Goal: Task Accomplishment & Management: Use online tool/utility

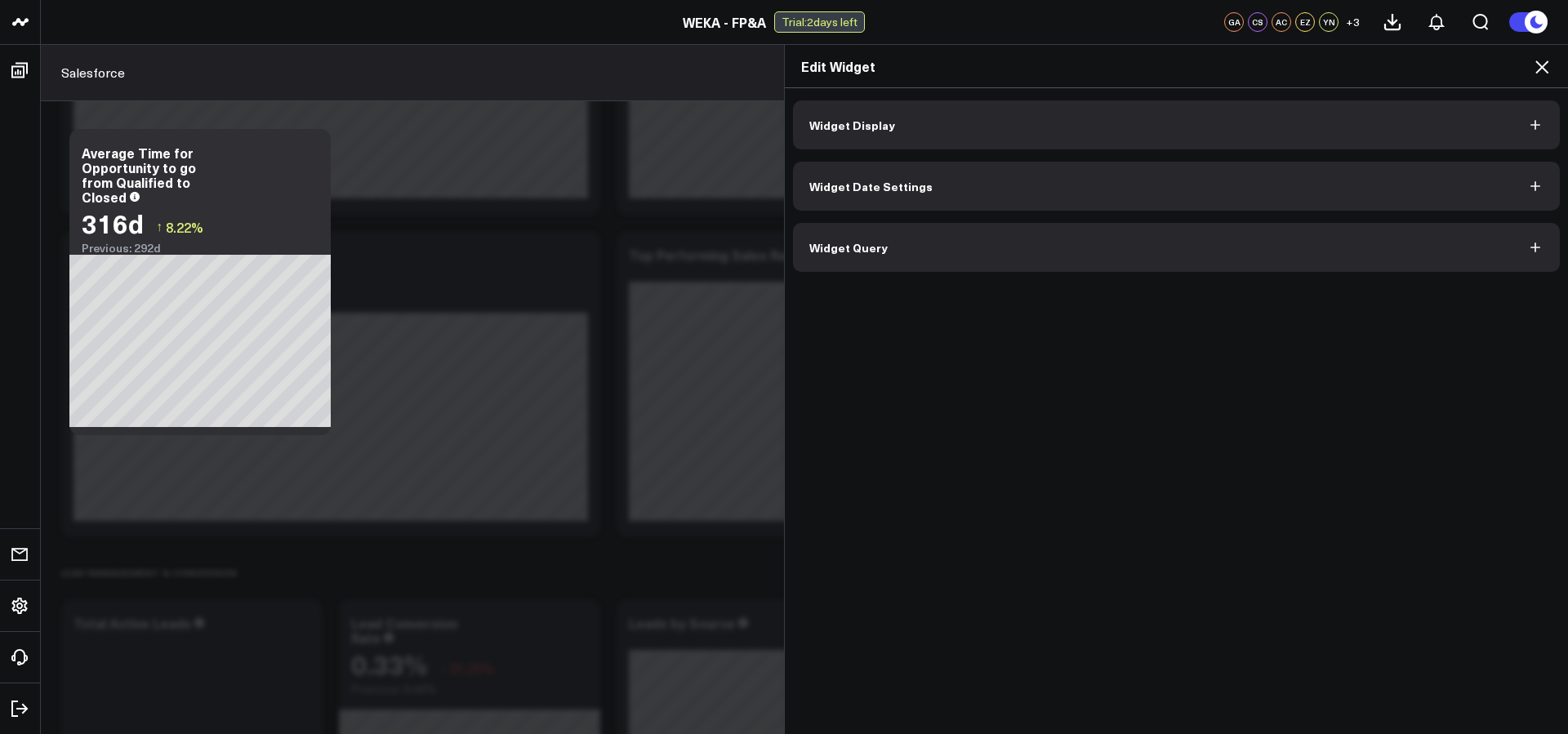
scroll to position [556, 0]
click at [1527, 249] on icon "button" at bounding box center [1535, 247] width 16 height 16
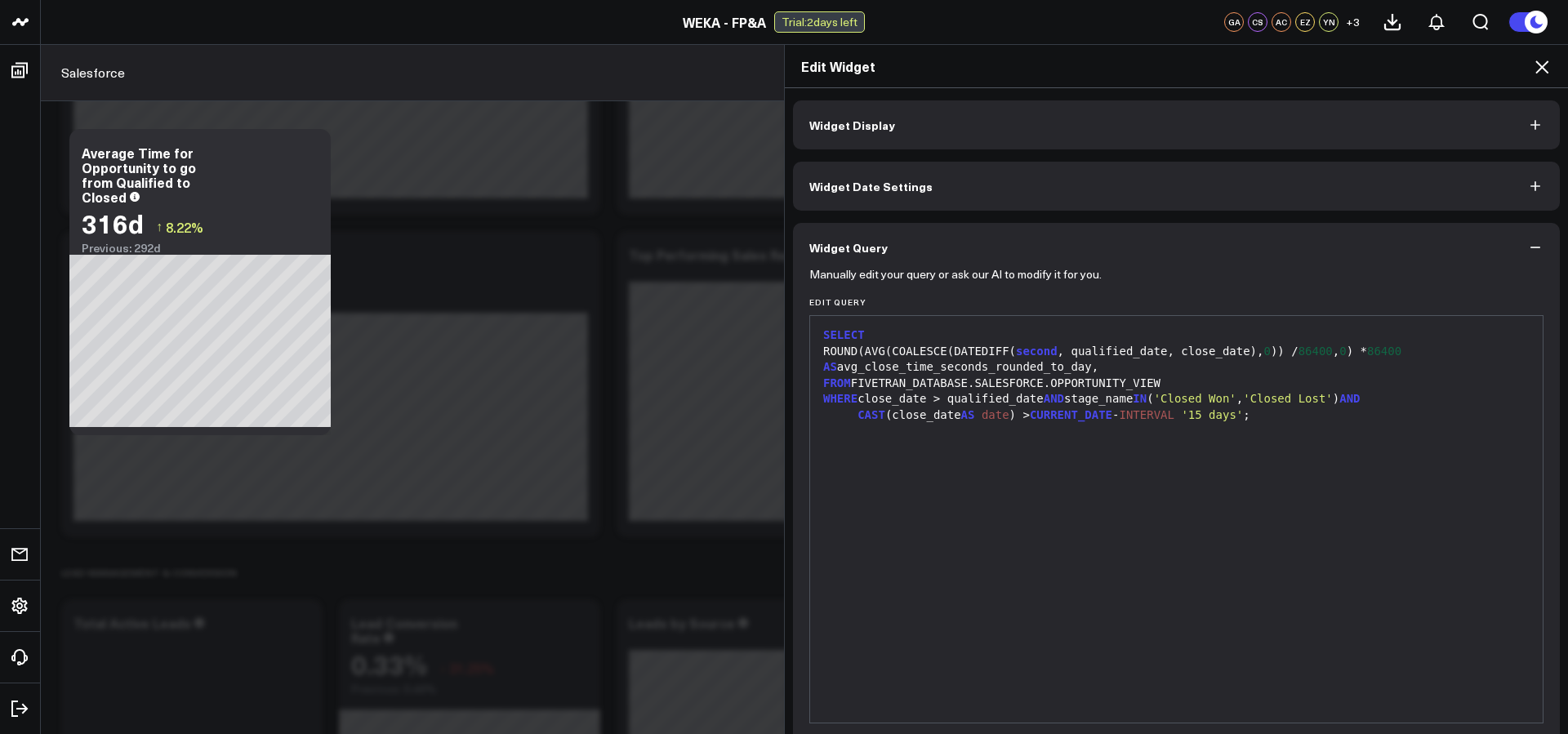
click at [1353, 423] on div "CAST (close_date AS date ) > CURRENT_DATE - INTERVAL '15 days' ;" at bounding box center [1176, 416] width 716 height 16
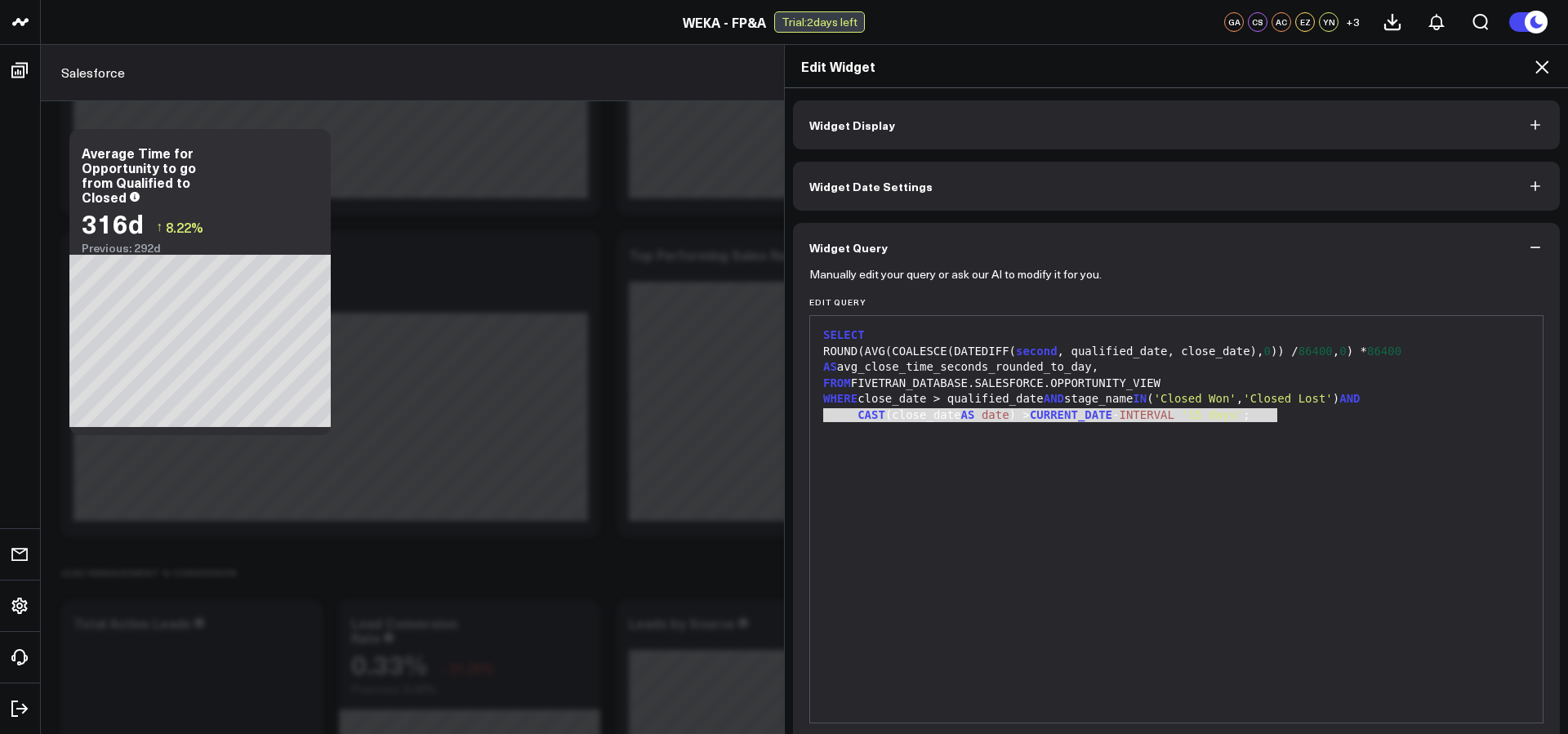
click at [1353, 423] on div "CAST (close_date AS date ) > CURRENT_DATE - INTERVAL '15 days' ;" at bounding box center [1176, 416] width 716 height 16
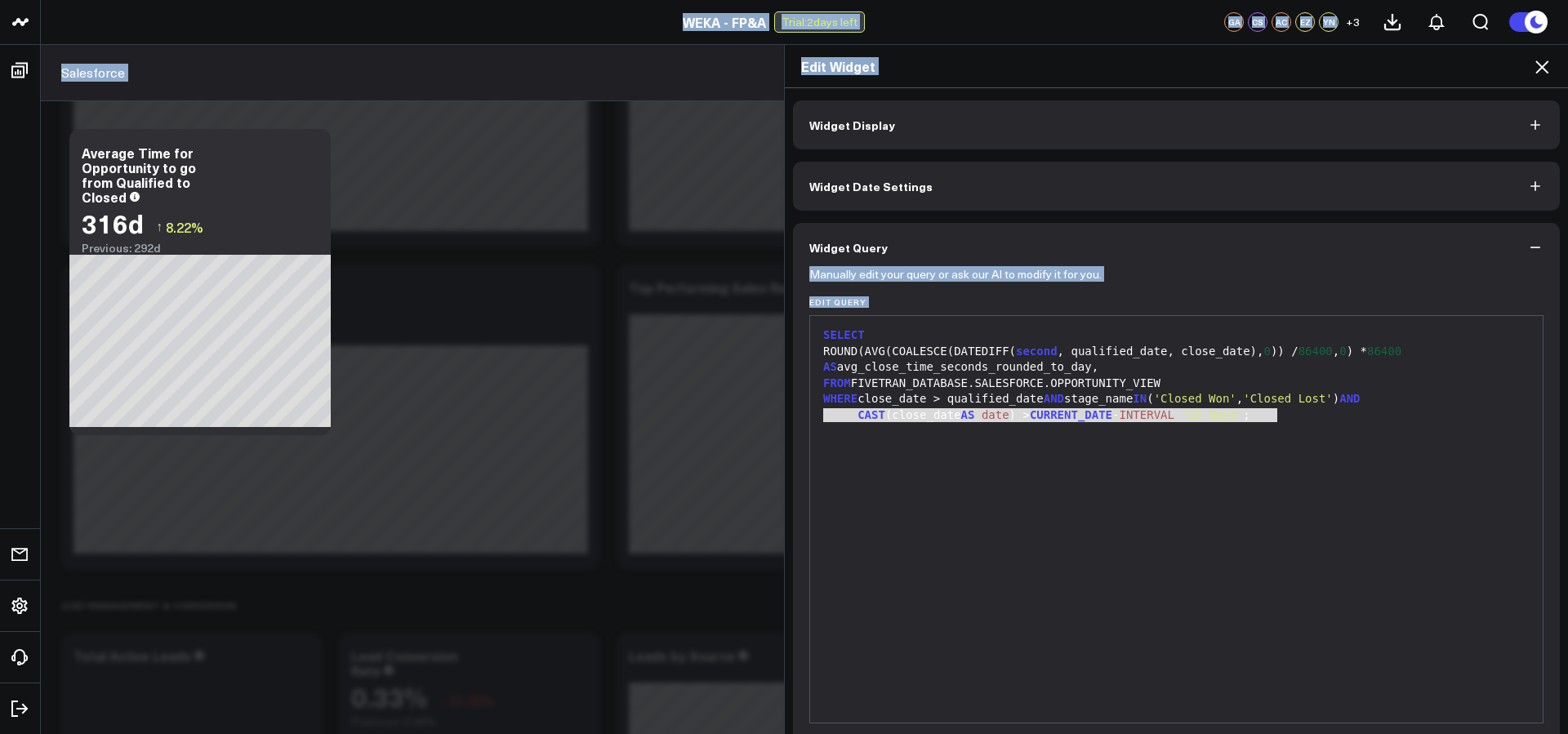
scroll to position [503, 0]
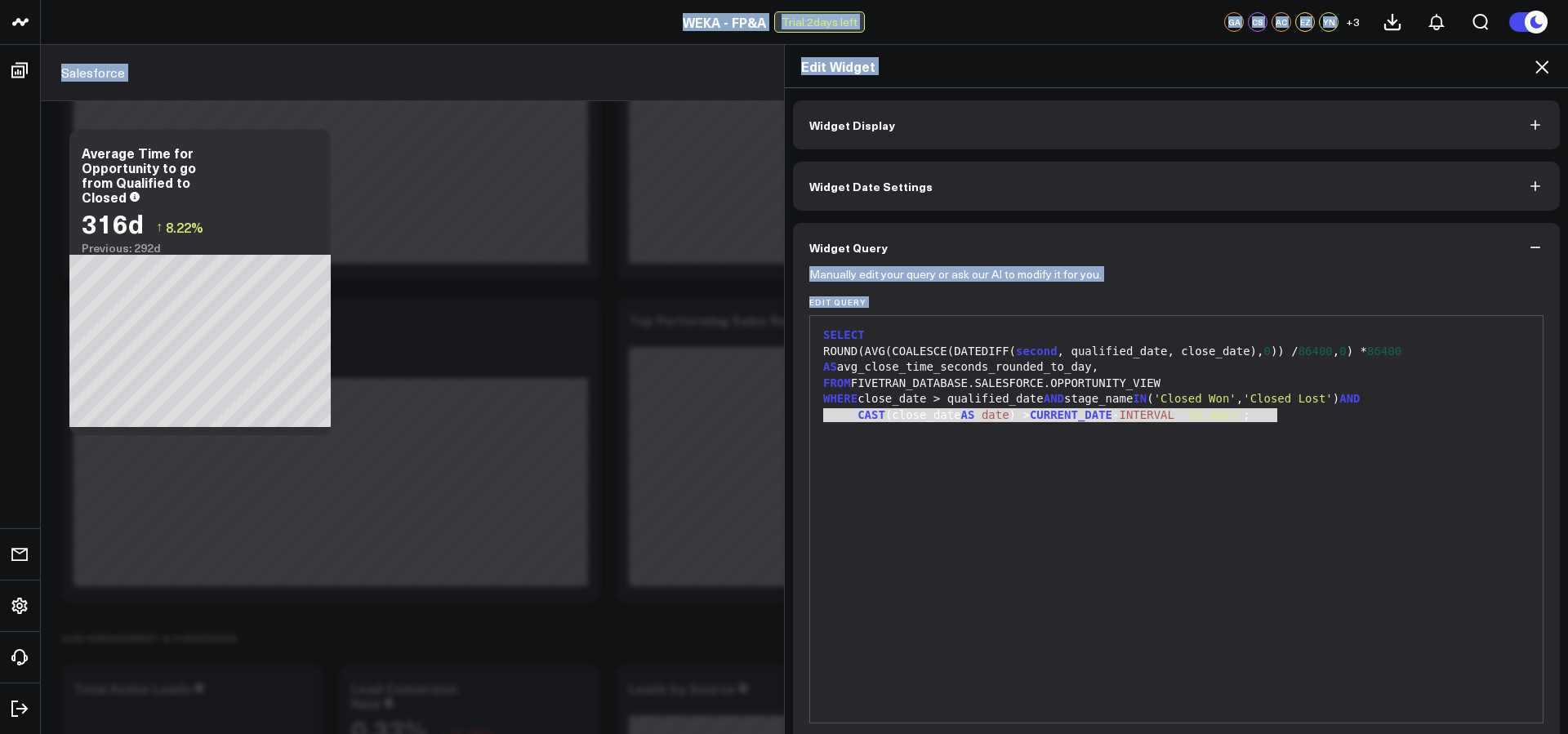
click at [1116, 381] on div "FROM FIVETRAN_DATABASE.SALESFORCE.OPPORTUNITY_VIEW" at bounding box center [1176, 383] width 716 height 16
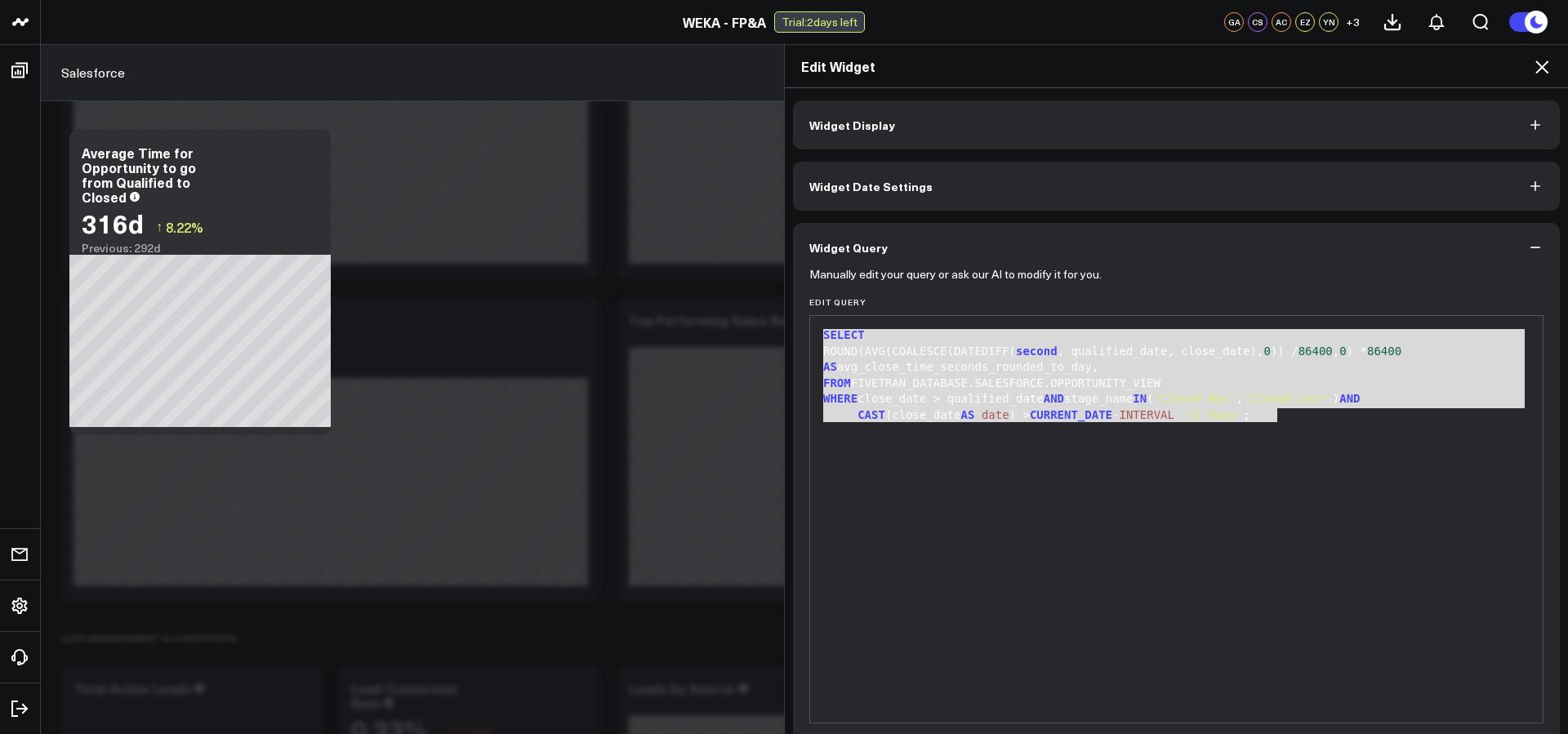
drag, startPoint x: 824, startPoint y: 331, endPoint x: 1189, endPoint y: 435, distance: 379.5
click at [1189, 435] on div "SELECT ROUND(AVG(COALESCE(DATEDIFF( second , qualified_date, close_date), 0 )) …" at bounding box center [1176, 519] width 716 height 390
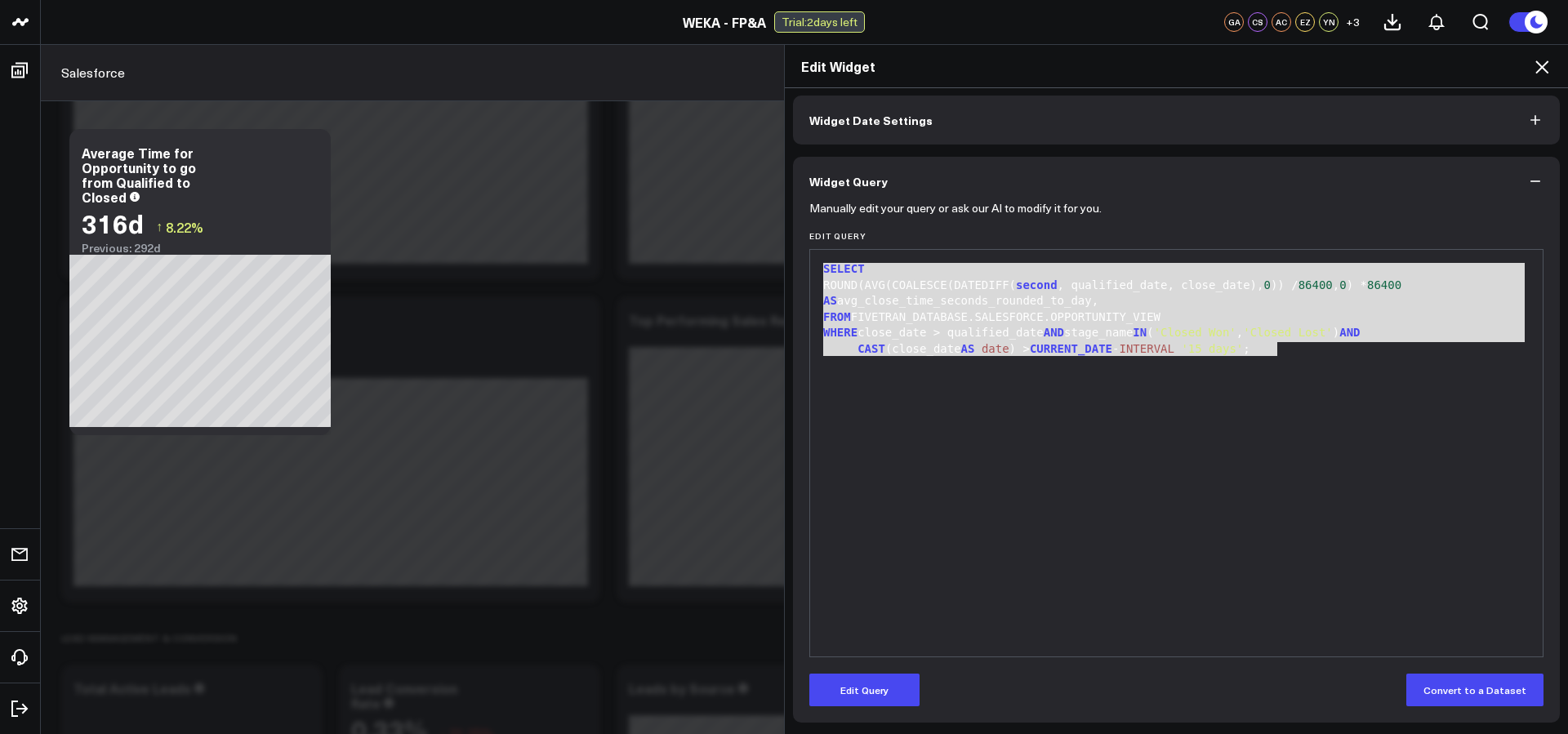
click at [1281, 506] on div "SELECT ROUND(AVG(COALESCE(DATEDIFF( second , qualified_date, close_date), 0 )) …" at bounding box center [1176, 453] width 716 height 390
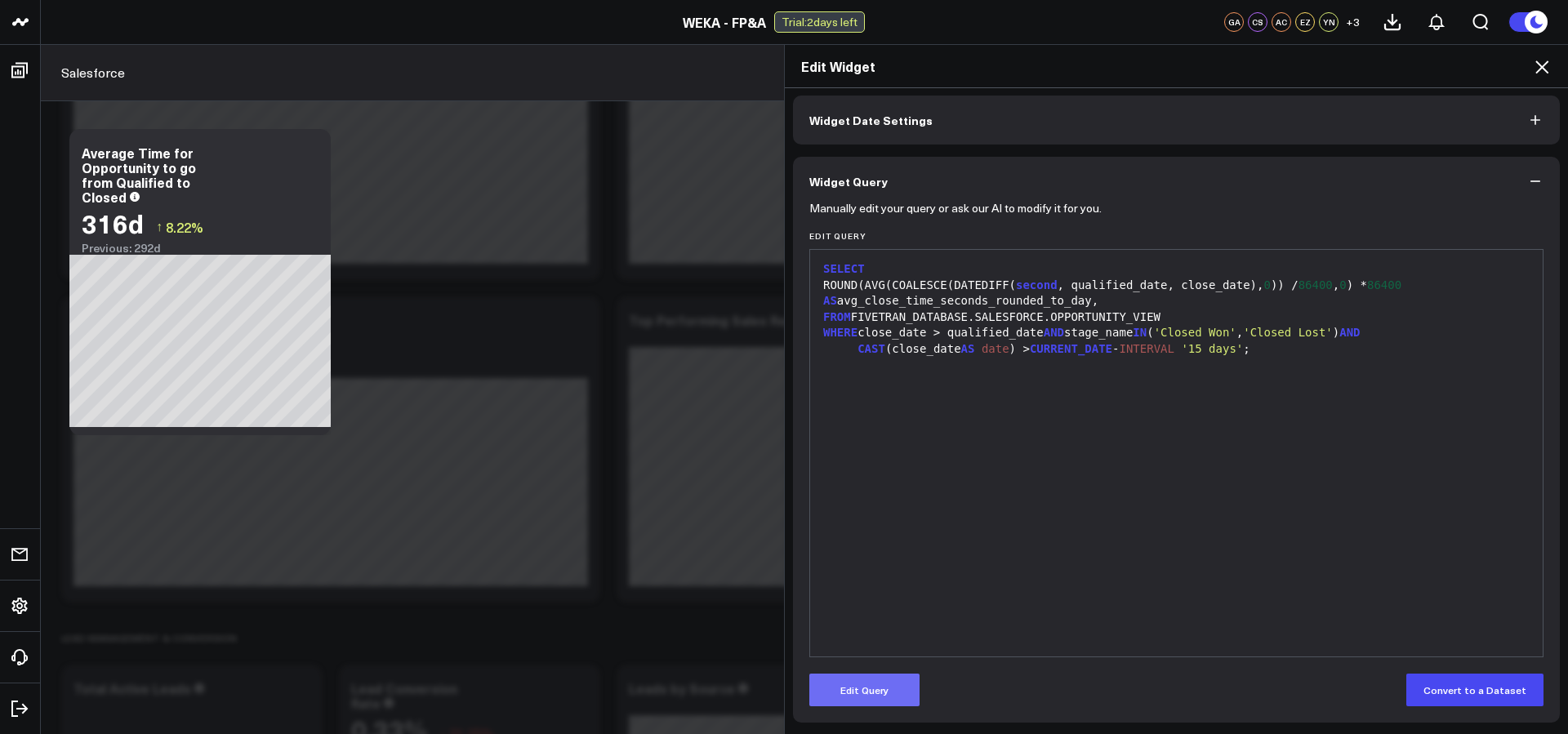
click at [886, 693] on button "Edit Query" at bounding box center [864, 690] width 110 height 33
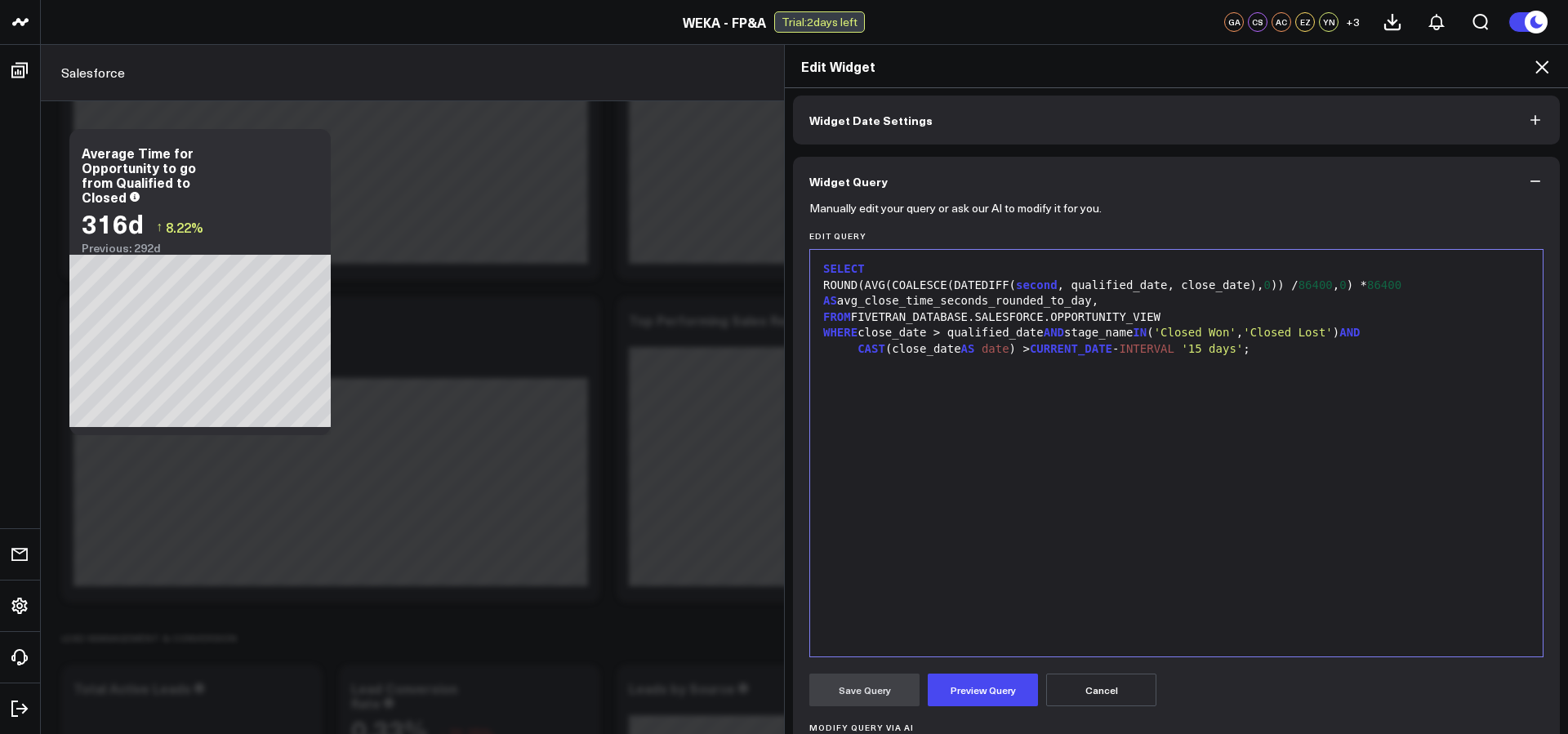
click at [1011, 461] on div "SELECT ROUND(AVG(COALESCE(DATEDIFF( second , qualified_date, close_date), 0 )) …" at bounding box center [1176, 453] width 716 height 390
click at [1071, 355] on span "CURRENT_DATE" at bounding box center [1071, 349] width 82 height 13
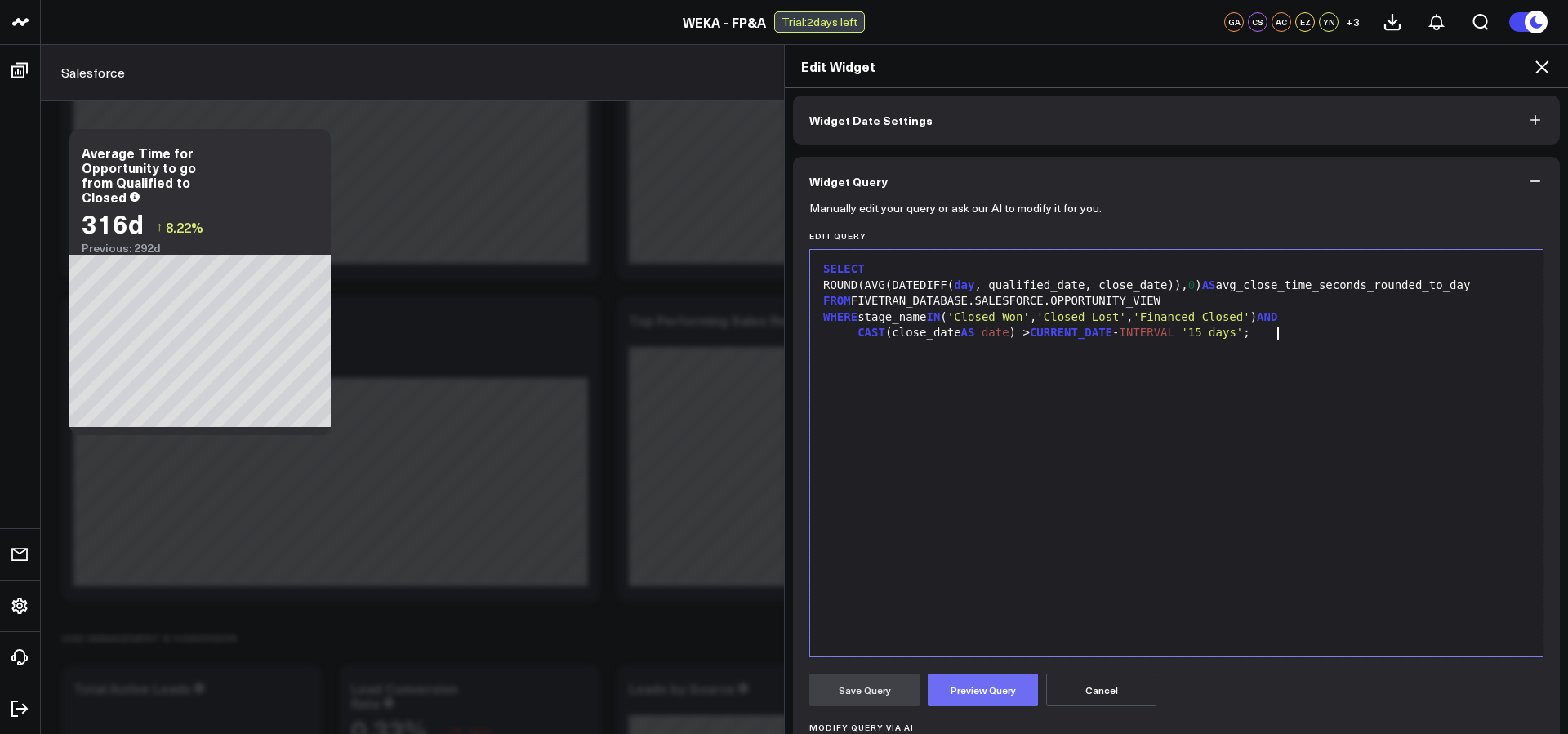
click at [996, 698] on button "Preview Query" at bounding box center [982, 690] width 110 height 33
click at [892, 687] on button "Save Query" at bounding box center [864, 690] width 110 height 33
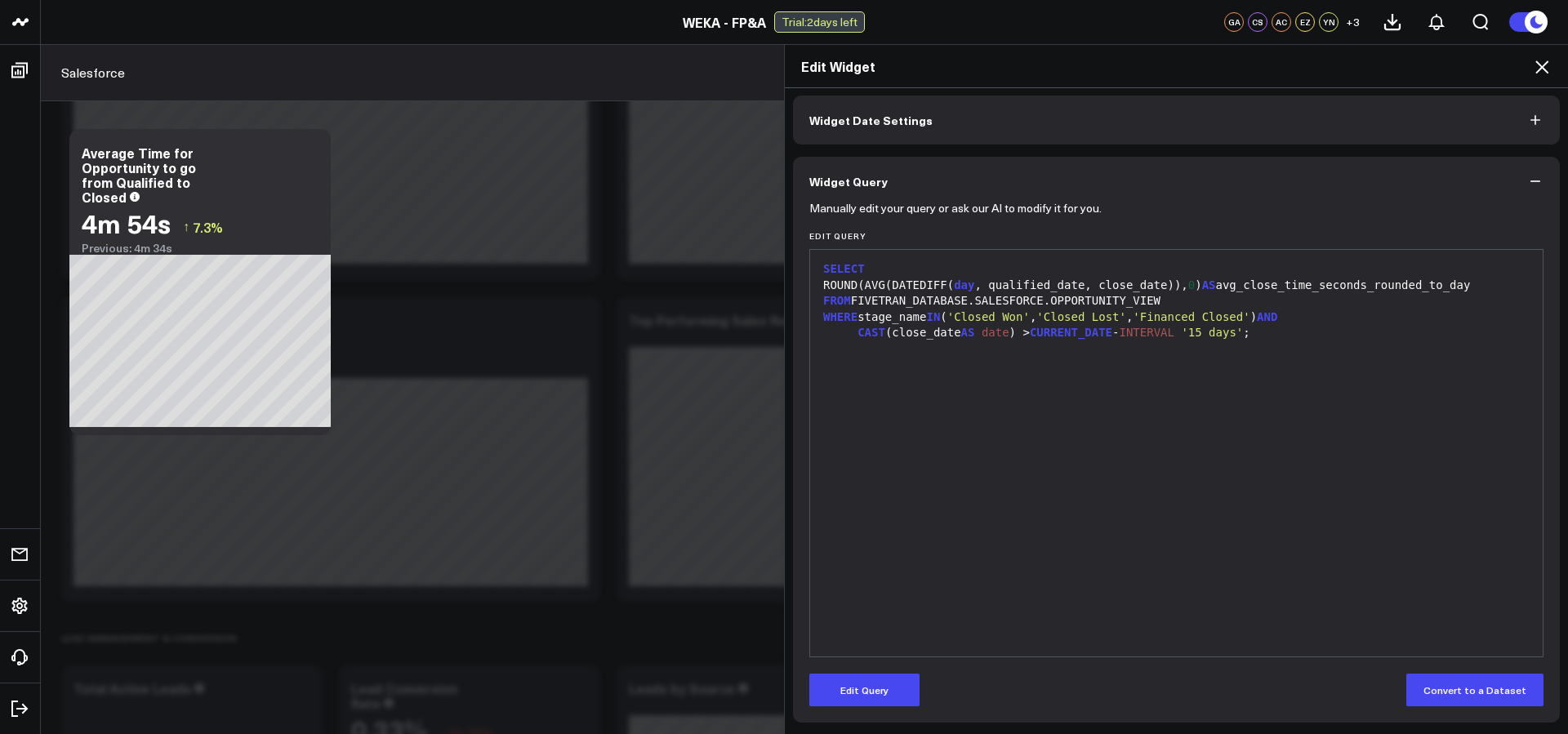
click at [1223, 292] on div "ROUND(AVG(DATEDIFF( day , qualified_date, close_date)), 0 ) AS avg_close_time_s…" at bounding box center [1176, 286] width 716 height 16
click at [1232, 293] on div "FROM FIVETRAN_DATABASE.SALESFORCE.OPPORTUNITY_VIEW" at bounding box center [1176, 301] width 716 height 16
click at [1233, 286] on div "ROUND ( AVG(DATEDIFF( day , qualified_date, close_date)), 0 ) AS avg_close_time…" at bounding box center [1176, 286] width 716 height 16
click at [852, 286] on div "ROUND(AVG(DATEDIFF( day , qualified_date, close_date)), 0 ) AS avg_close_time_s…" at bounding box center [1176, 286] width 716 height 16
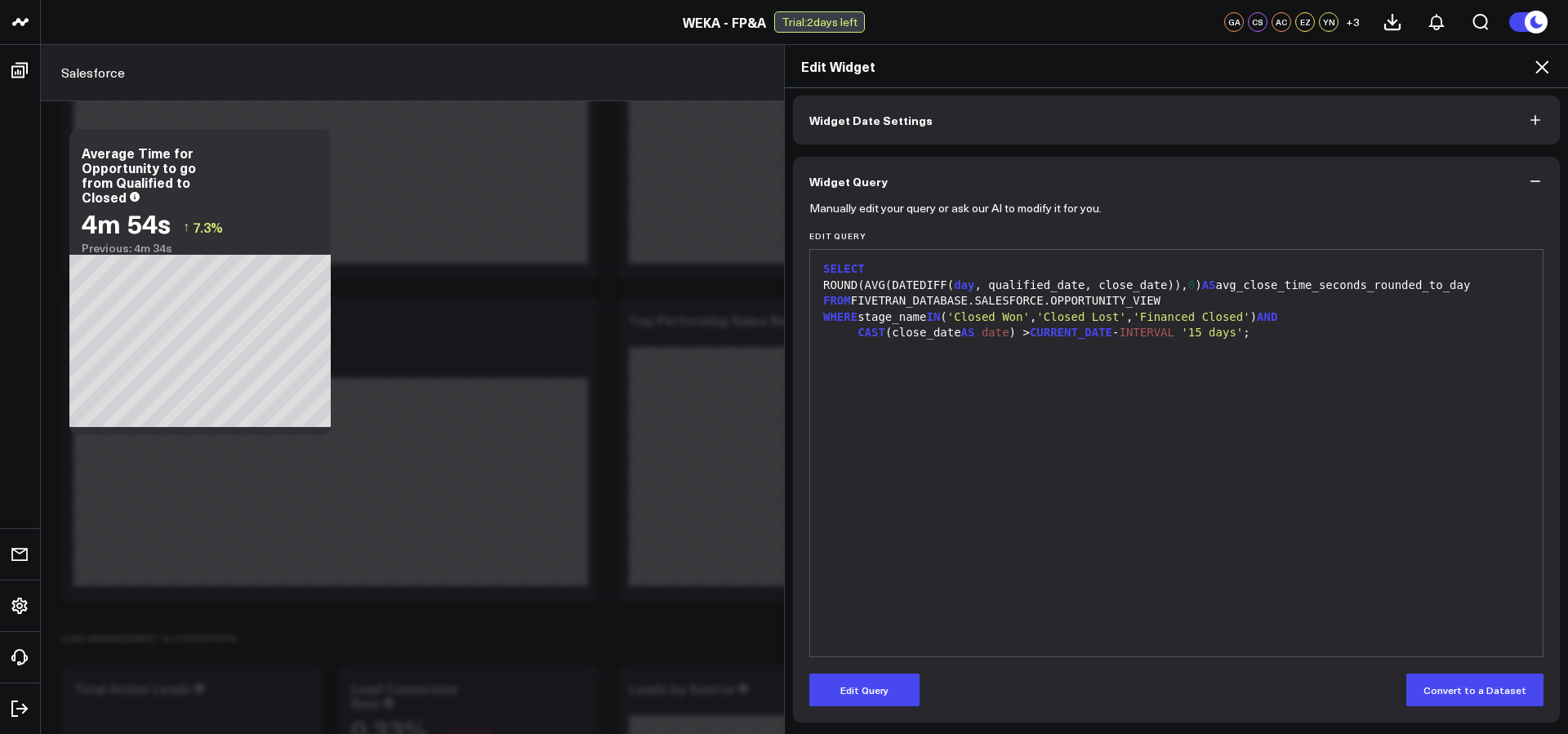
click at [852, 286] on div "ROUND(AVG(DATEDIFF( day , qualified_date, close_date)), 0 ) AS avg_close_time_s…" at bounding box center [1176, 286] width 716 height 16
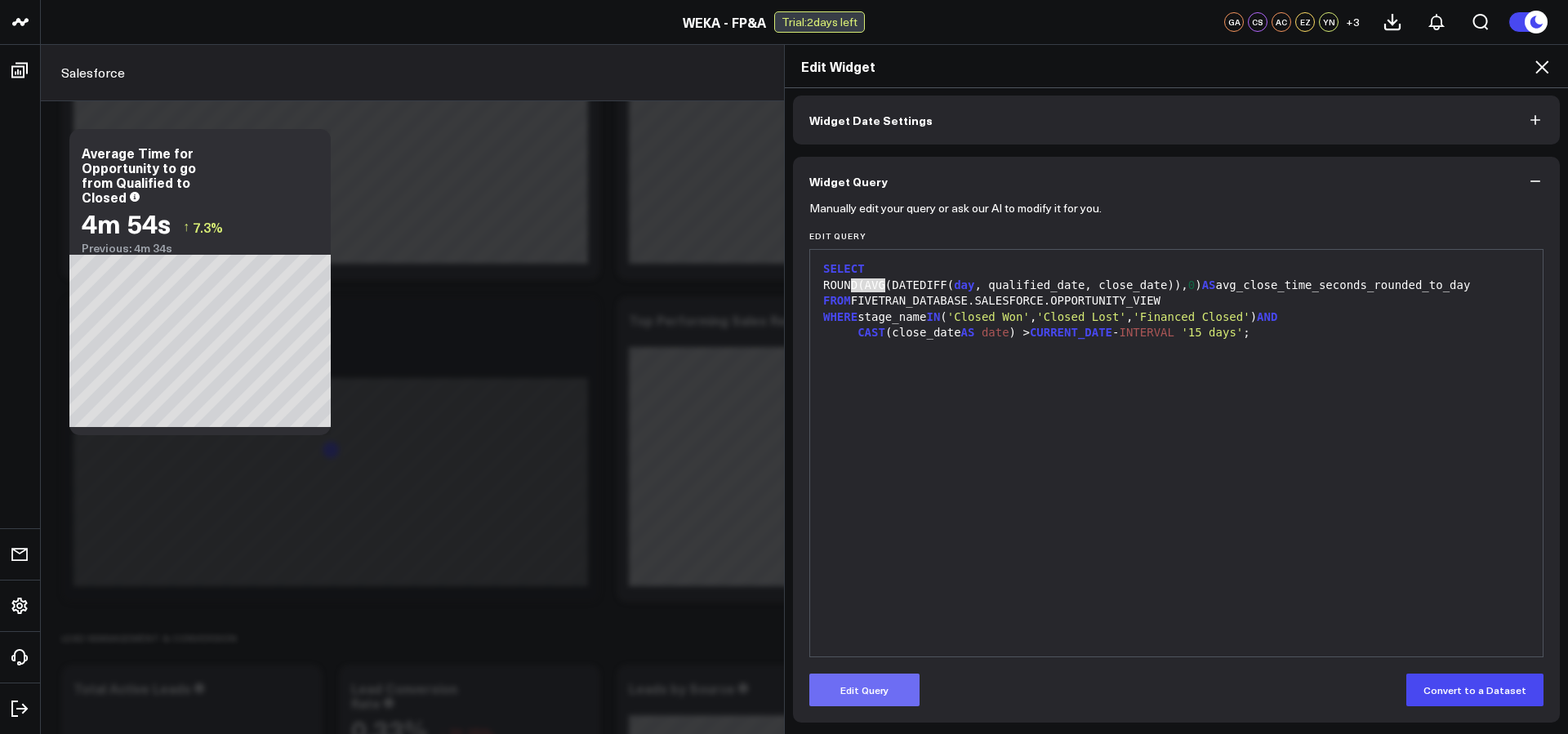
click at [849, 690] on button "Edit Query" at bounding box center [864, 690] width 110 height 33
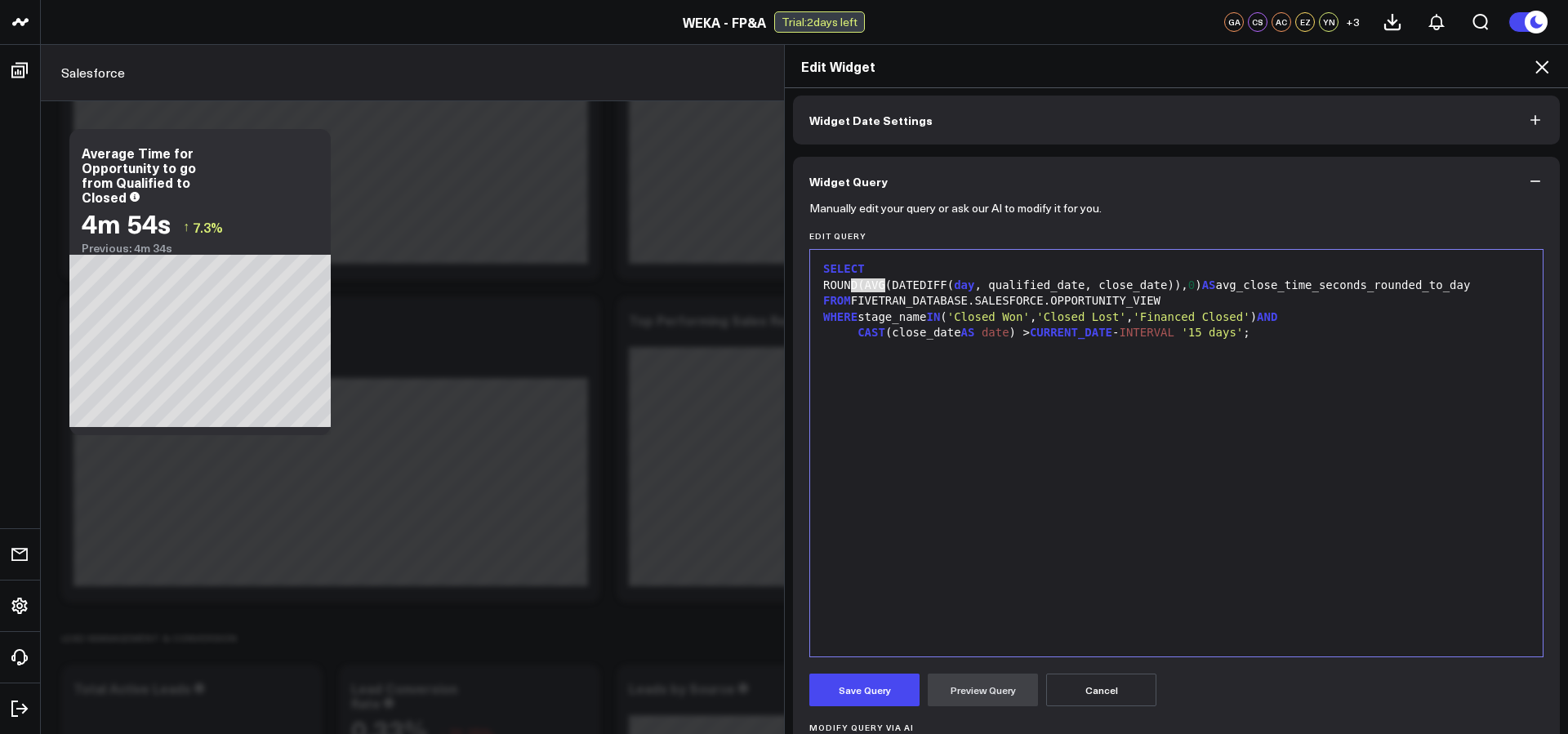
click at [860, 278] on div "ROUND(AVG(DATEDIFF( day , qualified_date, close_date)), 0 ) AS avg_close_time_s…" at bounding box center [1176, 286] width 716 height 16
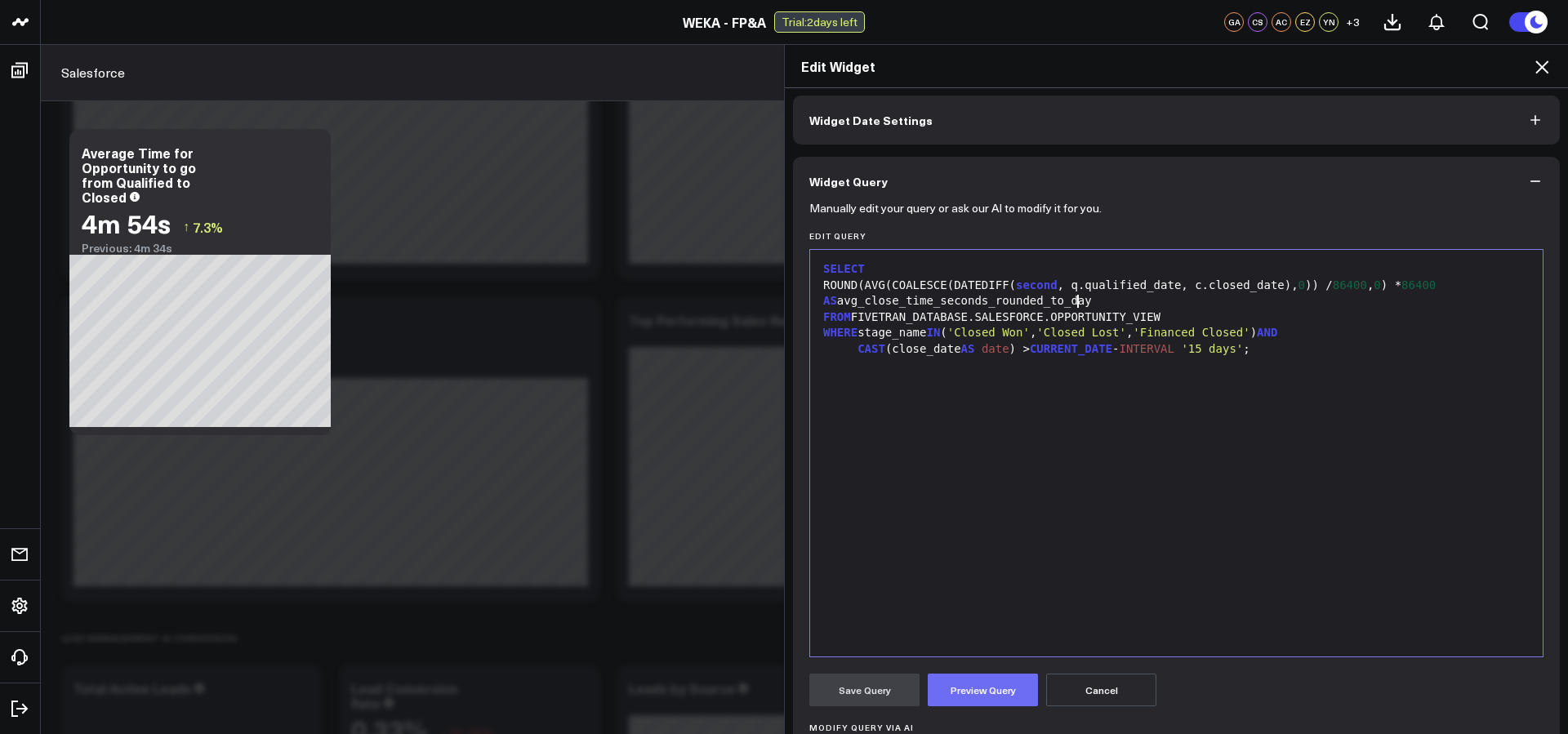
click at [972, 686] on button "Preview Query" at bounding box center [982, 690] width 110 height 33
click at [1023, 579] on div "SELECT ROUND(AVG(COALESCE(DATEDIFF( second , q.qualified_date, c.closed_date), …" at bounding box center [1176, 453] width 716 height 390
click at [1166, 458] on div "SELECT ROUND(AVG(COALESCE(DATEDIFF( second , q.qualified_date, c.closed_date), …" at bounding box center [1176, 453] width 716 height 390
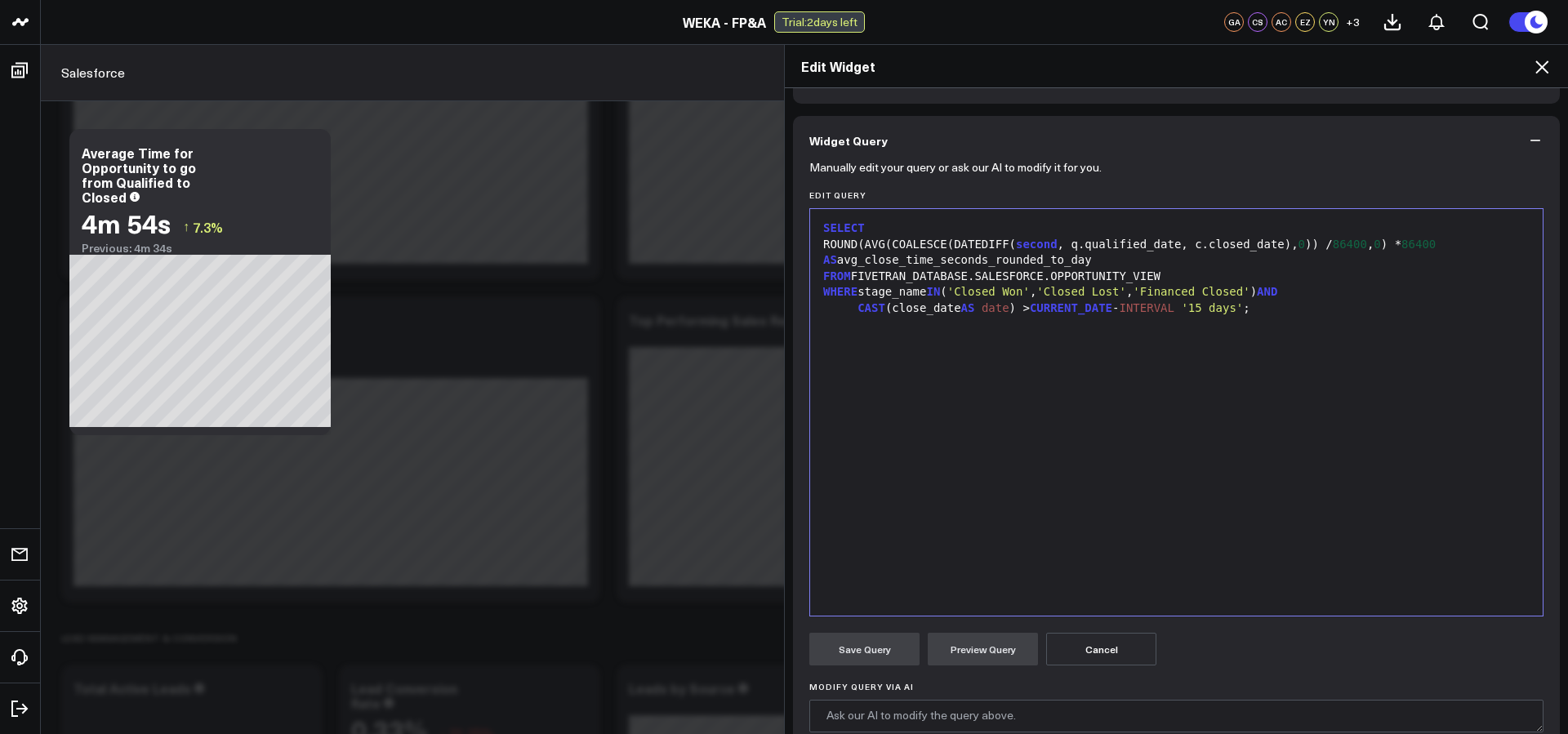
scroll to position [111, 0]
click at [1063, 495] on div "SELECT ROUND(AVG(COALESCE(DATEDIFF( second , q.qualified_date, c.closed_date), …" at bounding box center [1176, 408] width 716 height 390
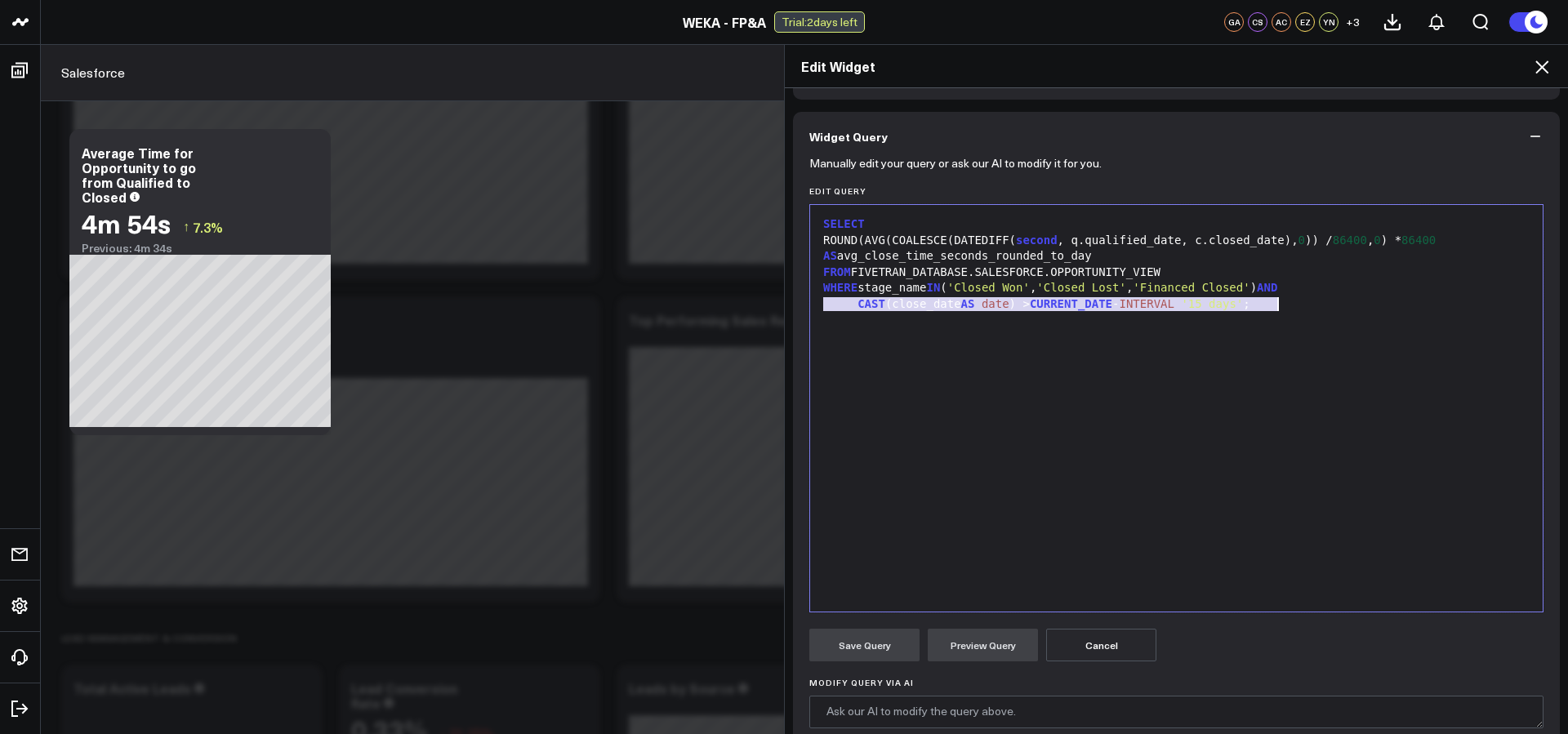
click at [1091, 648] on button "Cancel" at bounding box center [1101, 645] width 110 height 33
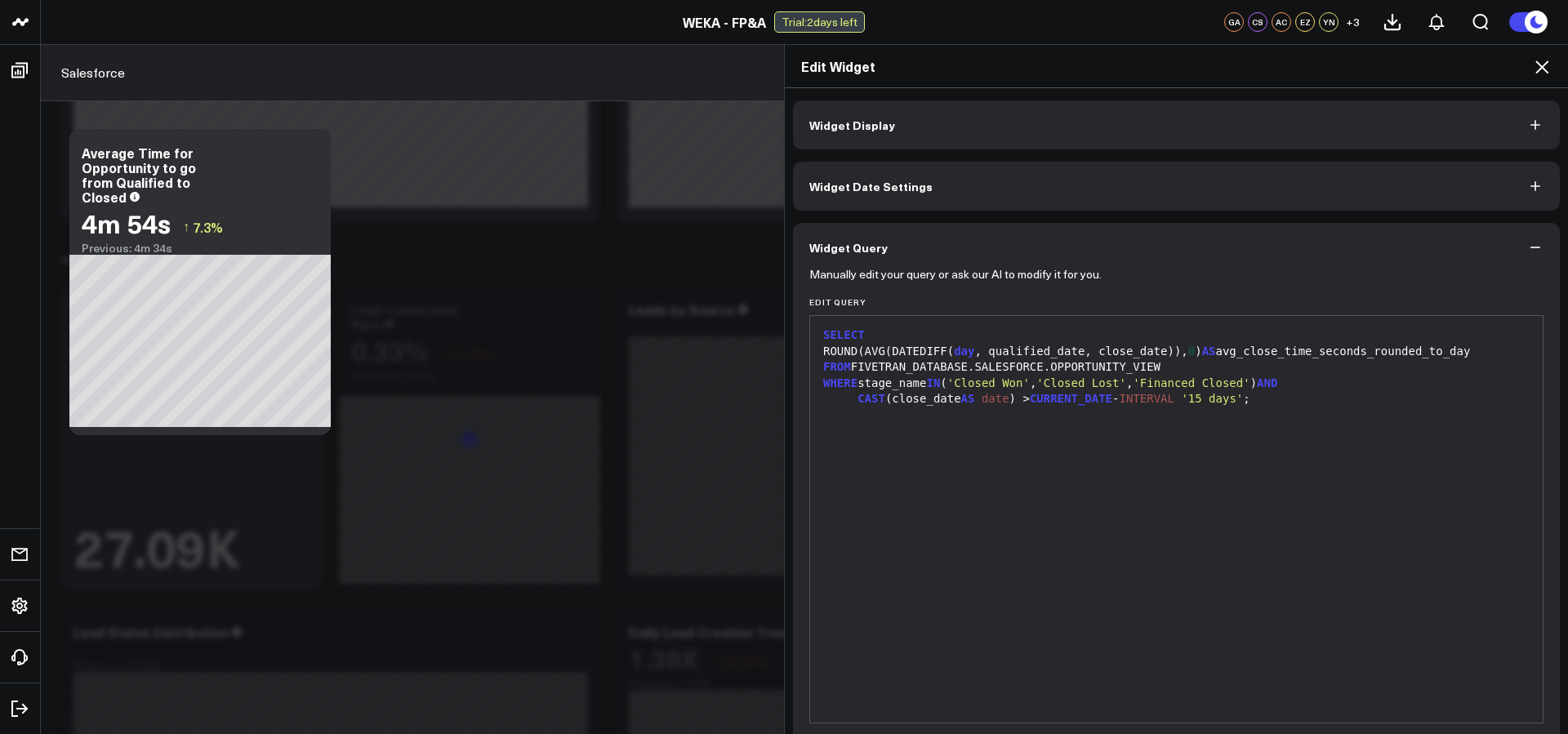
scroll to position [947, 0]
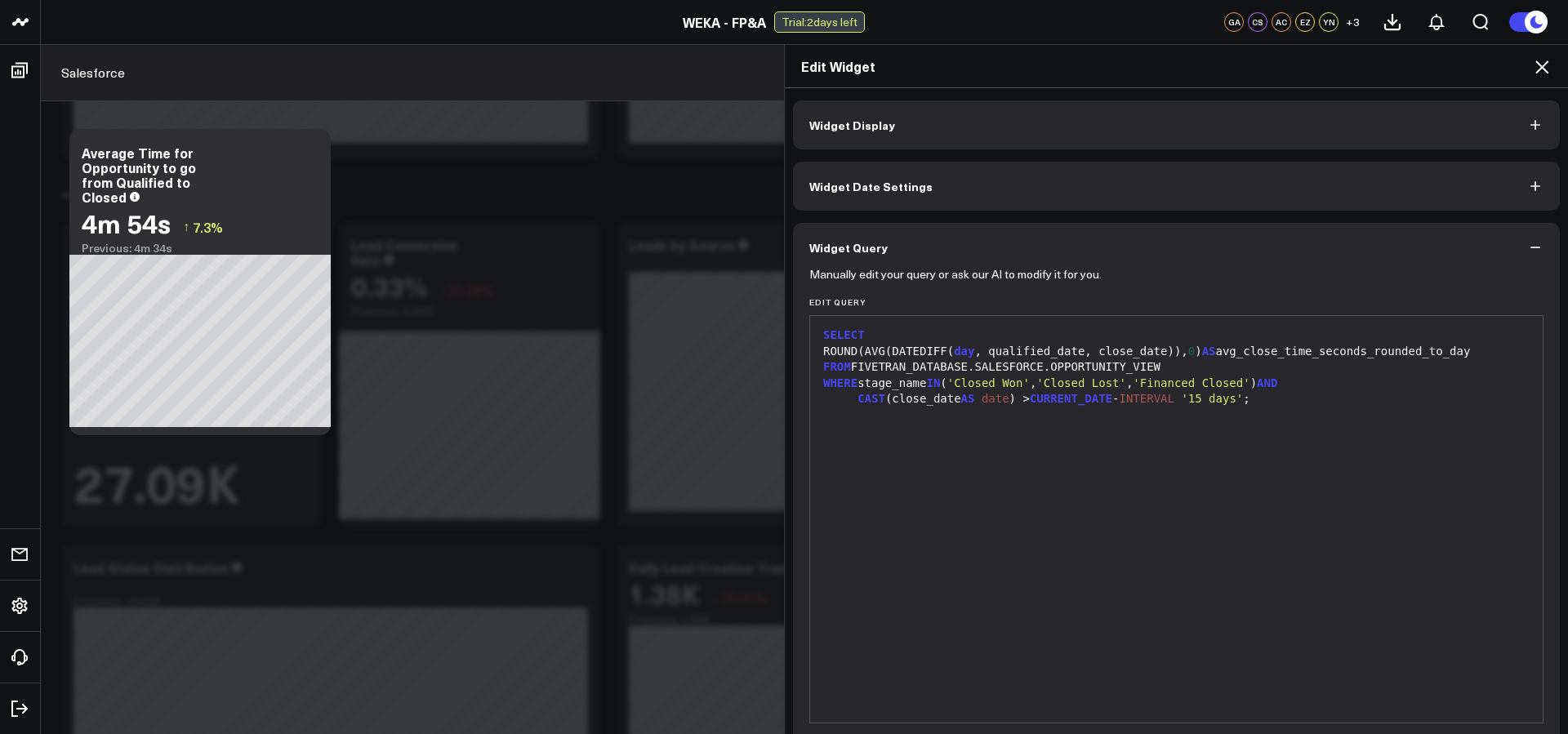
click at [1238, 379] on span "'Financed Closed'" at bounding box center [1191, 383] width 117 height 13
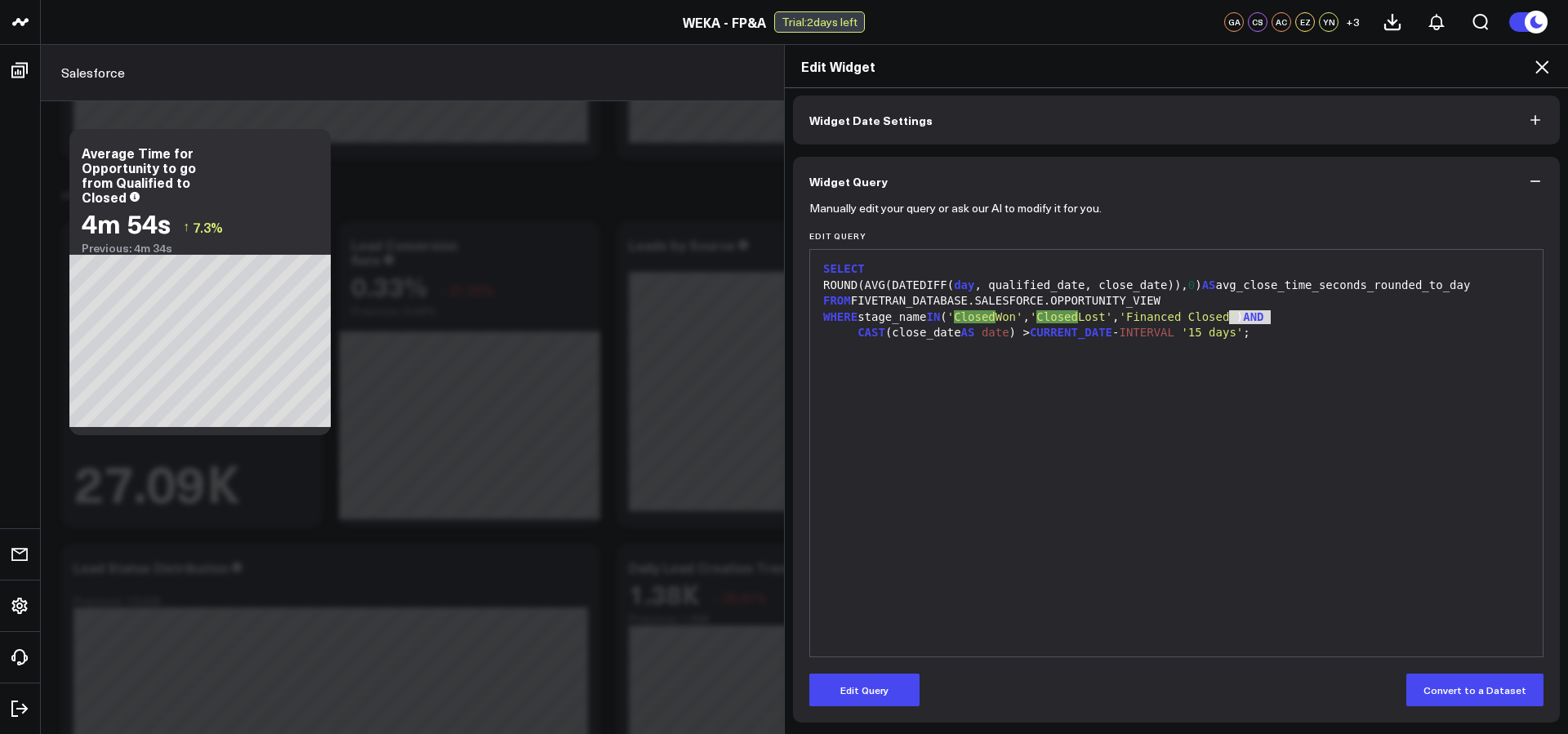
click at [1321, 333] on div "CAST (close_date AS date ) > CURRENT_DATE - INTERVAL '15 days' ;" at bounding box center [1176, 333] width 716 height 16
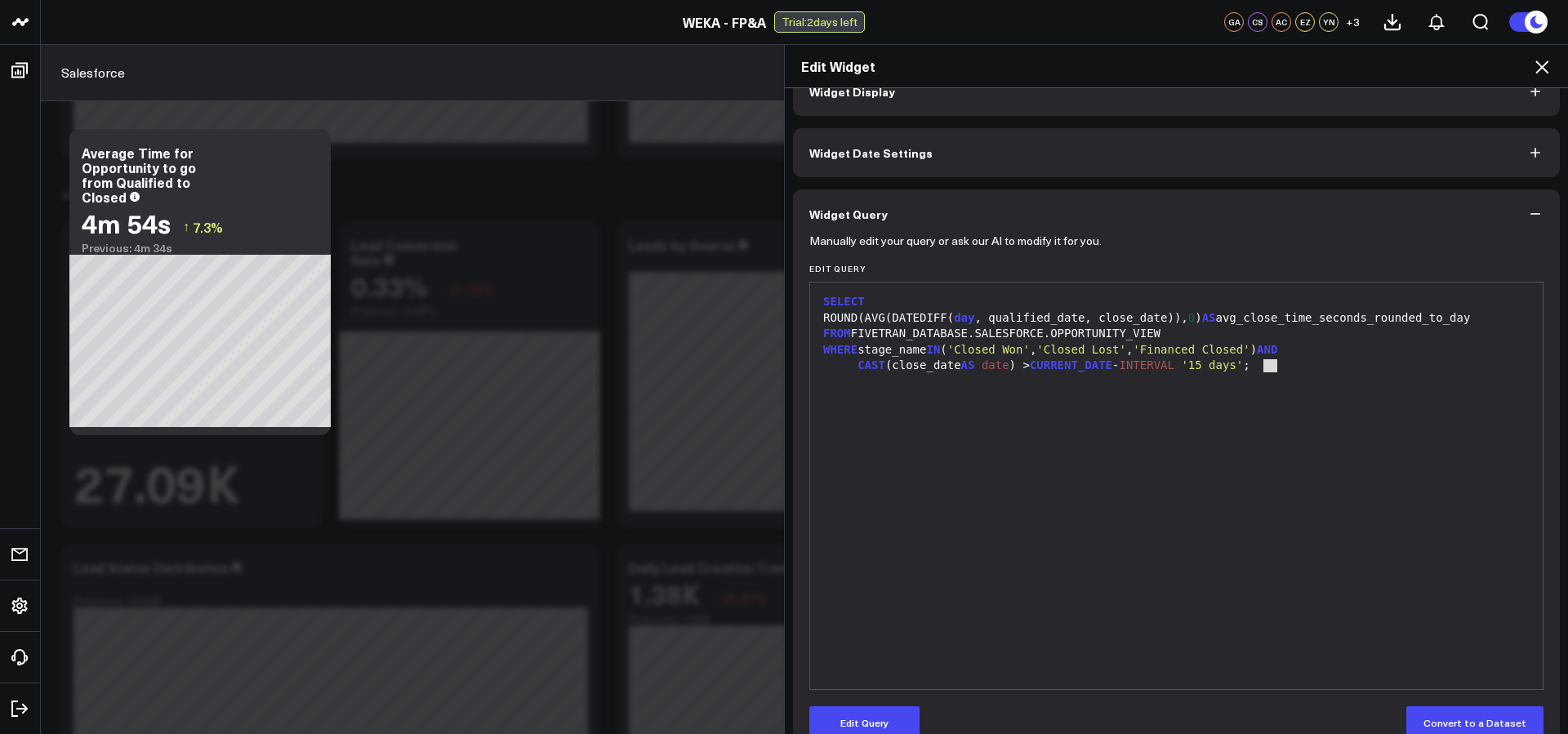
click at [1303, 326] on div "FROM FIVETRAN_DATABASE.SALESFORCE.OPPORTUNITY_VIEW" at bounding box center [1176, 334] width 716 height 16
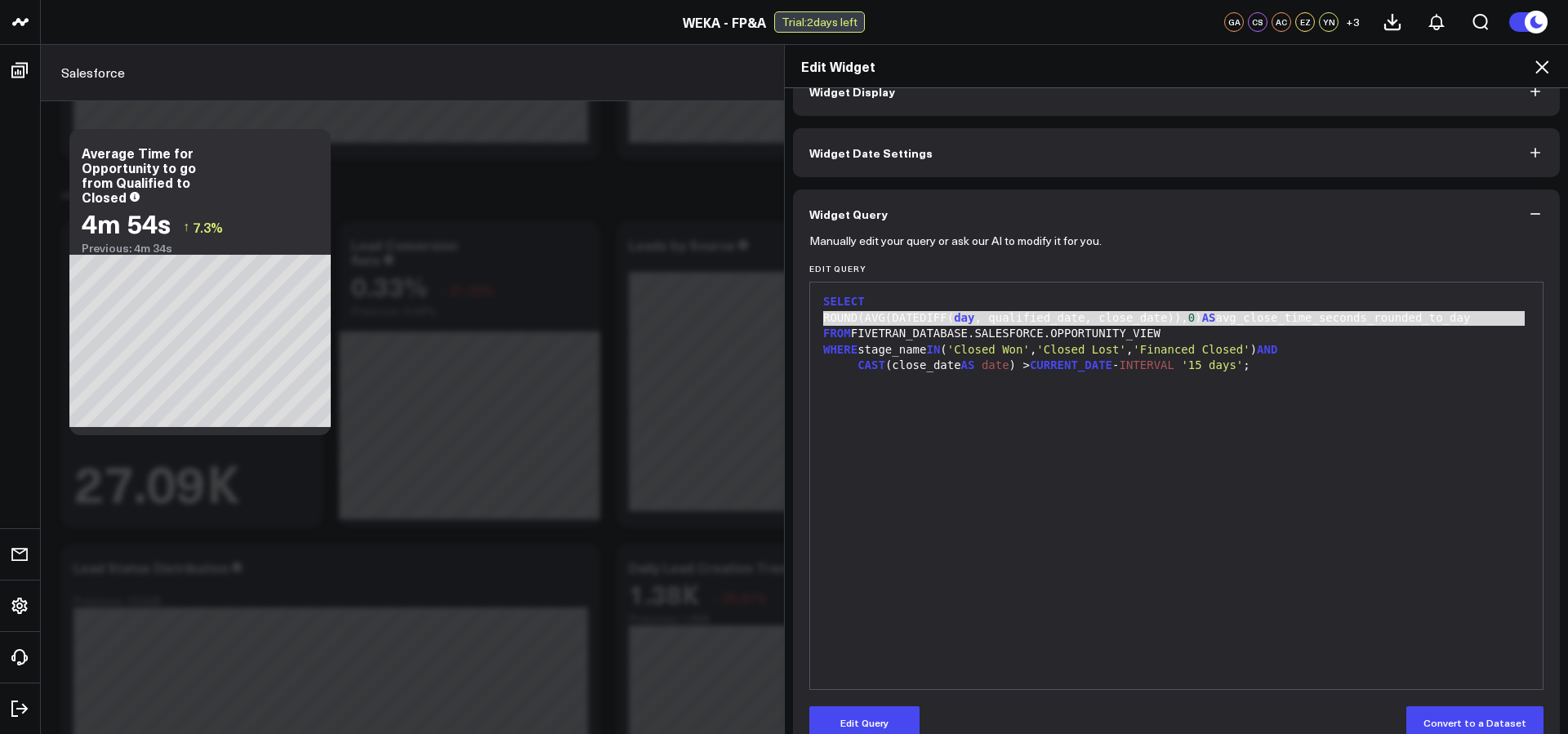
click at [1303, 326] on div "FROM FIVETRAN_DATABASE.SALESFORCE.OPPORTUNITY_VIEW" at bounding box center [1176, 334] width 716 height 16
click at [1312, 390] on div "SELECT ROUND(AVG(DATEDIFF( day , qualified_date, close_date)), 0 ) AS avg_close…" at bounding box center [1176, 486] width 716 height 390
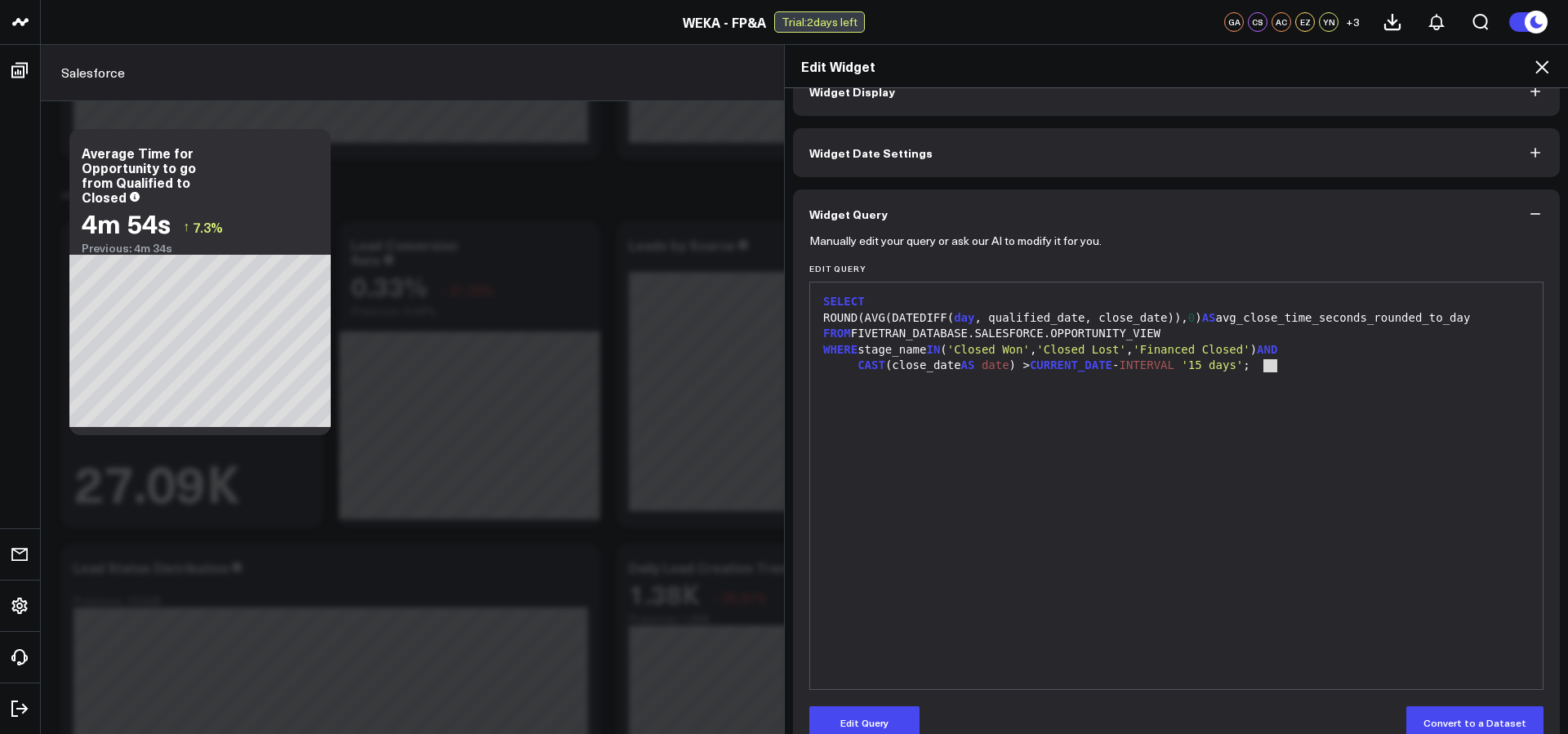
click at [1287, 372] on div "CAST (close_date AS date ) > CURRENT_DATE - INTERVAL '15 days' ;" at bounding box center [1176, 366] width 716 height 16
click at [1025, 330] on div "FROM FIVETRAN_DATABASE.SALESFORCE.OPPORTUNITY_VIEW" at bounding box center [1176, 334] width 716 height 16
click at [974, 313] on span "day" at bounding box center [964, 318] width 20 height 13
click at [842, 709] on button "Edit Query" at bounding box center [864, 723] width 110 height 33
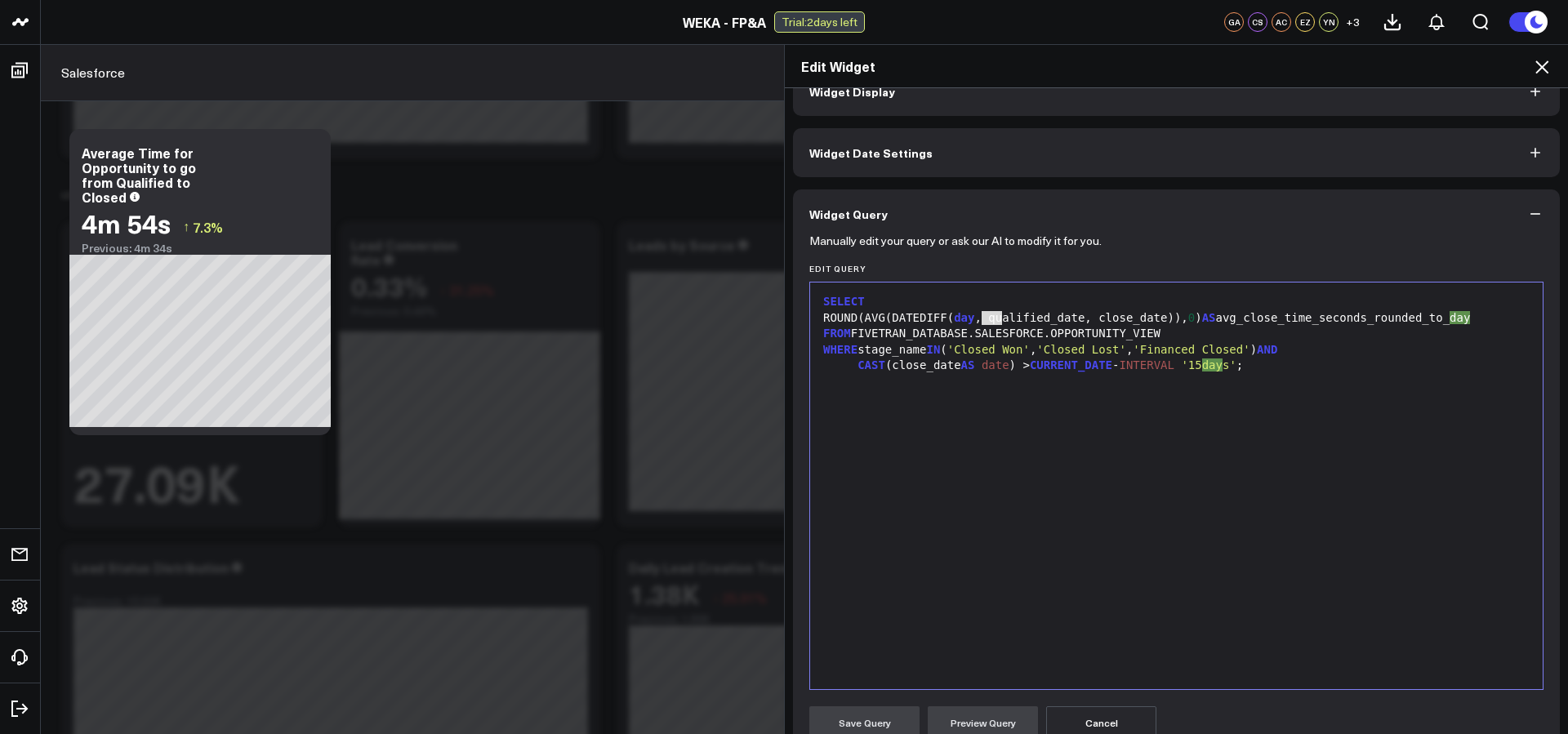
click at [857, 317] on div "ROUND(AVG(DATEDIFF( day , qualified_date, close_date)), 0 ) AS avg_close_time_s…" at bounding box center [1176, 318] width 716 height 16
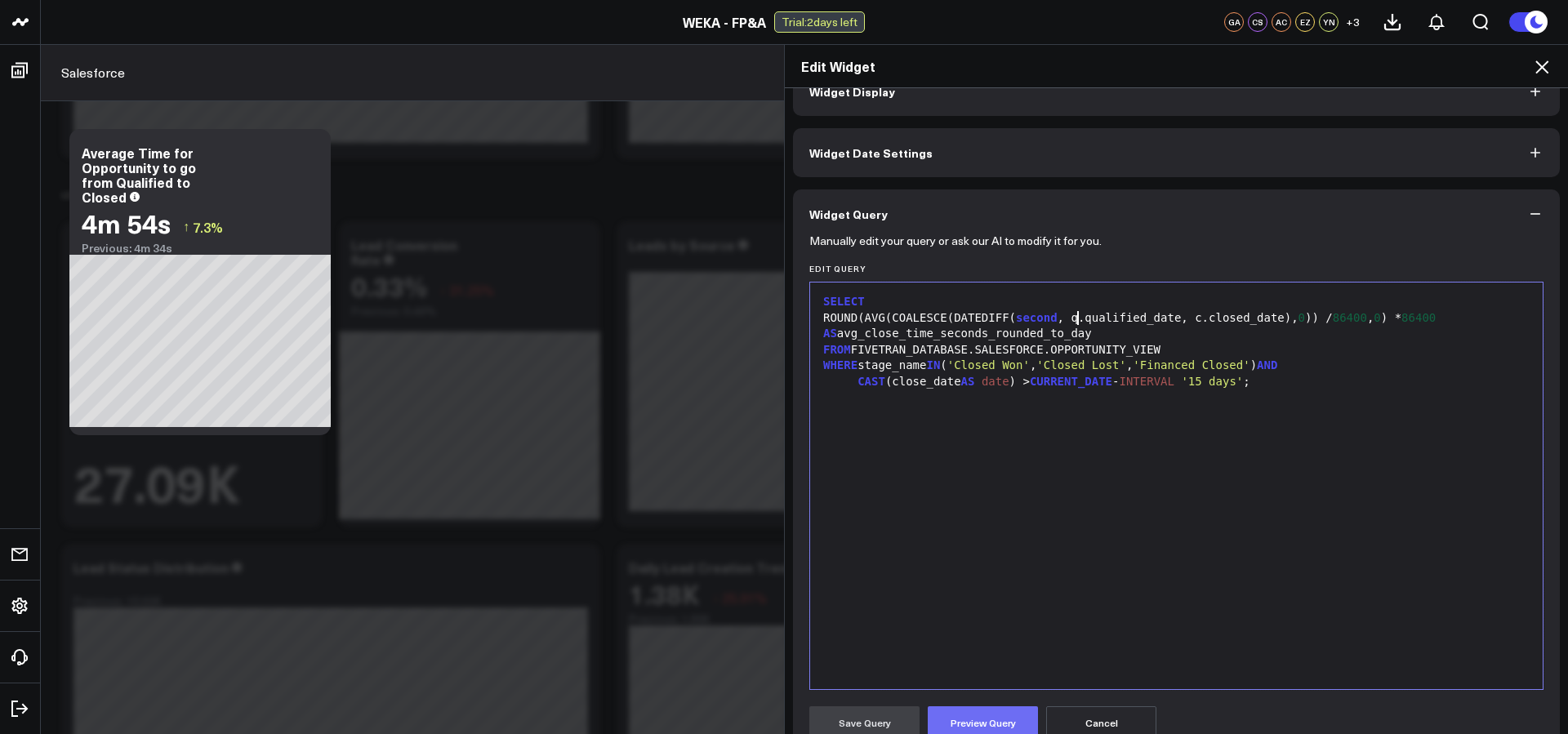
click at [963, 718] on button "Preview Query" at bounding box center [982, 723] width 110 height 33
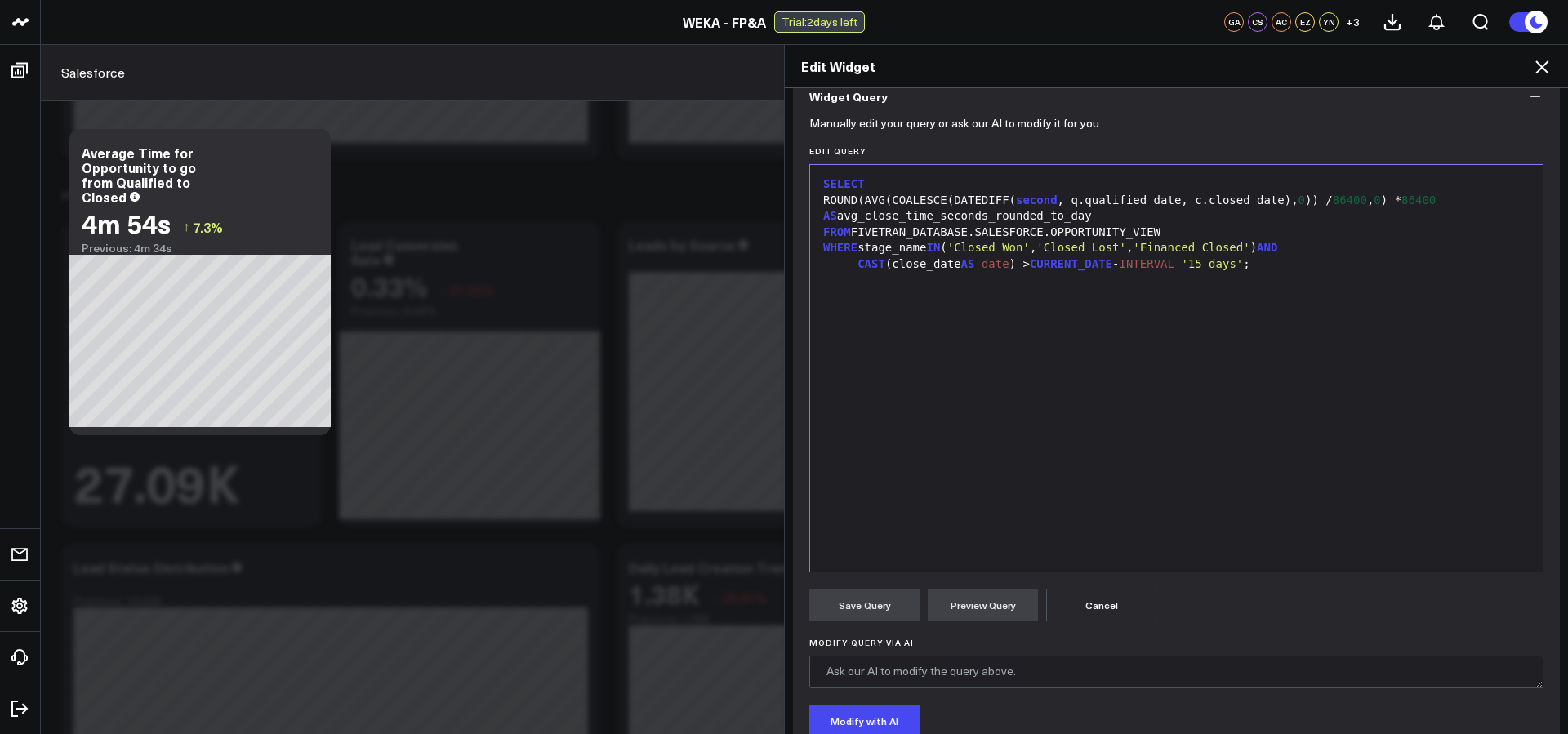
scroll to position [117, 0]
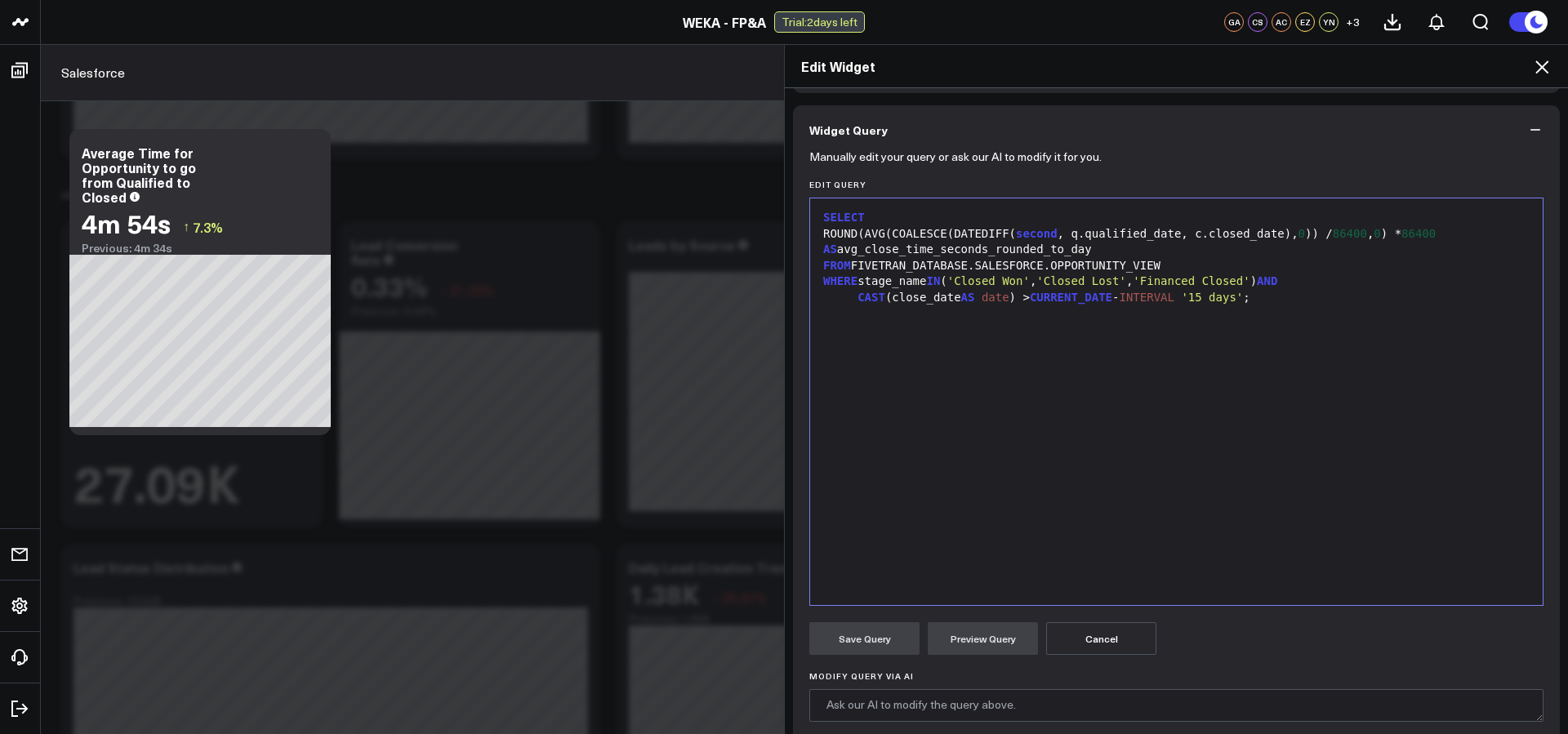
click at [1114, 245] on div "ROUND(AVG(COALESCE(DATEDIFF( second , q.qualified_date, c.closed_date), 0 )) / …" at bounding box center [1176, 242] width 716 height 32
click at [1112, 236] on div "ROUND(AVG(COALESCE(DATEDIFF( second , q.qualified_date, c.closed_date), 0 )) / …" at bounding box center [1176, 242] width 716 height 32
click at [977, 625] on button "Preview Query" at bounding box center [982, 639] width 110 height 33
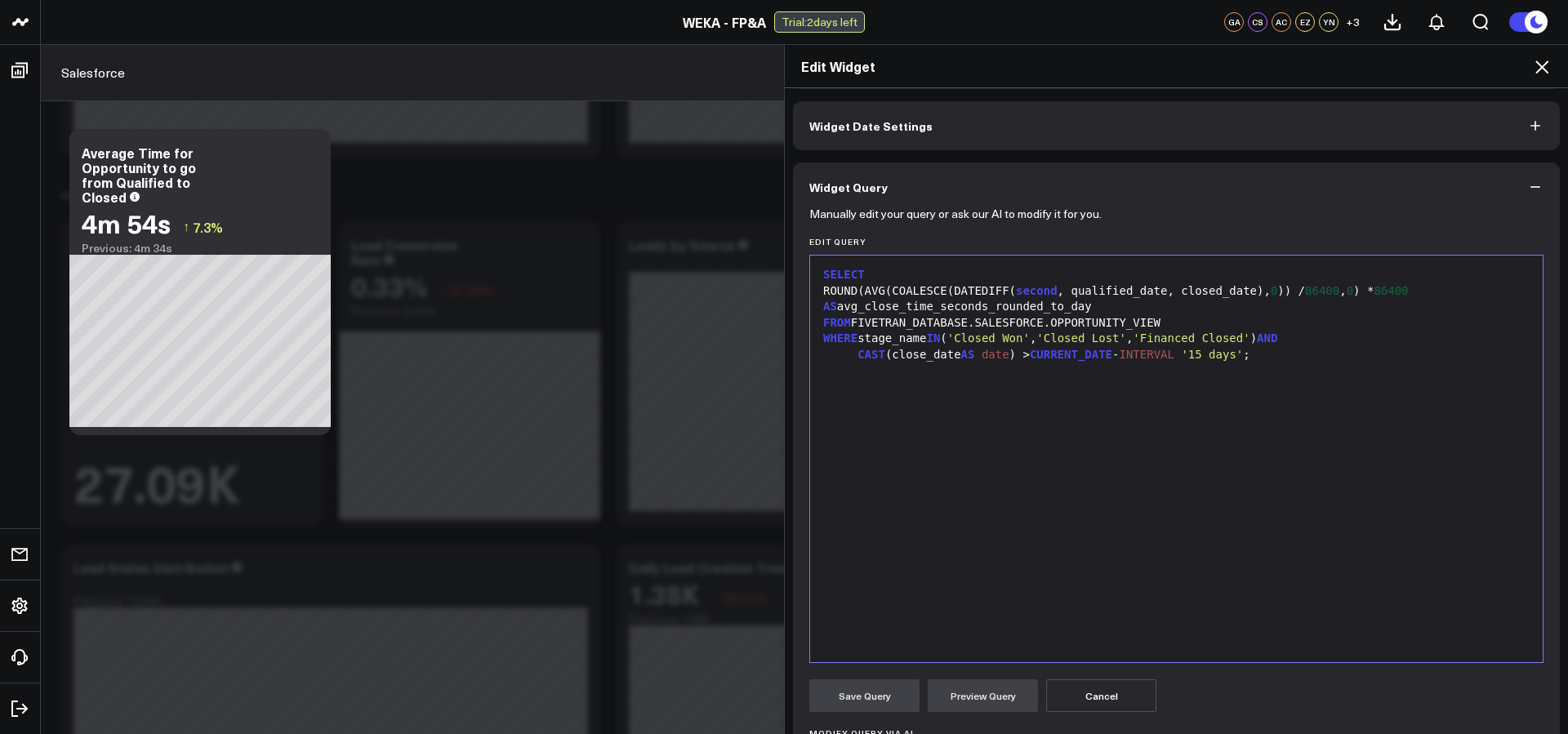
click at [1313, 366] on div "SELECT ROUND(AVG(COALESCE(DATEDIFF( second , qualified_date, closed_date), 0 ))…" at bounding box center [1176, 459] width 716 height 390
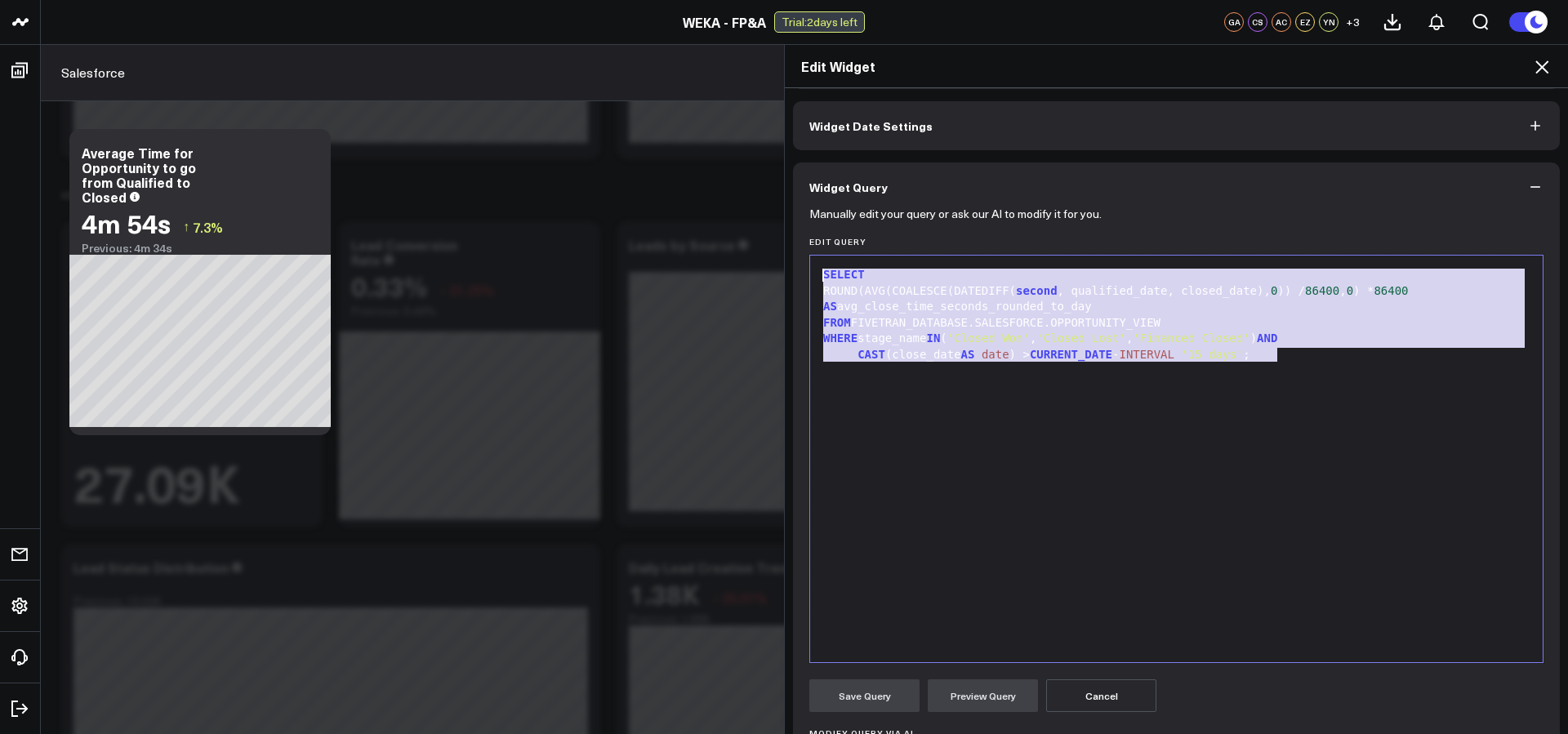
copy div "SELECT ROUND(AVG(COALESCE(DATEDIFF( second , qualified_date, closed_date), 0 ))…"
click at [1196, 316] on div "FROM FIVETRAN_DATABASE.SALESFORCE.OPPORTUNITY_VIEW" at bounding box center [1176, 323] width 716 height 16
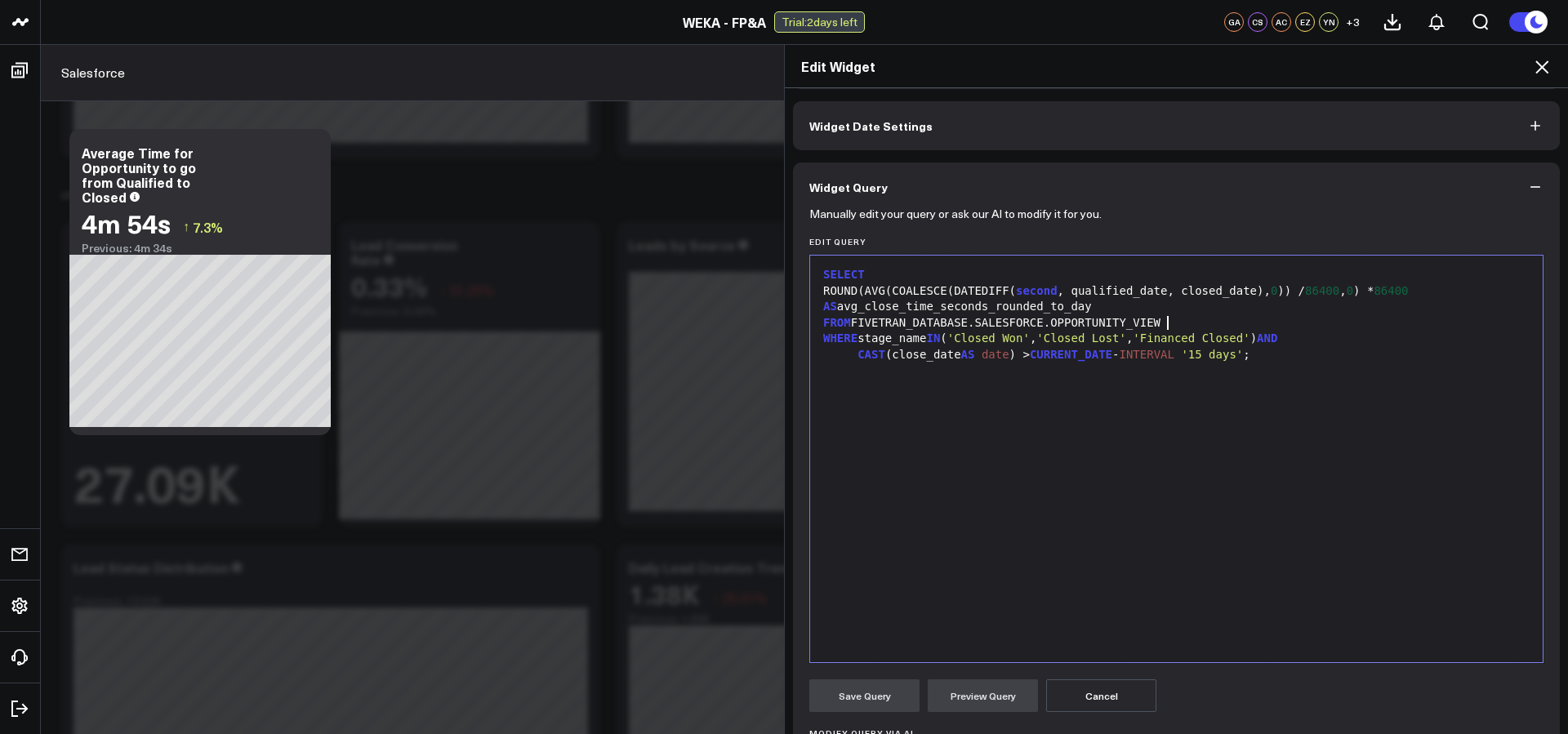
click at [1277, 291] on div "ROUND(AVG(COALESCE(DATEDIFF( second , qualified_date, closed_date), 0 )) / 8640…" at bounding box center [1176, 299] width 716 height 32
click at [979, 685] on button "Preview Query" at bounding box center [982, 696] width 110 height 33
click at [879, 695] on button "Save Query" at bounding box center [864, 696] width 110 height 33
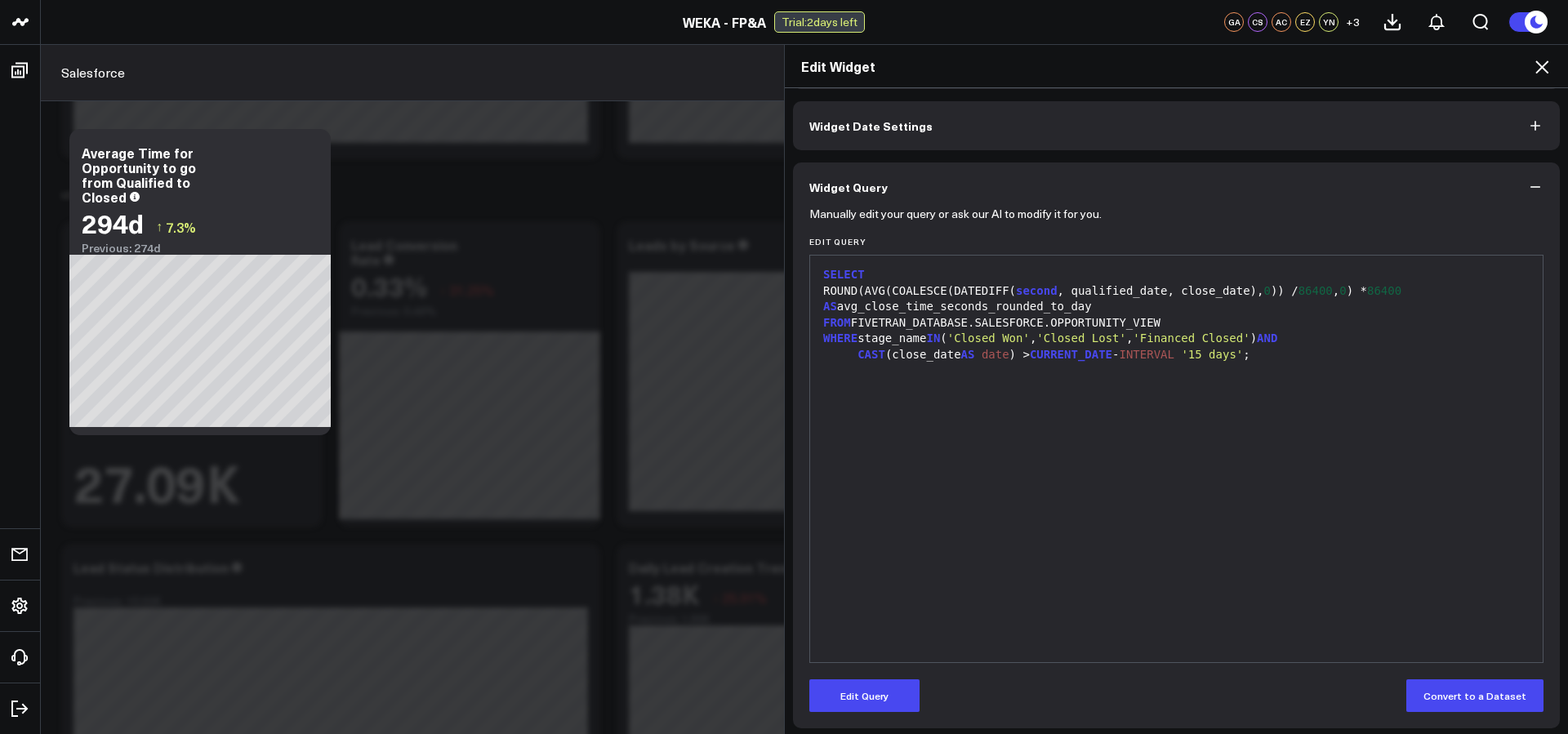
click at [1057, 293] on span "second" at bounding box center [1036, 290] width 41 height 13
click at [873, 695] on button "Edit Query" at bounding box center [864, 696] width 110 height 33
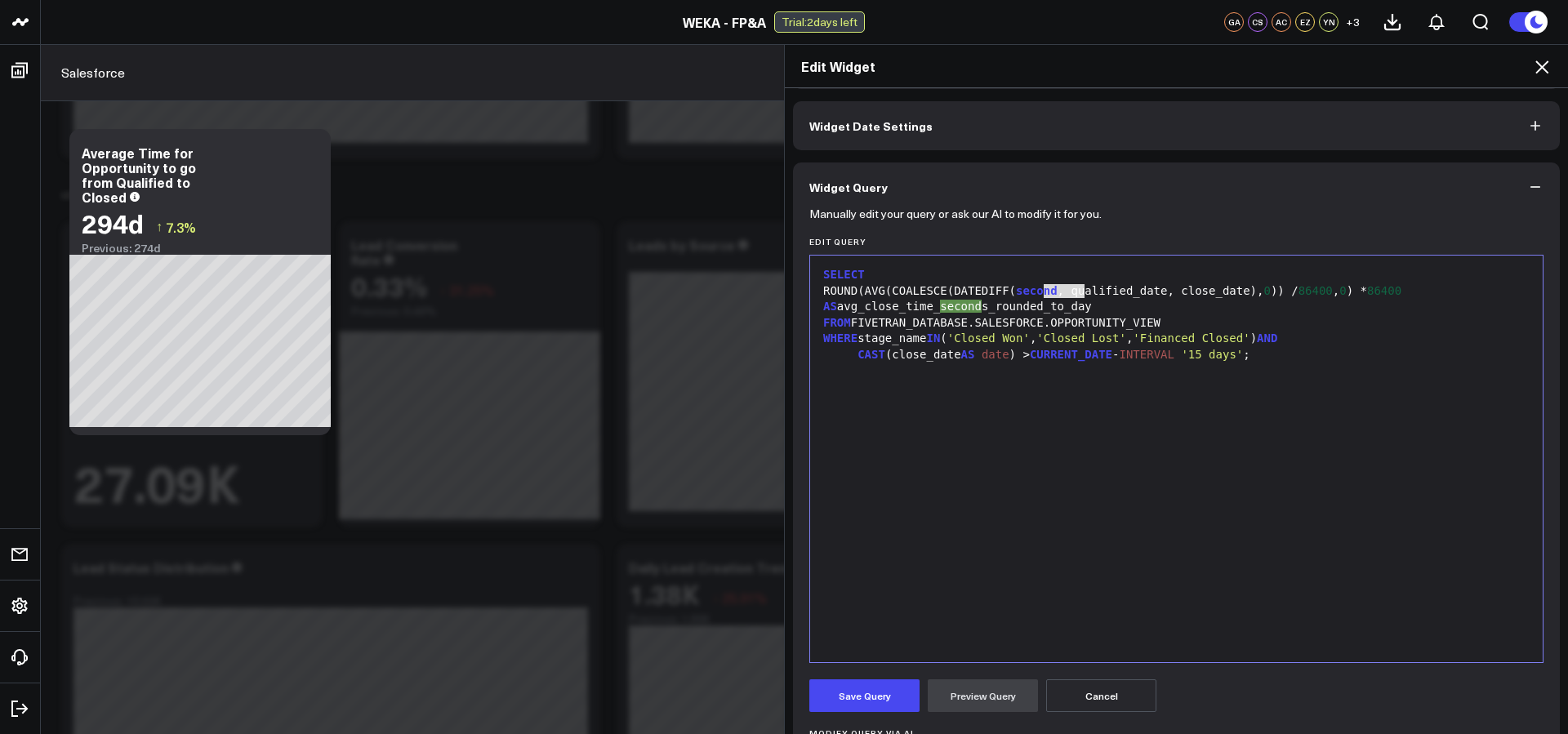
click at [1055, 298] on div "ROUND(AVG(COALESCE(DATEDIFF( second , qualified_date, close_date), 0 )) / 86400…" at bounding box center [1176, 299] width 716 height 32
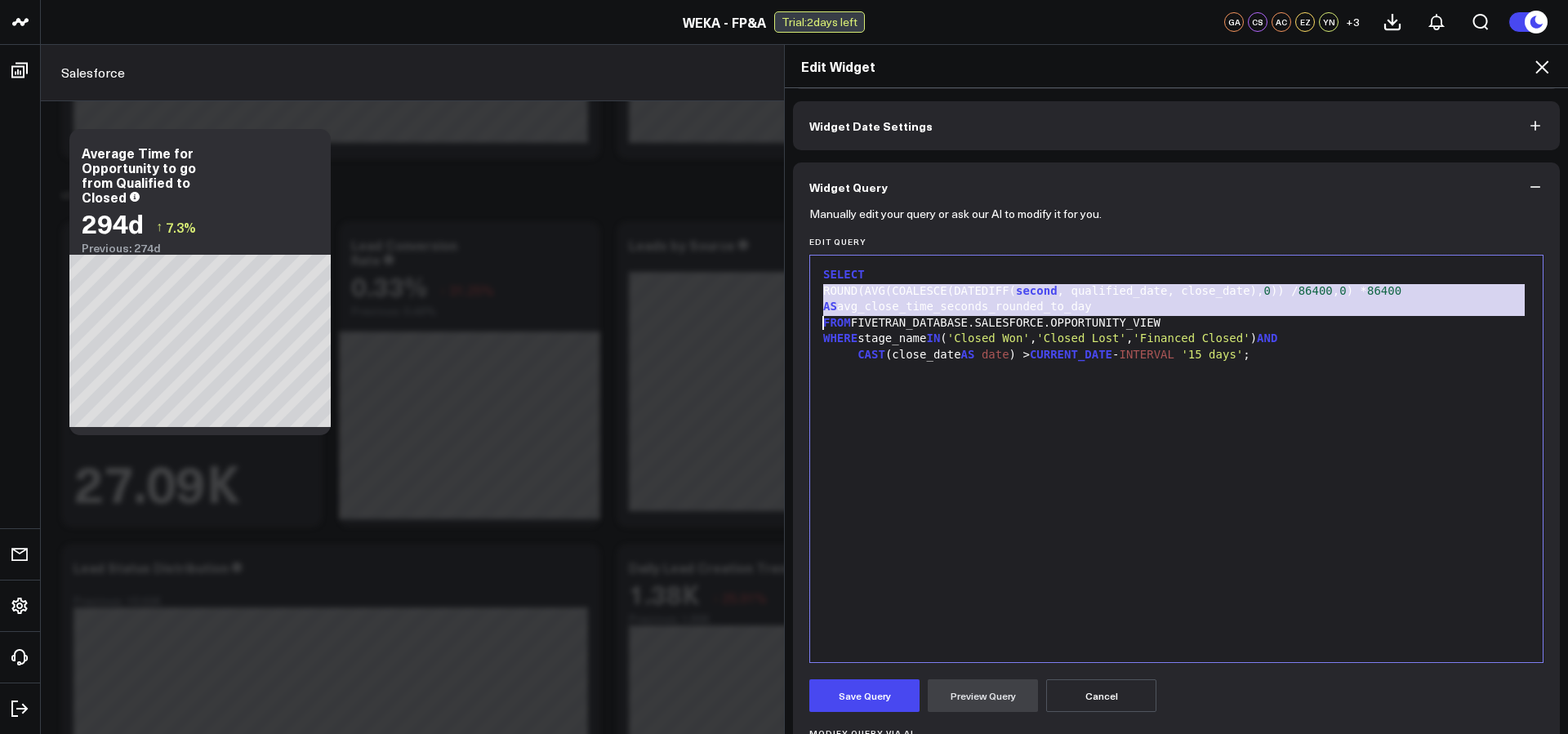
click at [1055, 298] on div "ROUND(AVG(COALESCE(DATEDIFF( second , qualified_date, close_date), 0 )) / 86400…" at bounding box center [1176, 299] width 716 height 32
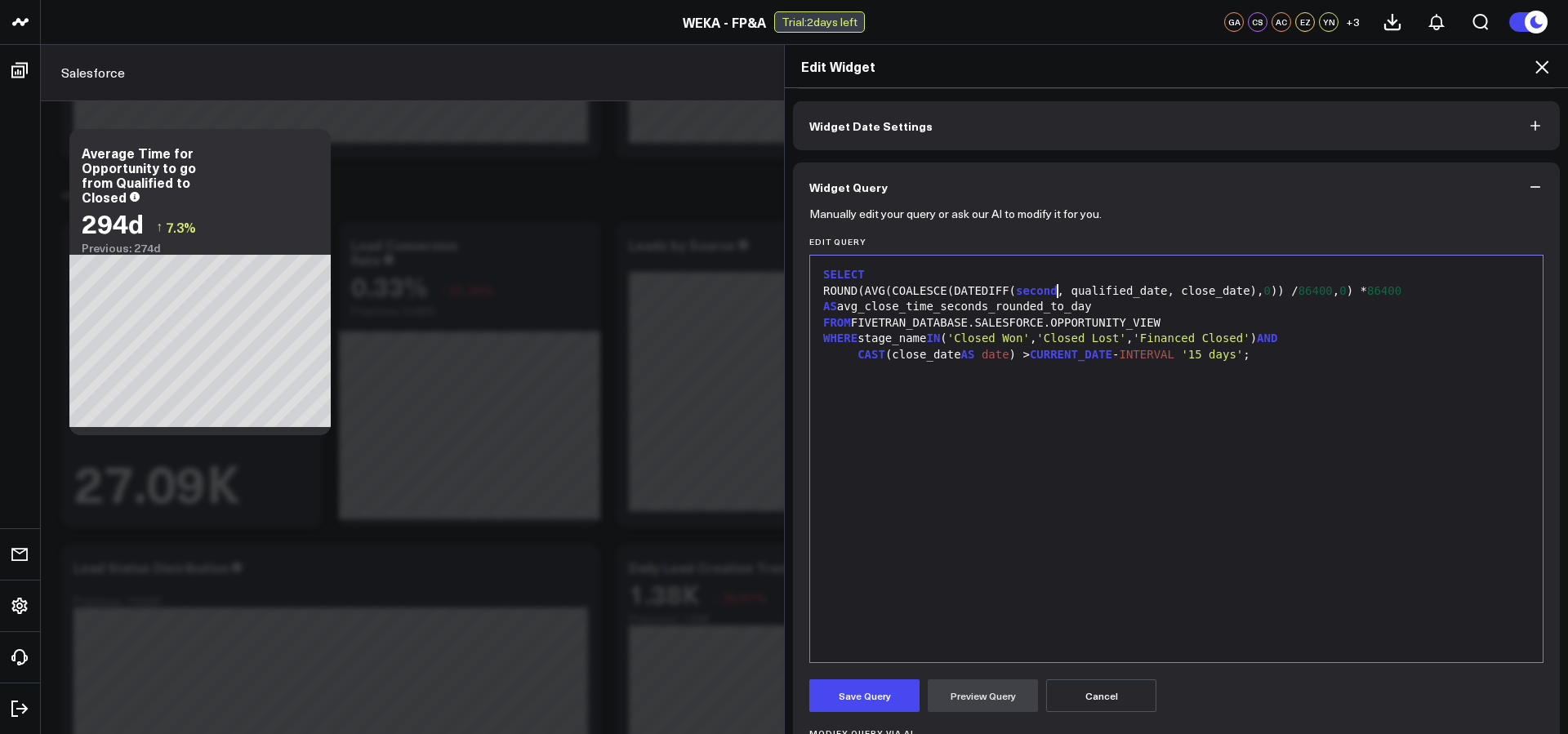
click at [1058, 298] on div "ROUND(AVG(COALESCE(DATEDIFF( second , qualified_date, close_date), 0 )) / 86400…" at bounding box center [1176, 299] width 716 height 32
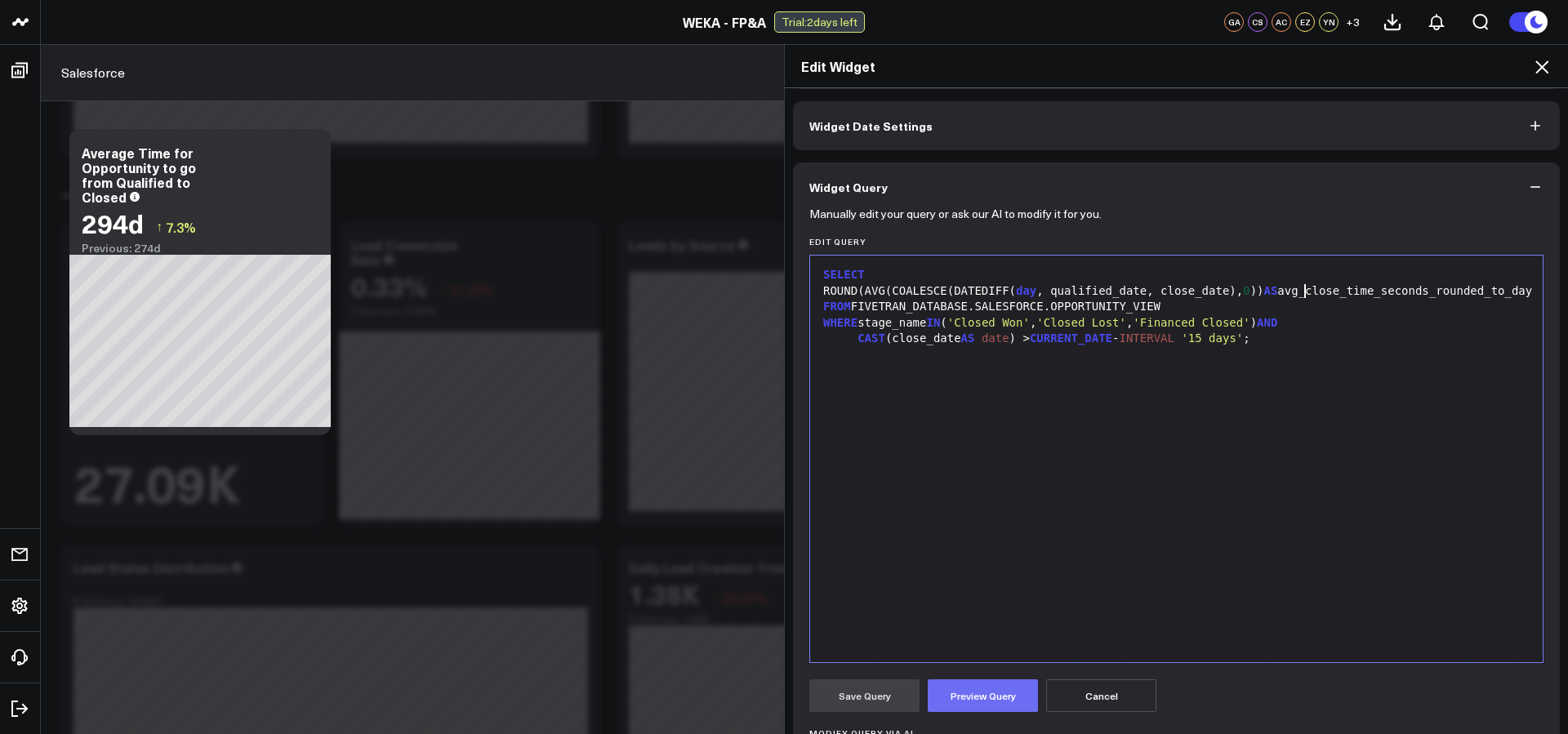
click at [965, 692] on button "Preview Query" at bounding box center [982, 696] width 110 height 33
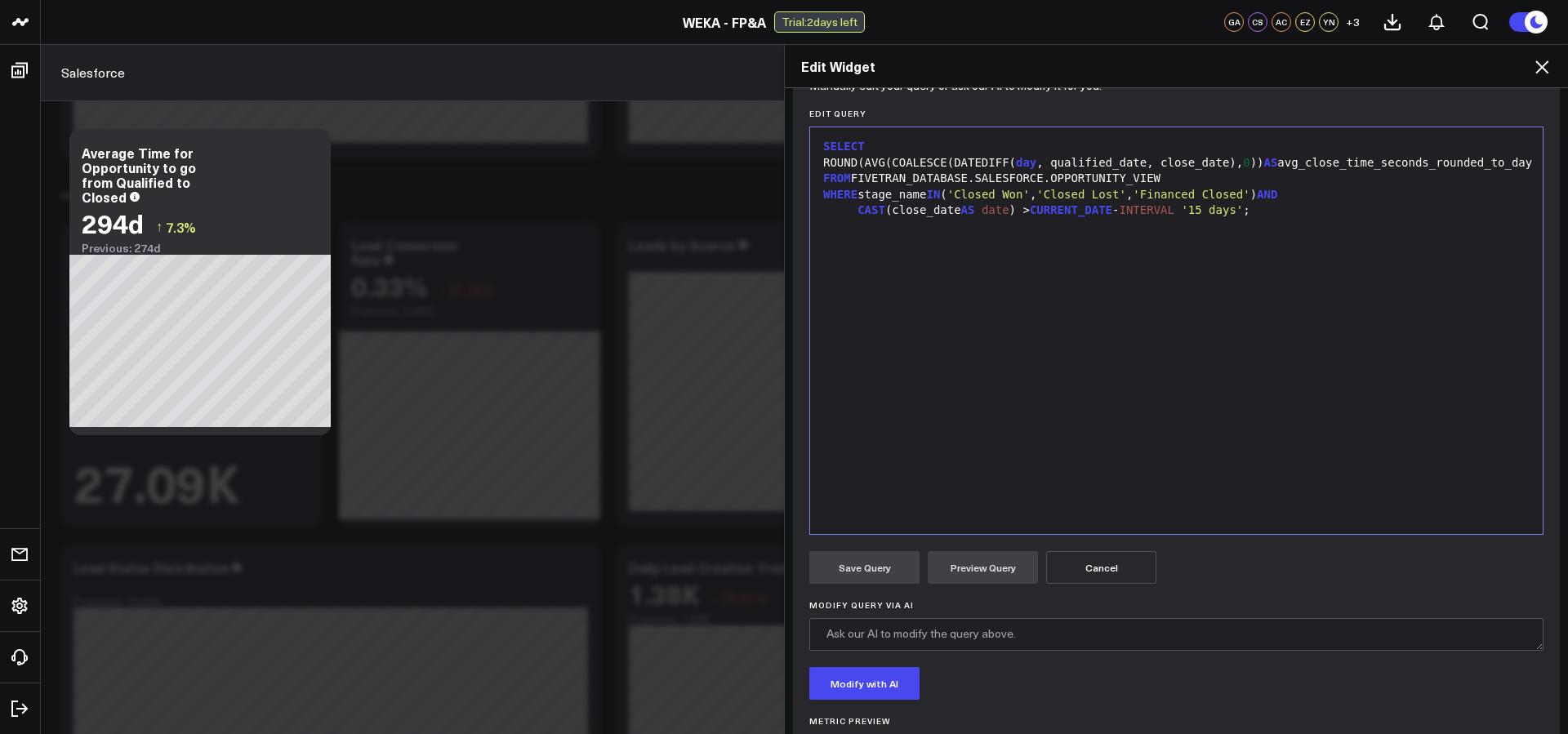
scroll to position [182, 0]
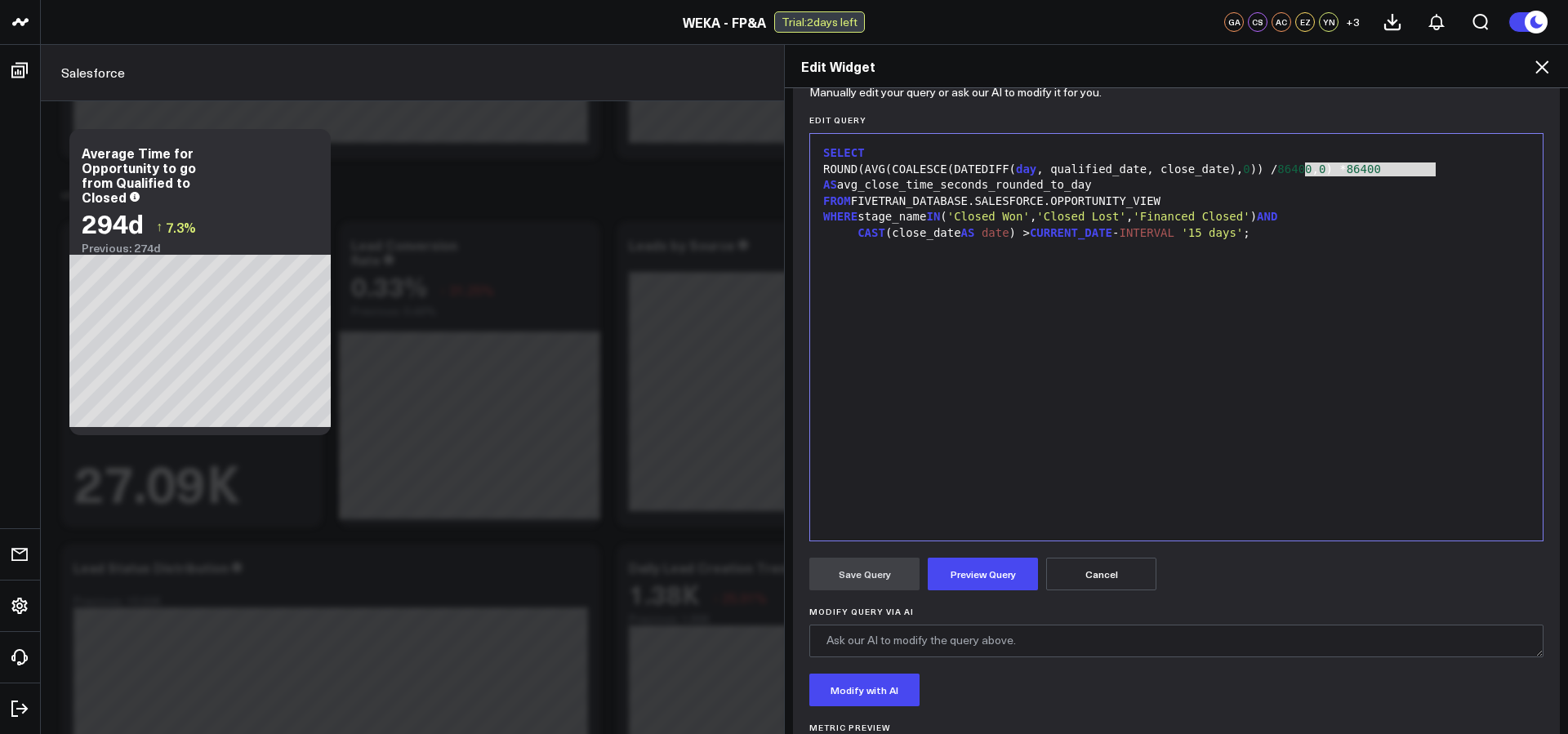
click at [1299, 171] on div "ROUND(AVG(COALESCE(DATEDIFF( day , qualified_date, close_date), 0 )) / 86400 , …" at bounding box center [1176, 178] width 716 height 32
click at [1011, 574] on button "Preview Query" at bounding box center [982, 574] width 110 height 33
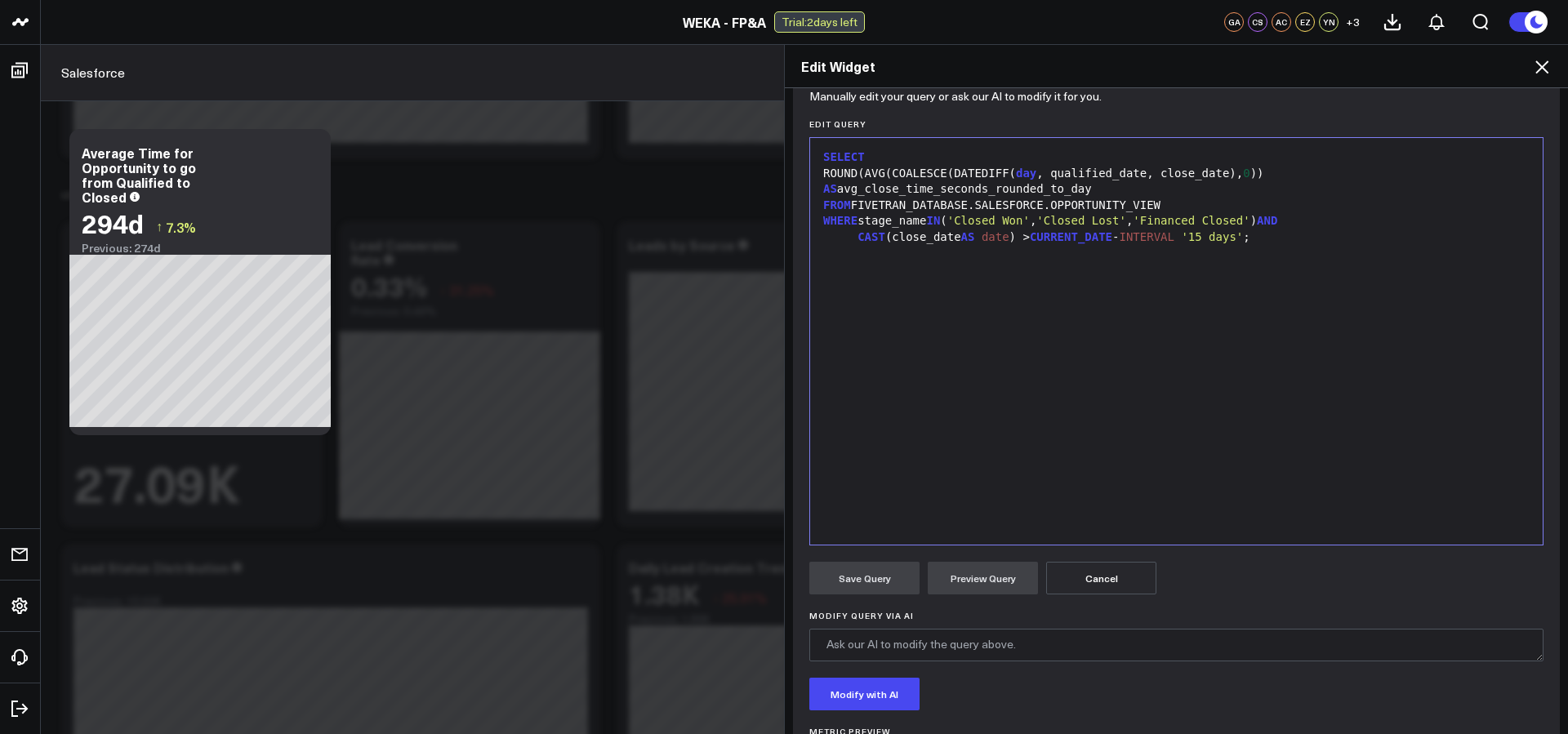
scroll to position [172, 0]
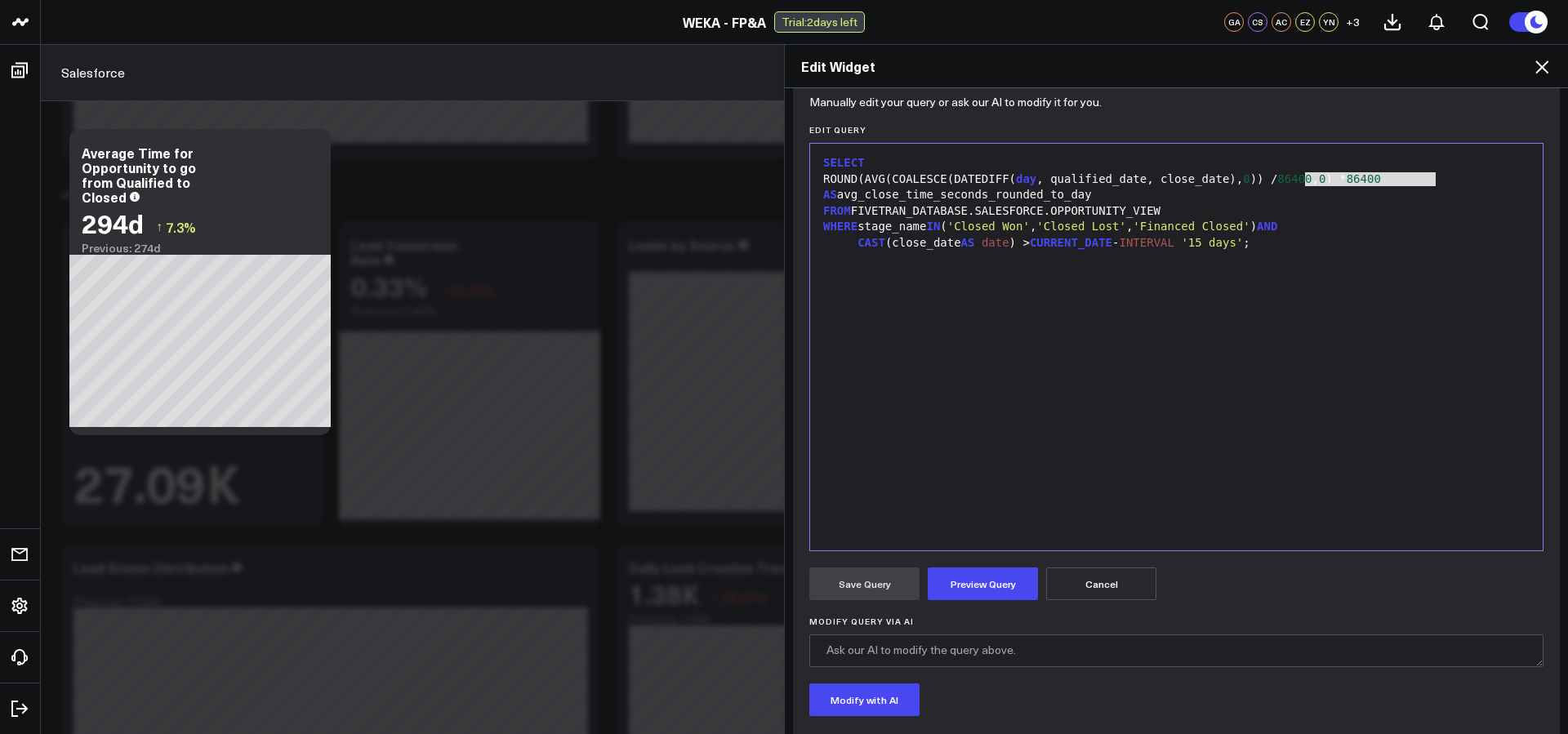
click at [1351, 204] on div "FROM FIVETRAN_DATABASE.SALESFORCE.OPPORTUNITY_VIEW" at bounding box center [1176, 211] width 716 height 16
click at [1313, 182] on div "ROUND(AVG(COALESCE(DATEDIFF( day , qualified_date, close_date), 0 )) / 86400 , …" at bounding box center [1176, 187] width 716 height 32
click at [1002, 582] on button "Preview Query" at bounding box center [982, 584] width 110 height 33
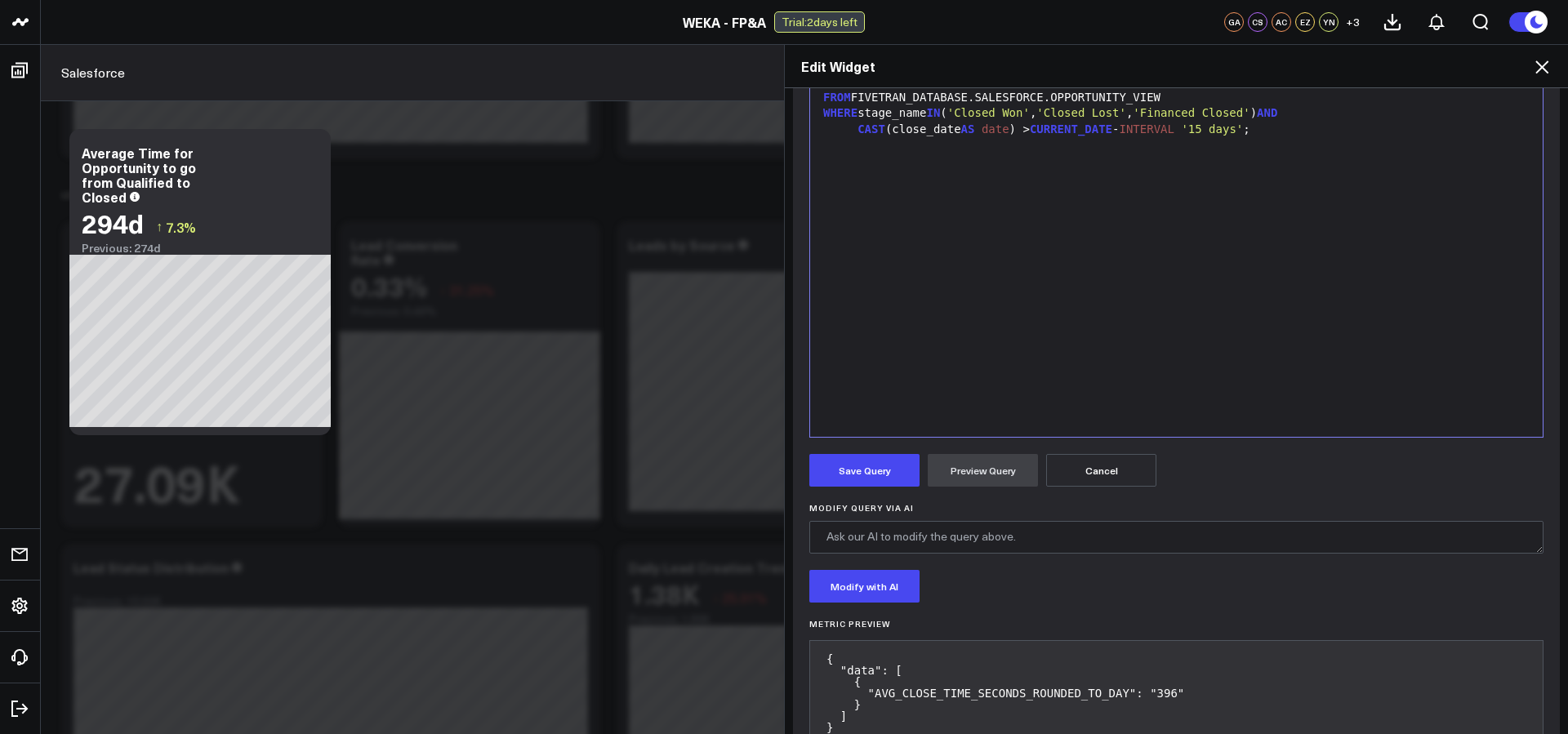
scroll to position [223, 0]
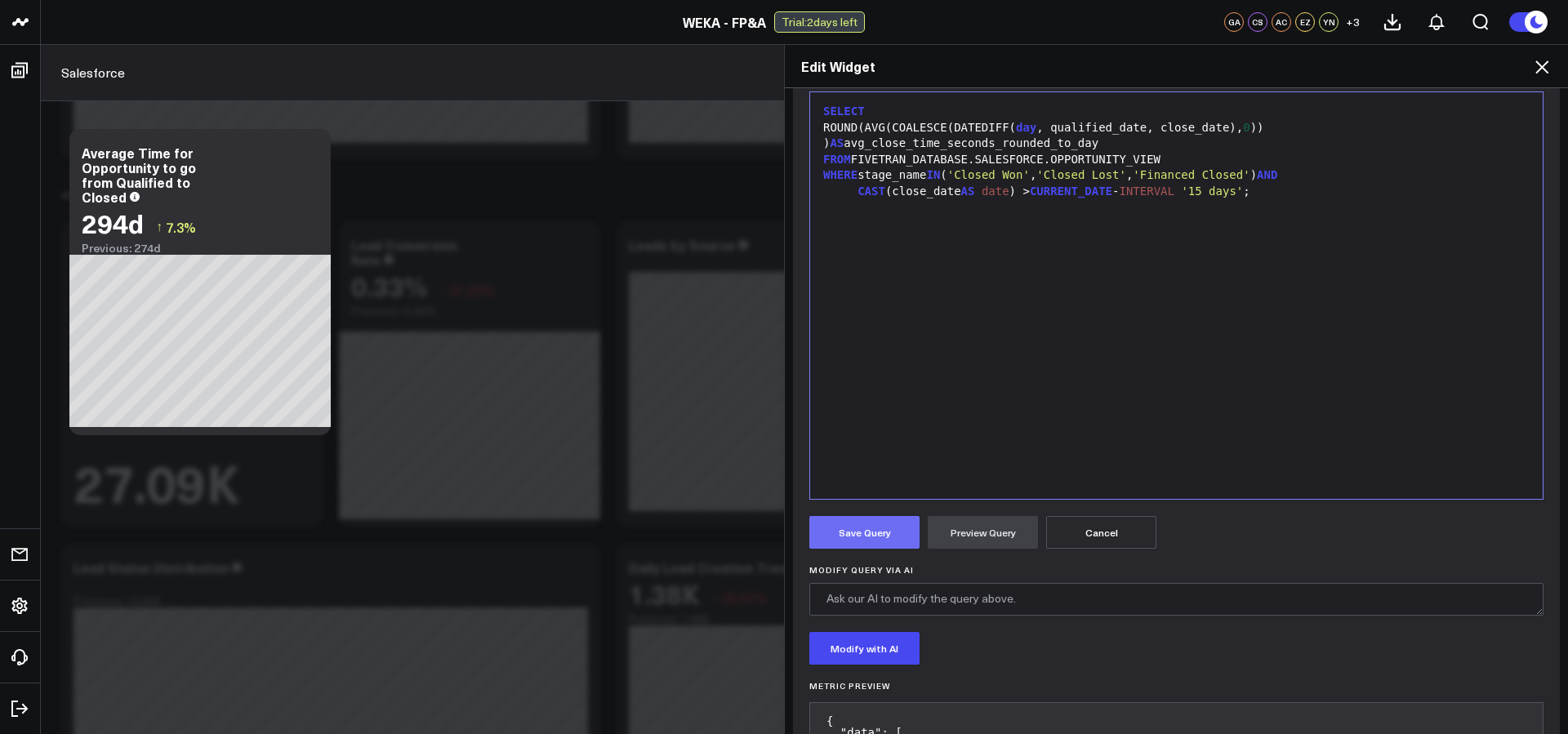
click at [861, 544] on button "Save Query" at bounding box center [864, 533] width 110 height 33
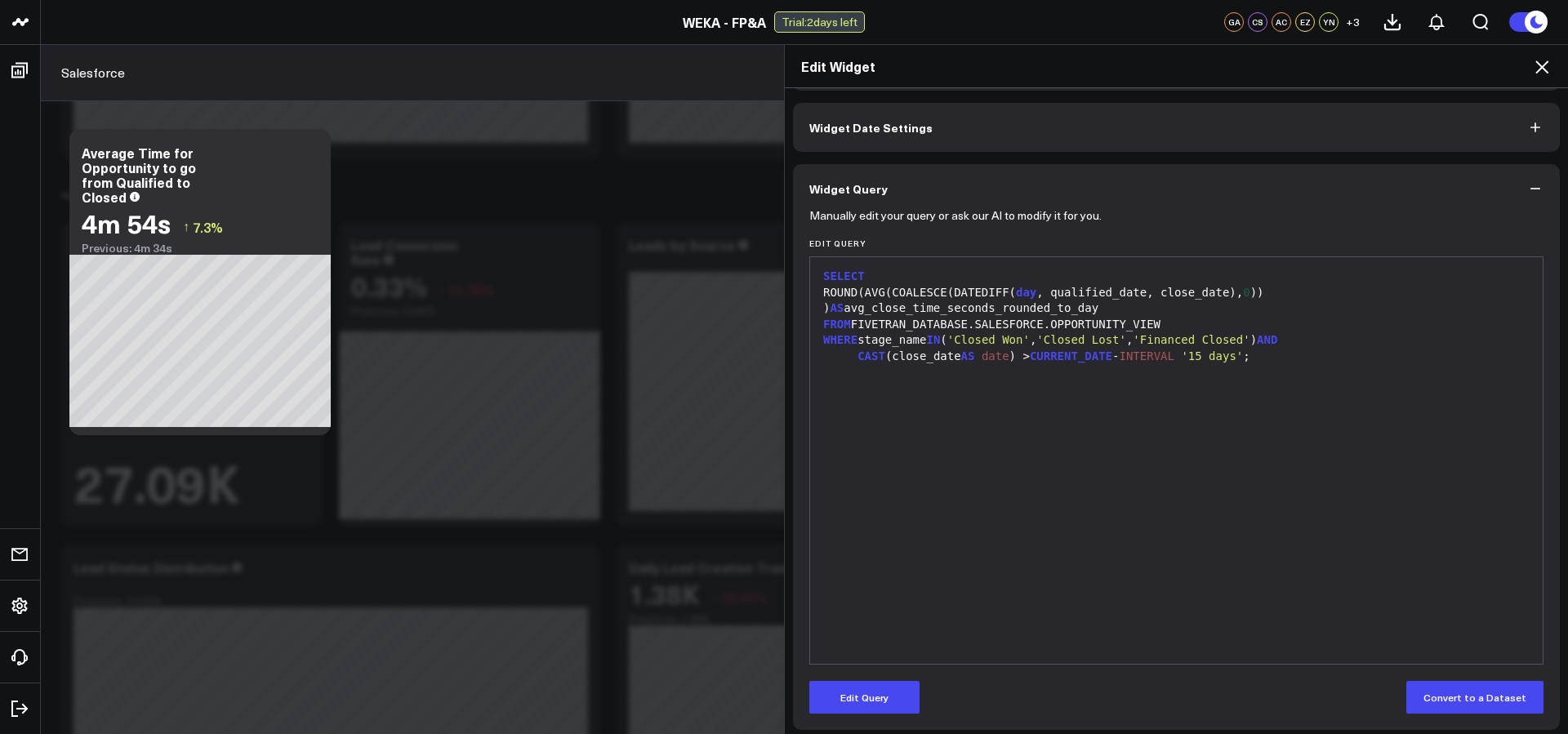
scroll to position [66, 0]
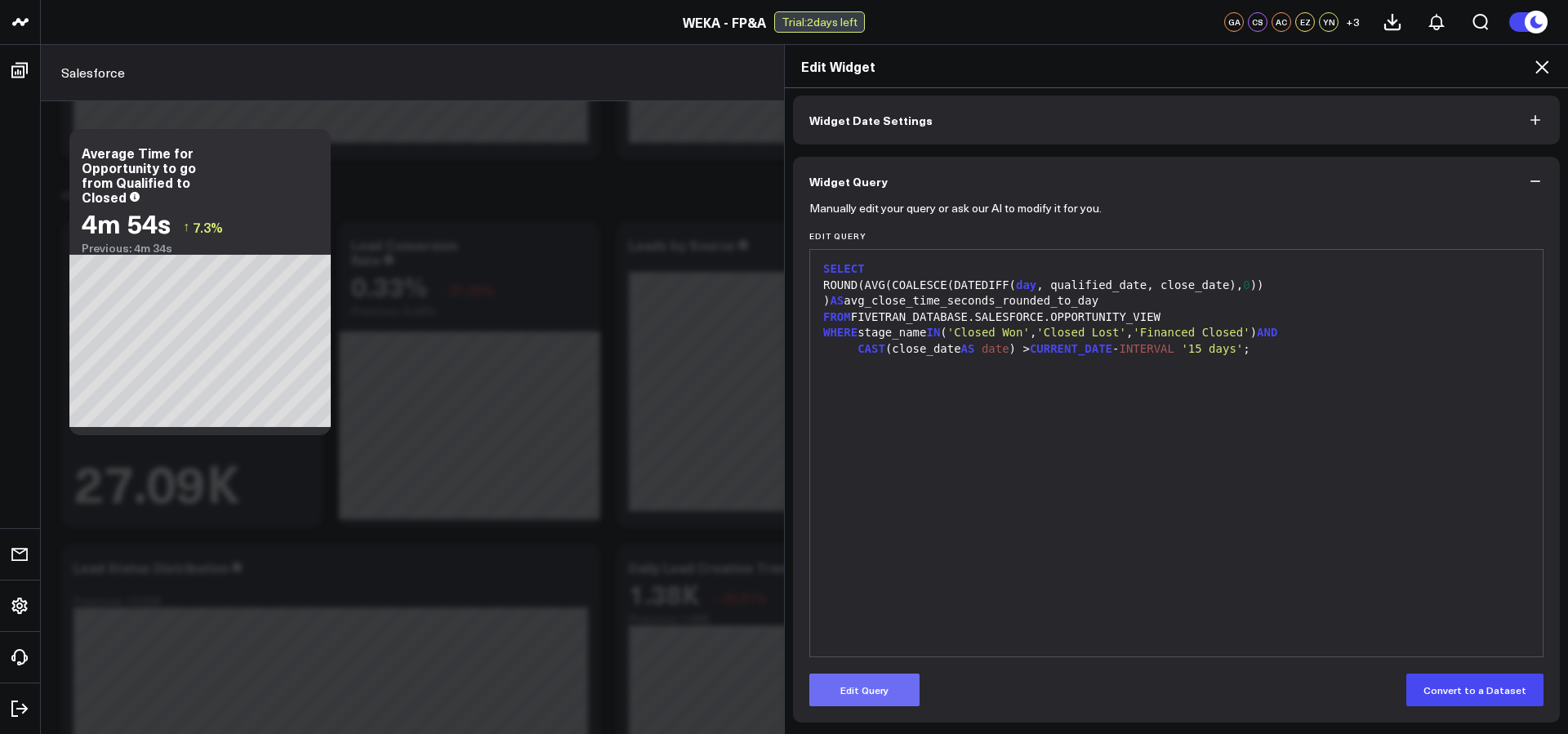
click at [891, 690] on button "Edit Query" at bounding box center [864, 690] width 110 height 33
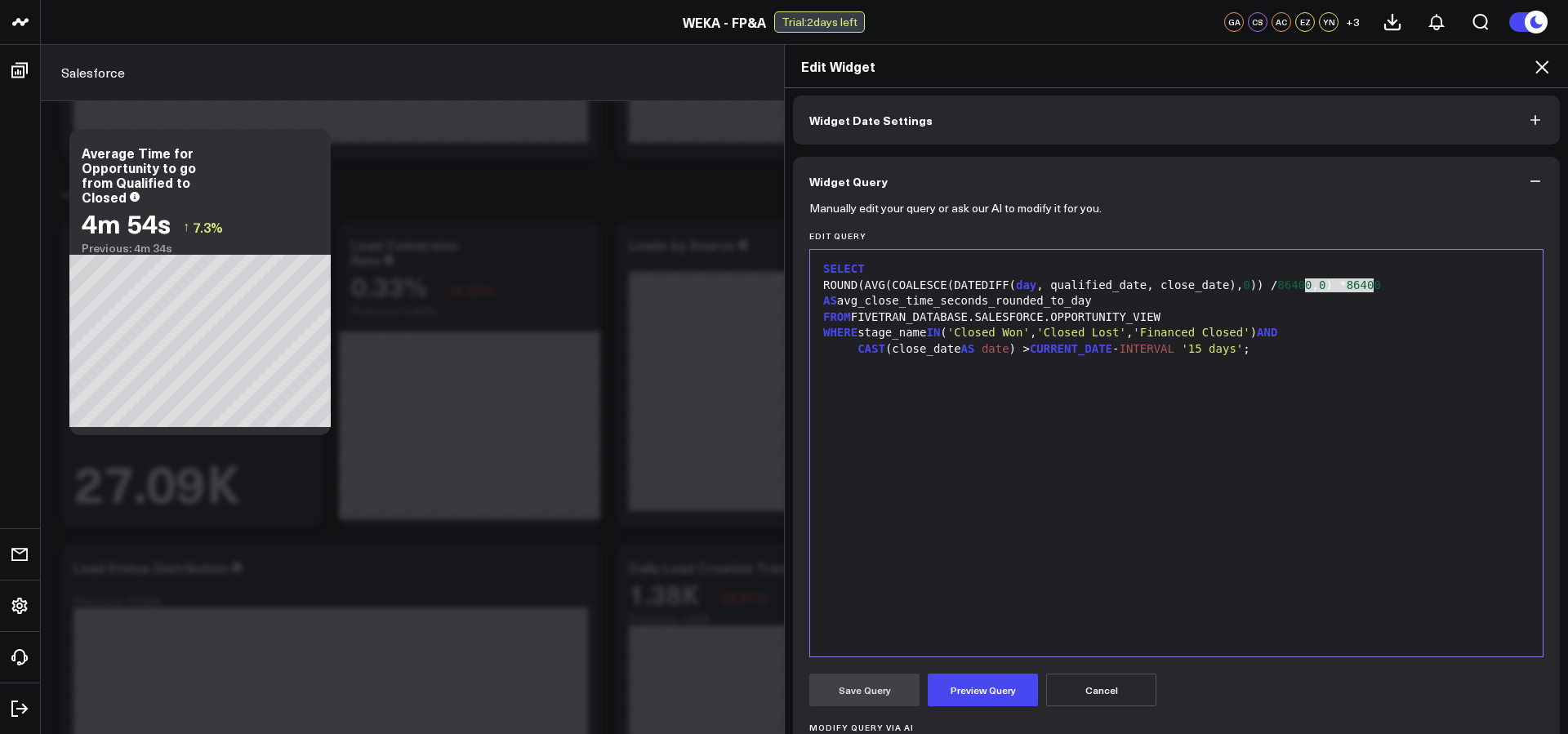
click at [1190, 452] on div "SELECT ROUND(AVG(COALESCE(DATEDIFF( day , qualified_date, close_date), 0 )) / 8…" at bounding box center [1176, 453] width 716 height 390
click at [983, 692] on button "Preview Query" at bounding box center [982, 690] width 110 height 33
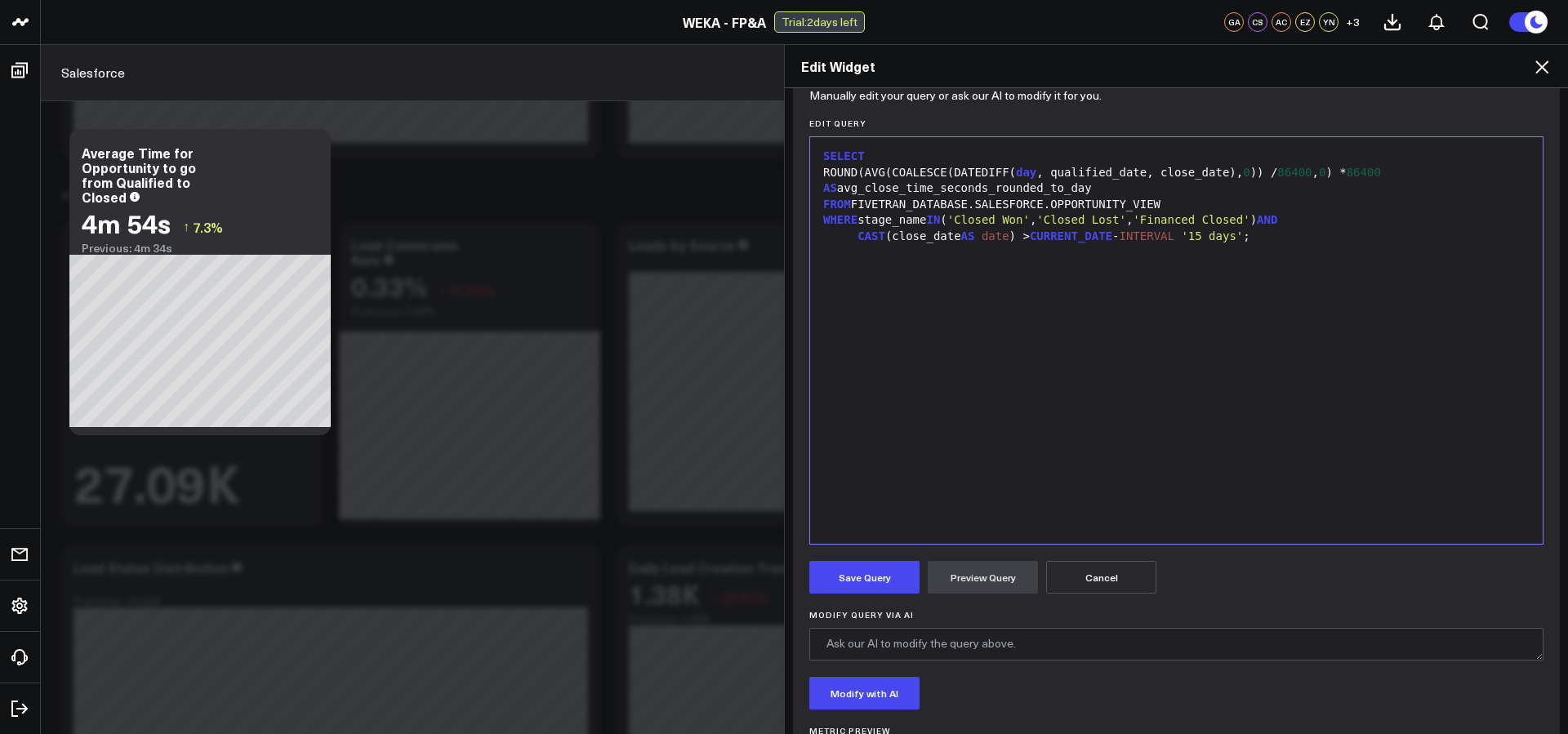
scroll to position [0, 0]
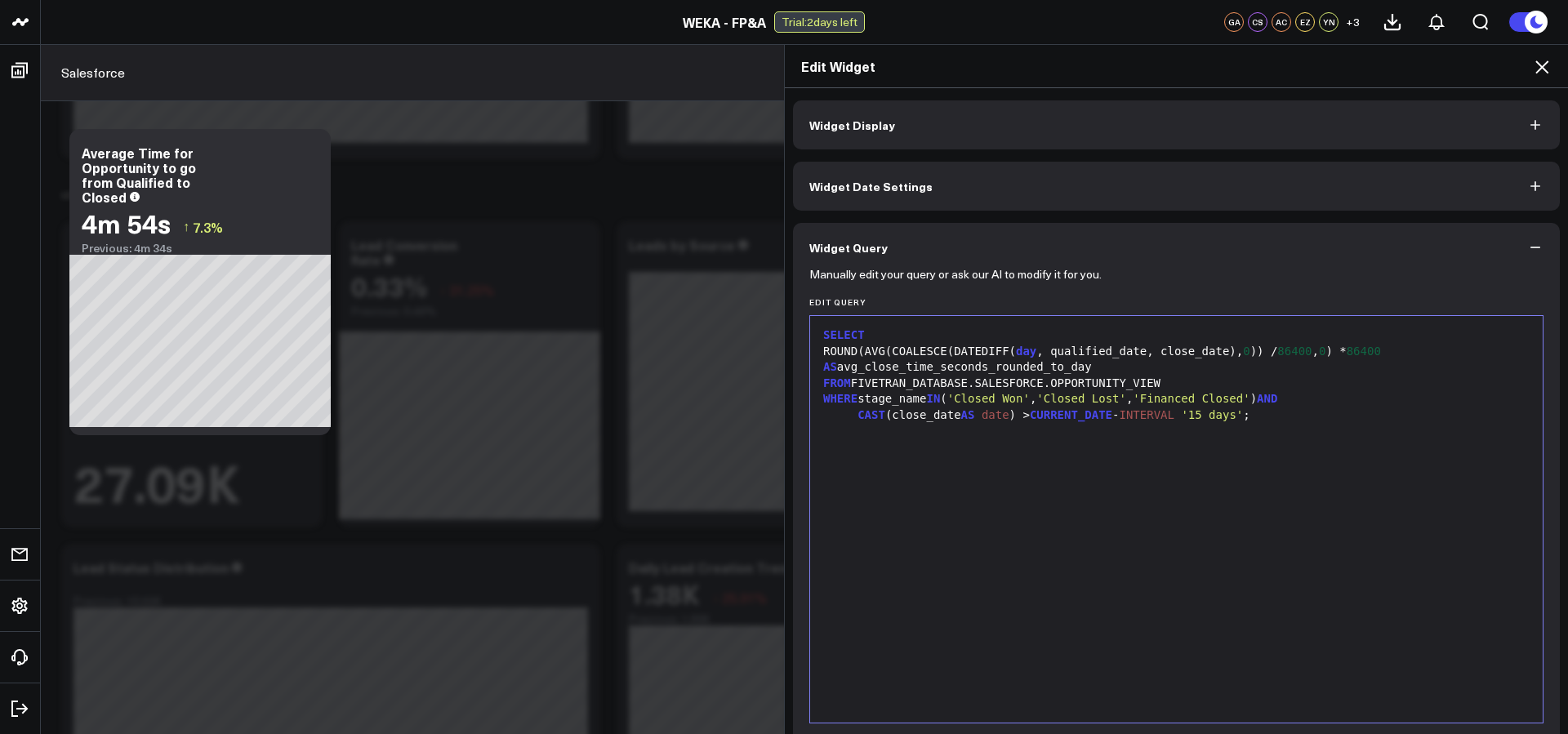
click at [1036, 351] on span "day" at bounding box center [1026, 351] width 20 height 13
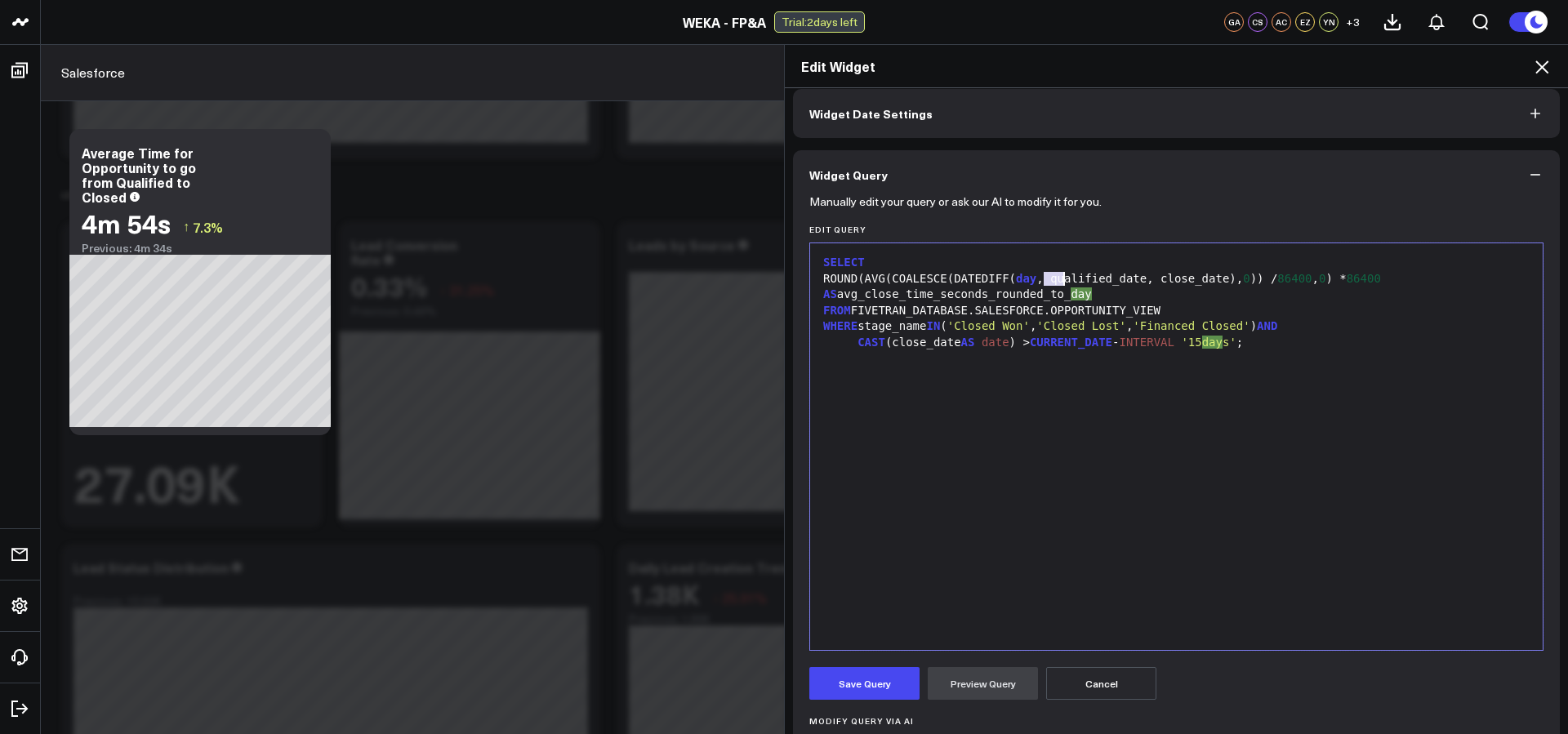
scroll to position [68, 0]
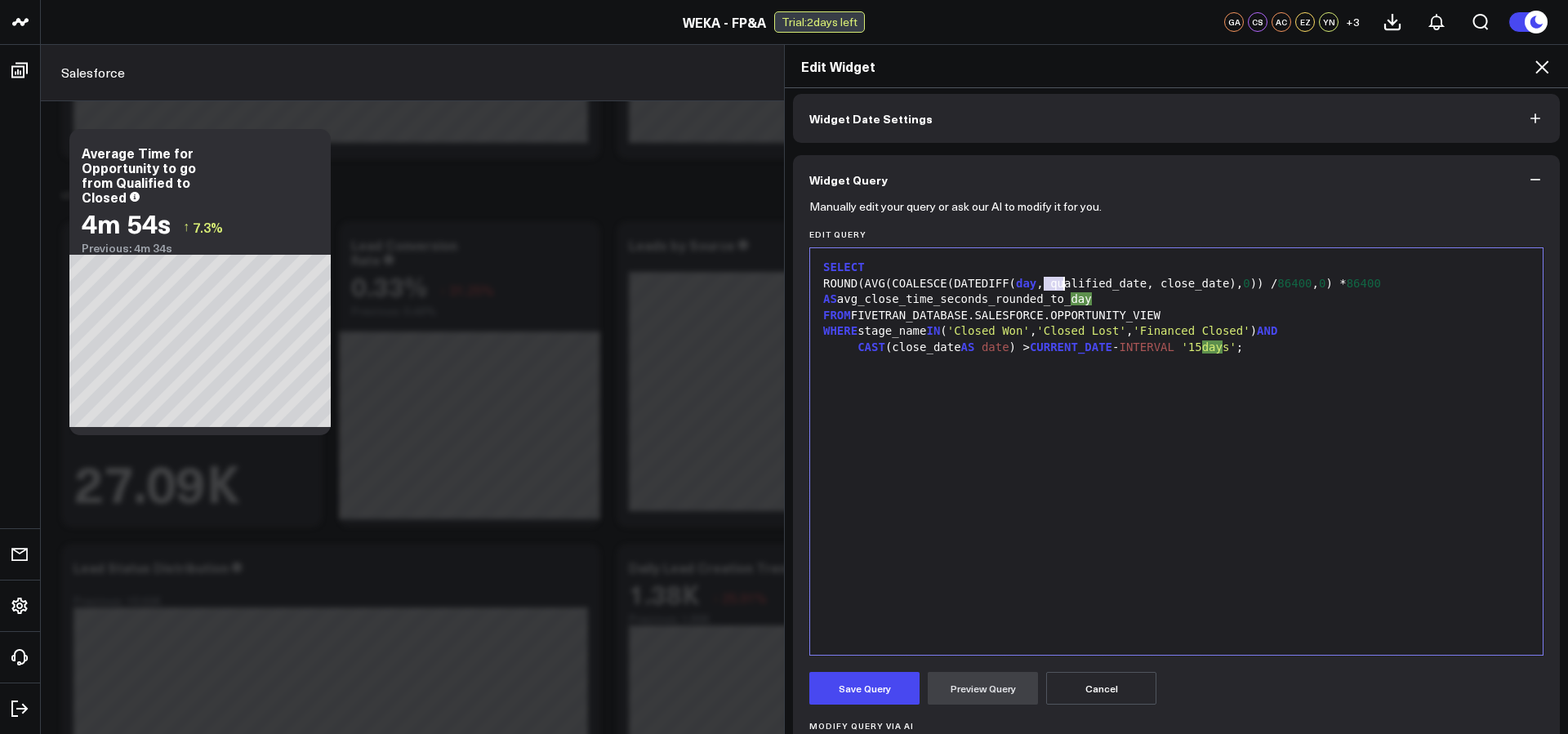
click at [1164, 427] on div "SELECT ROUND(AVG(COALESCE(DATEDIFF( day , qualified_date, close_date), 0 )) / 8…" at bounding box center [1176, 451] width 716 height 390
click at [1113, 295] on div "ROUND(AVG(COALESCE(DATEDIFF( day , qualified_date, close_date), 0 )) / 86400 , …" at bounding box center [1176, 292] width 716 height 32
click at [1250, 283] on div "ROUND(AVG(COALESCE(DATEDIFF( day , qualified_date, close_date), 0 )) / 86400 , …" at bounding box center [1176, 292] width 716 height 32
click at [969, 362] on div "SELECT ROUND(AVG(COALESCE(DATEDIFF( day , qualified_date, close_date), 0 )) / 8…" at bounding box center [1176, 453] width 716 height 390
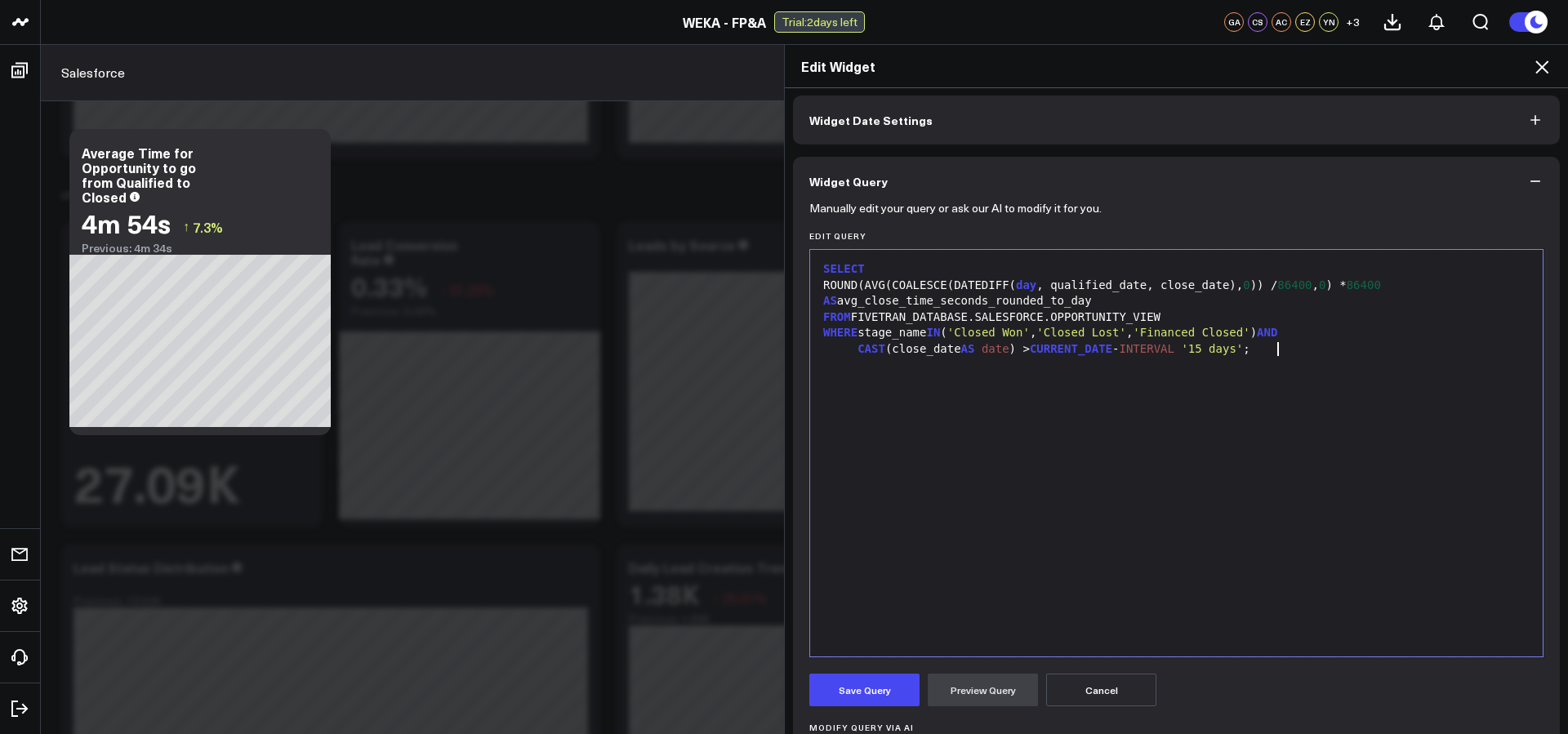
click at [1315, 347] on div "CAST (close_date AS date ) > CURRENT_DATE - INTERVAL '15 days' ;" at bounding box center [1176, 350] width 716 height 16
click at [855, 696] on button "Save Query" at bounding box center [864, 690] width 110 height 33
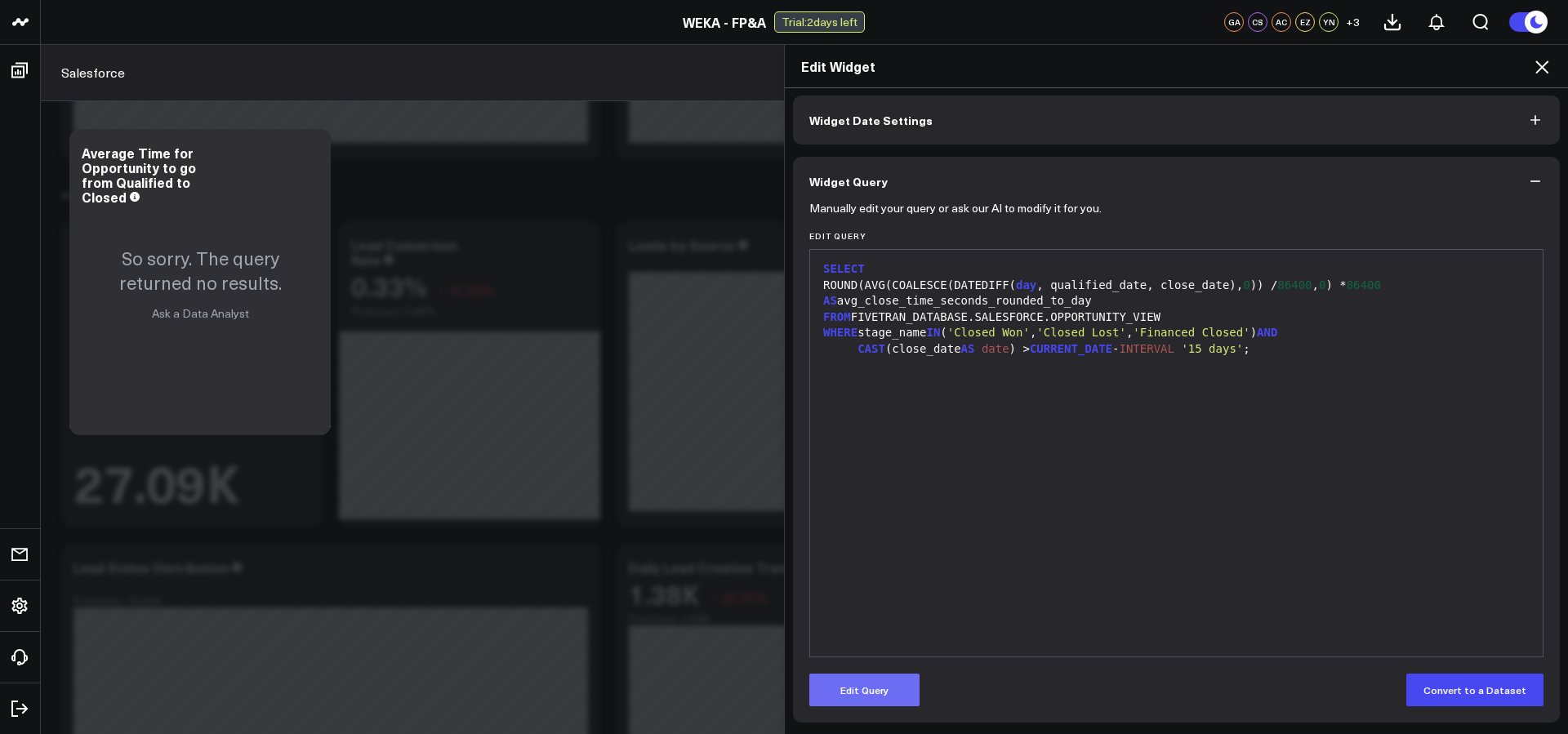
click at [891, 696] on button "Edit Query" at bounding box center [864, 690] width 110 height 33
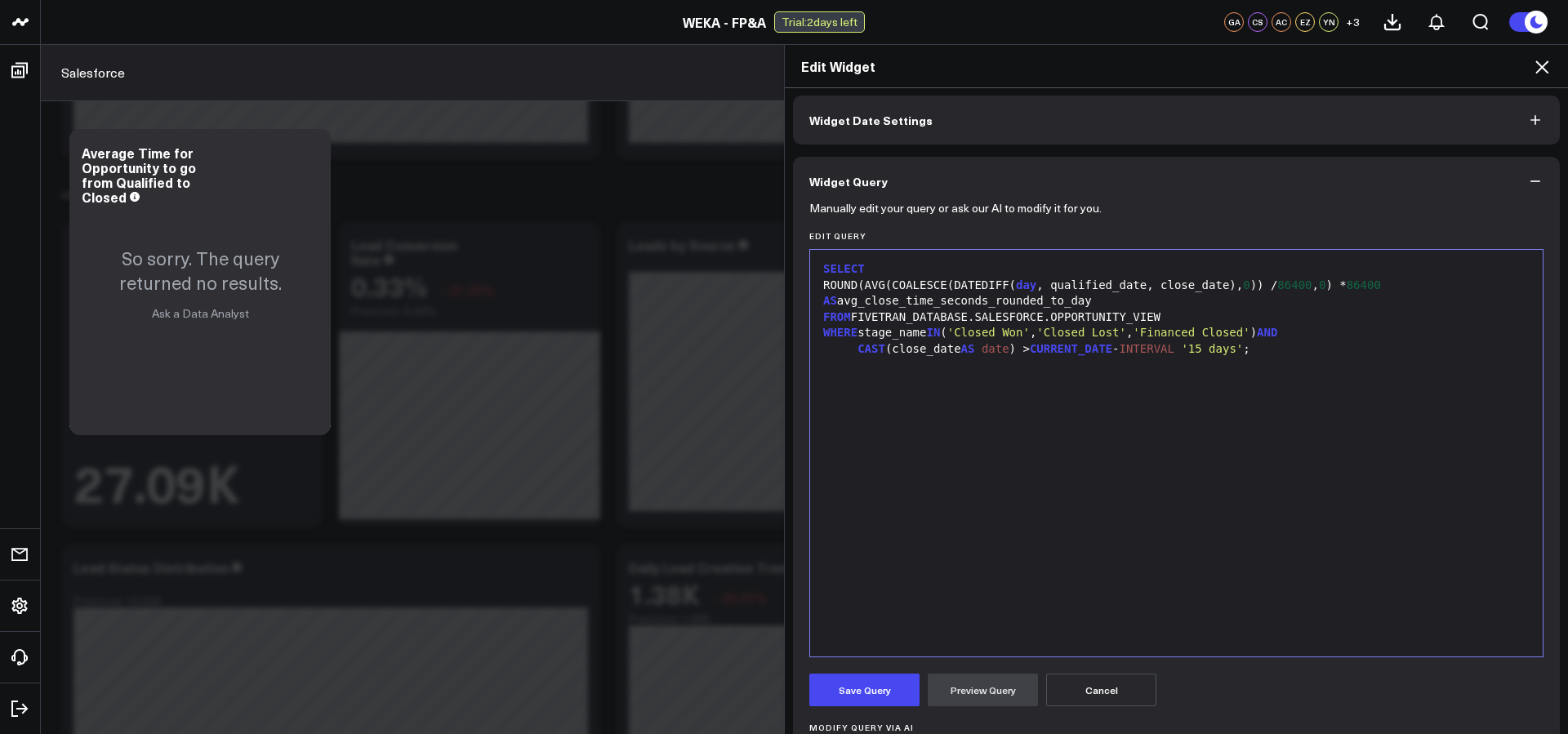
click at [1139, 502] on div "SELECT ROUND(AVG(COALESCE(DATEDIFF( day , qualified_date, close_date), 0 )) / 8…" at bounding box center [1176, 453] width 716 height 390
click at [1036, 287] on span "day" at bounding box center [1026, 285] width 20 height 13
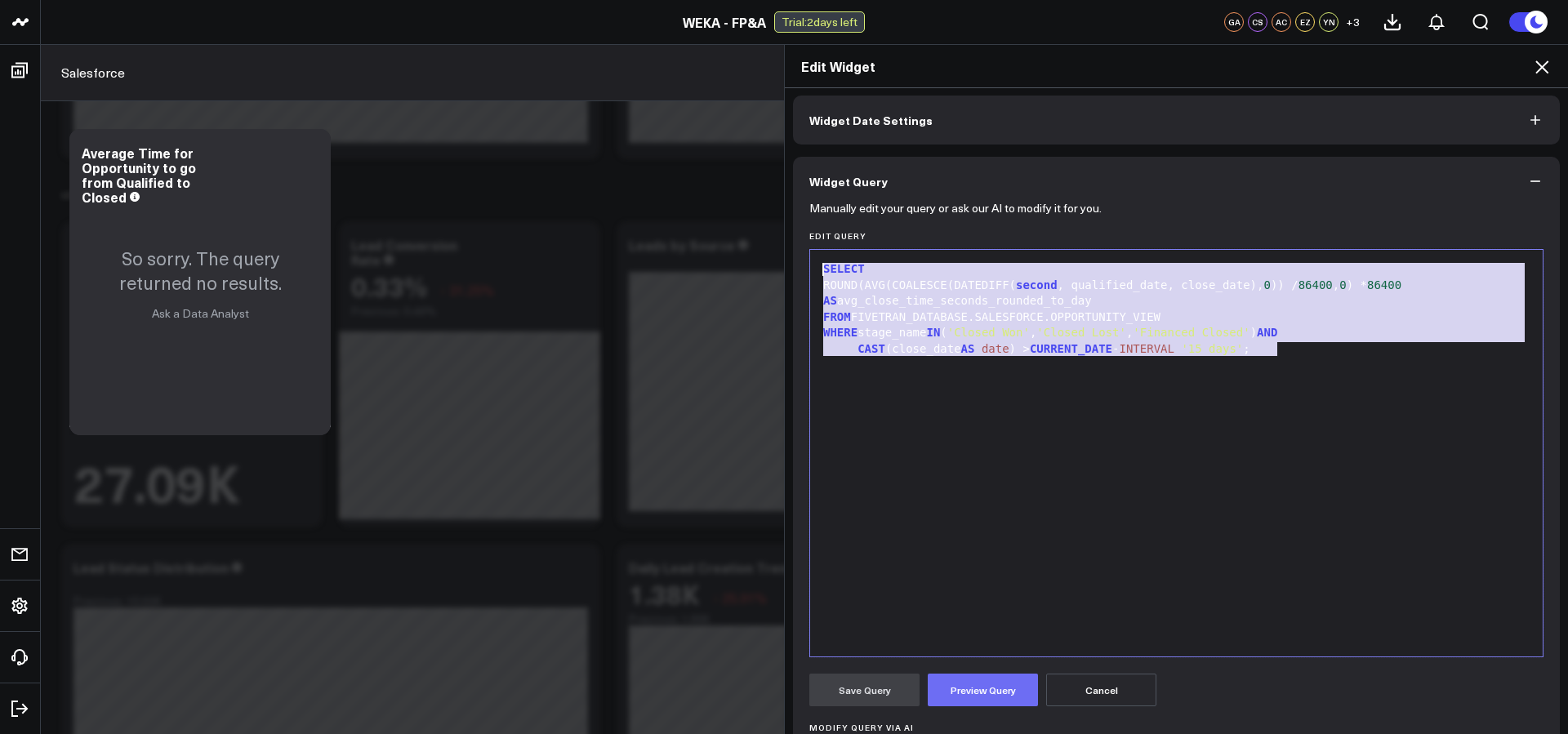
click at [952, 693] on button "Preview Query" at bounding box center [982, 690] width 110 height 33
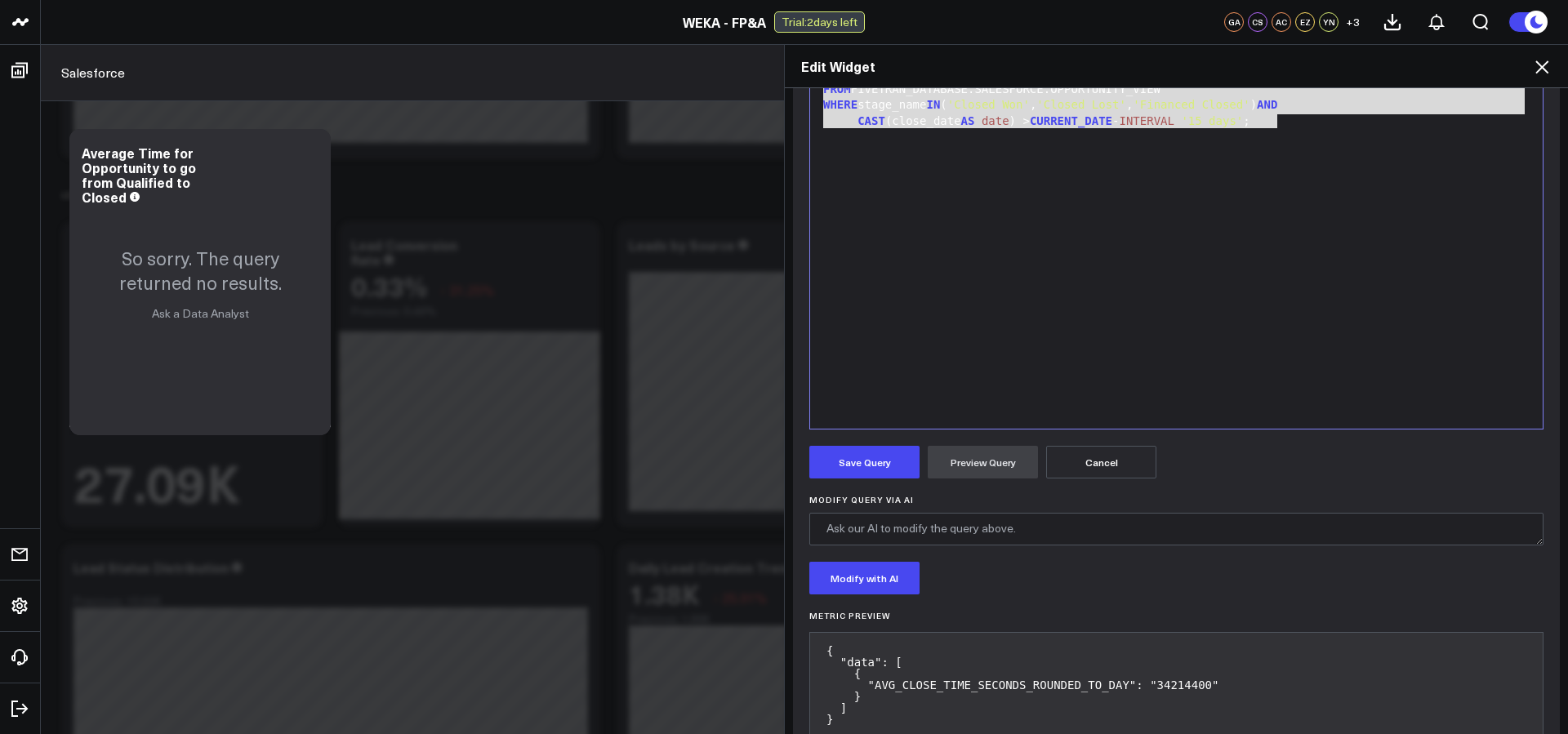
scroll to position [337, 0]
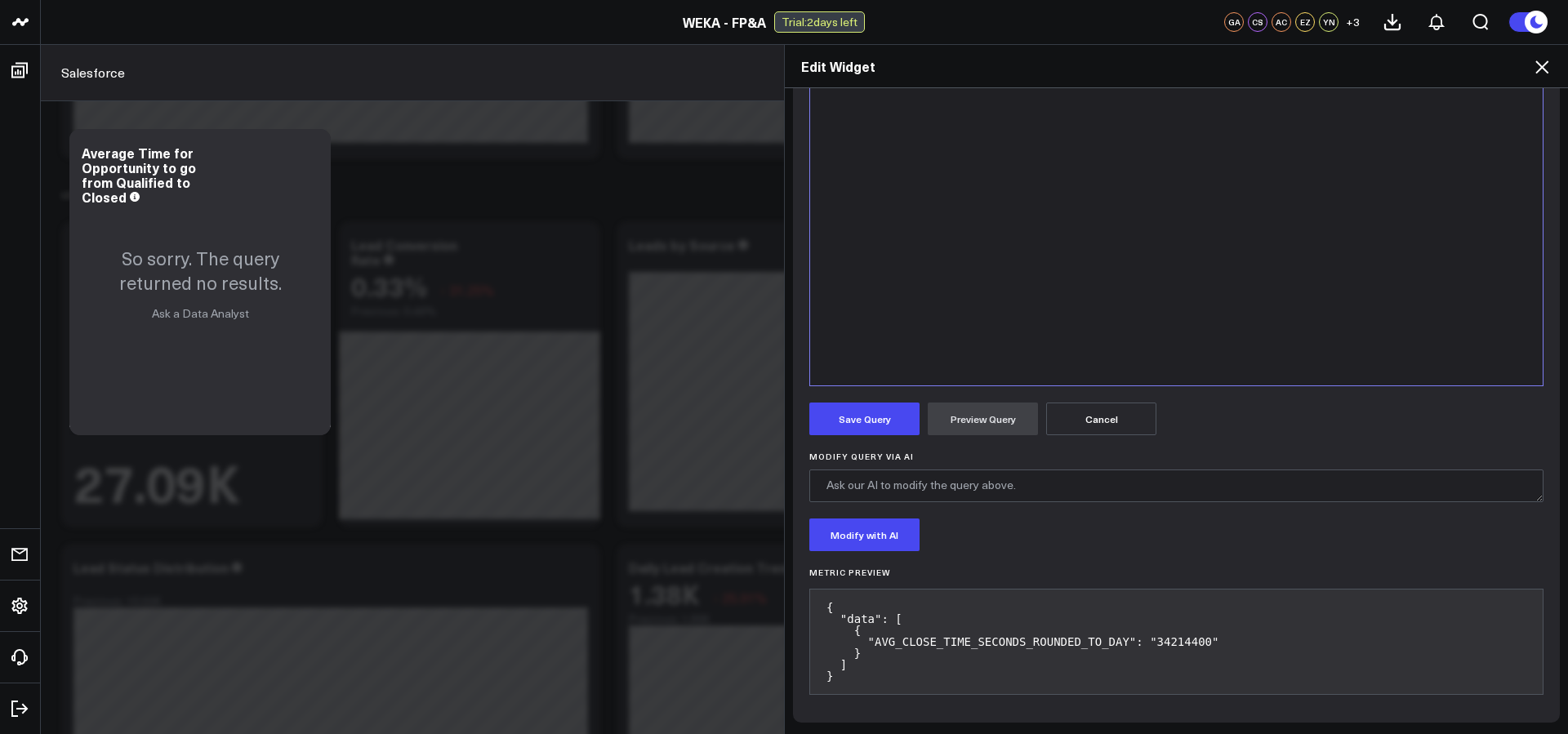
click at [1168, 641] on pre "{ "data": [ { "AVG_CLOSE_TIME_SECONDS_ROUNDED_TO_DAY": "34214400" } ] }" at bounding box center [1176, 642] width 734 height 106
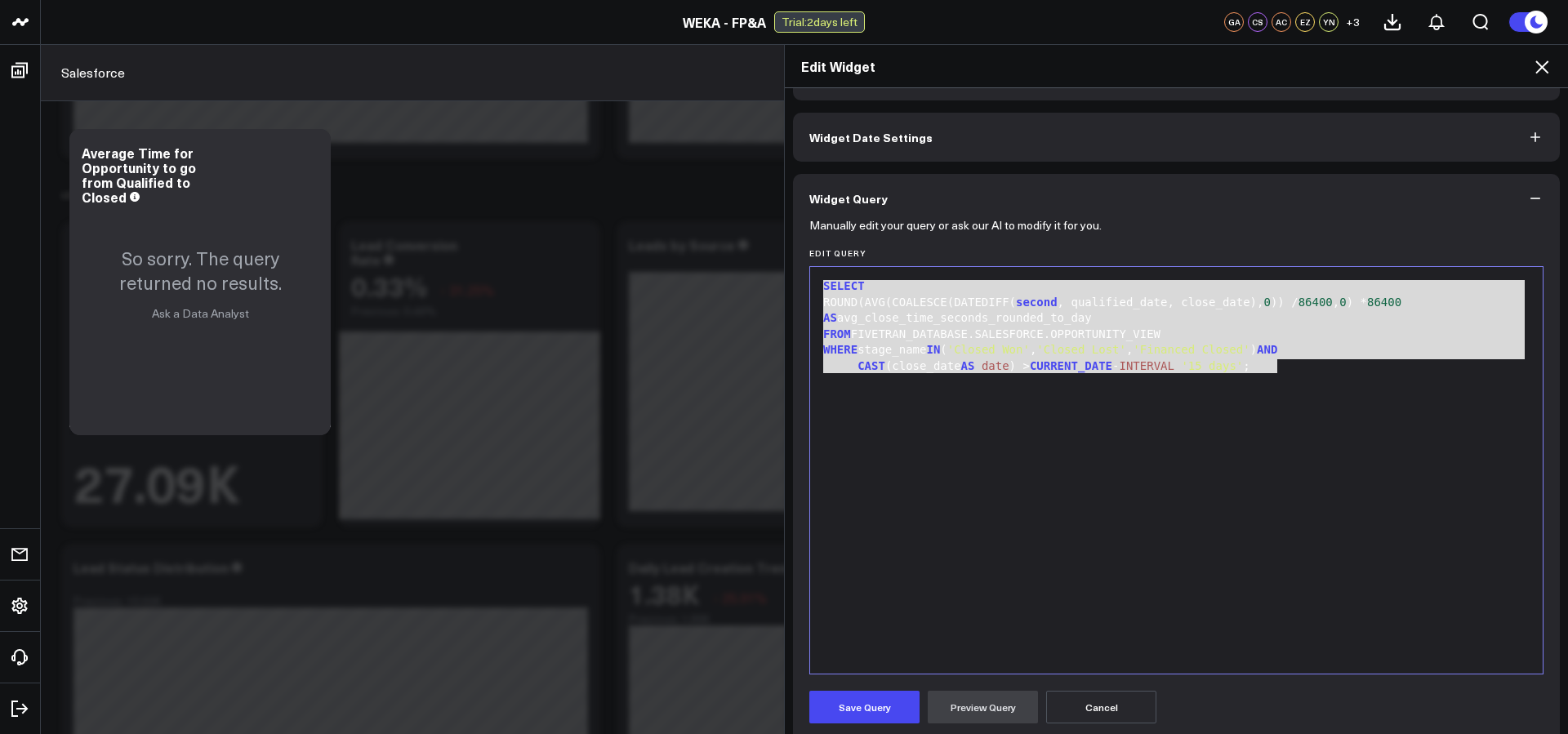
scroll to position [38, 0]
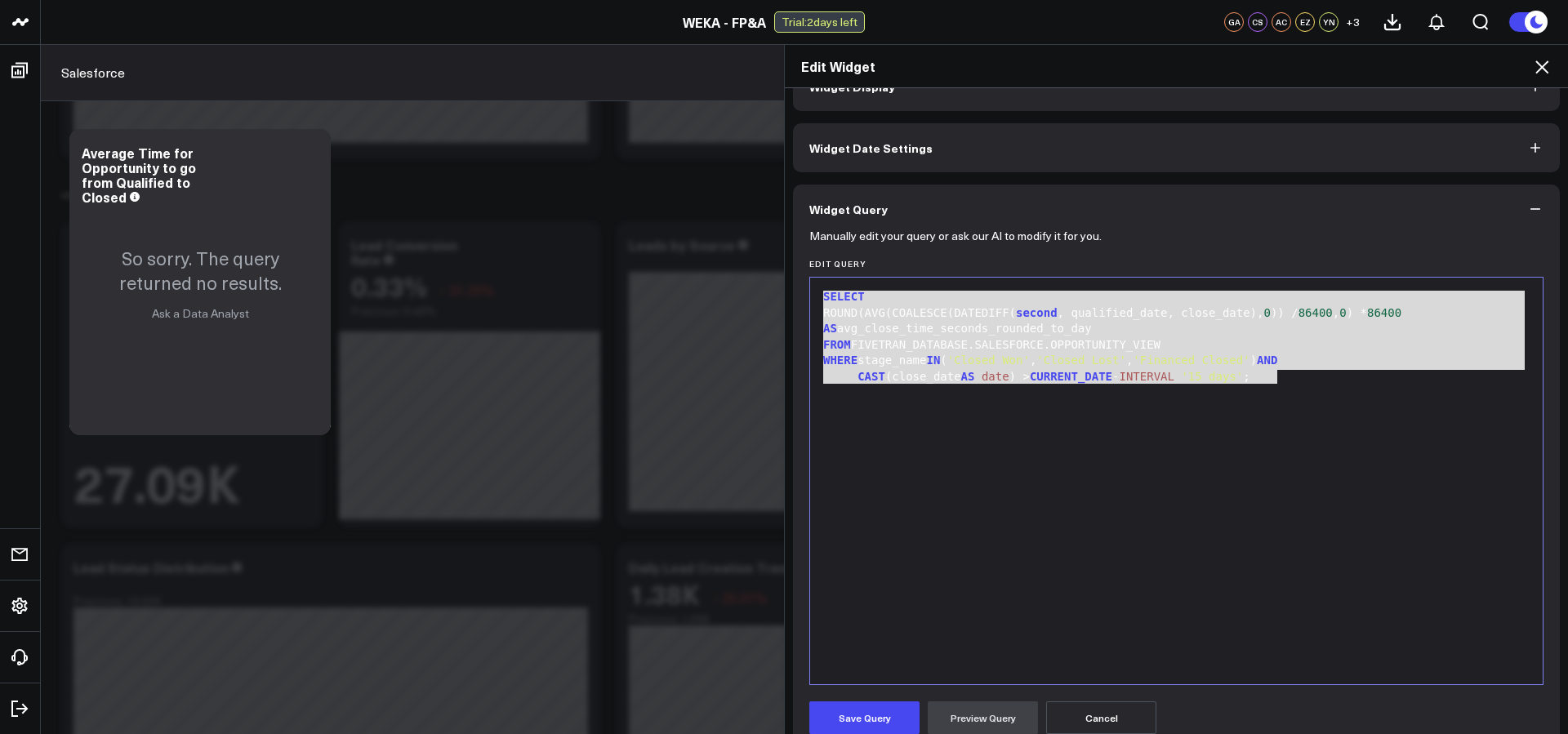
click at [1228, 385] on div "SELECT ROUND(AVG(COALESCE(DATEDIFF( second , qualified_date, close_date), 0 )) …" at bounding box center [1176, 480] width 716 height 390
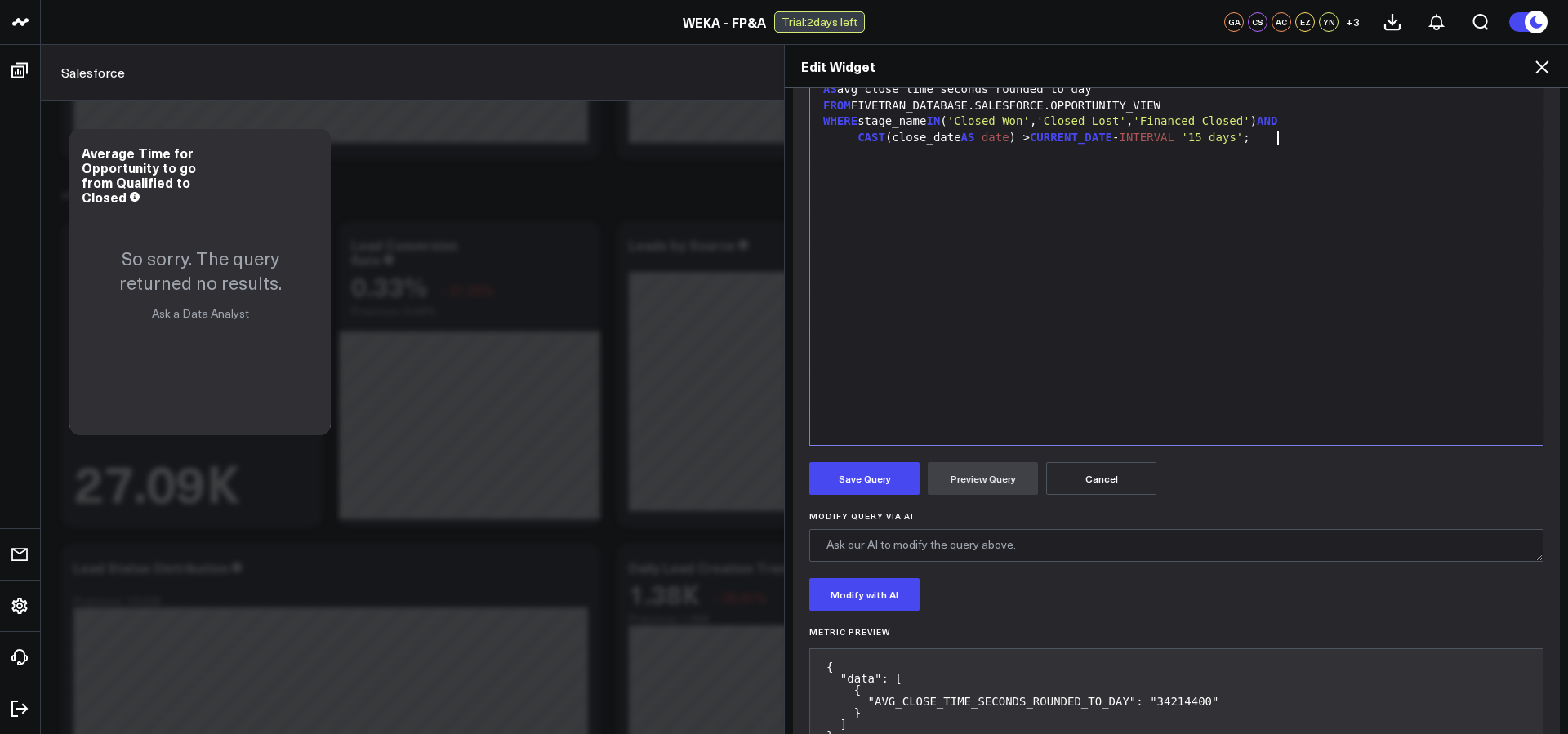
scroll to position [337, 0]
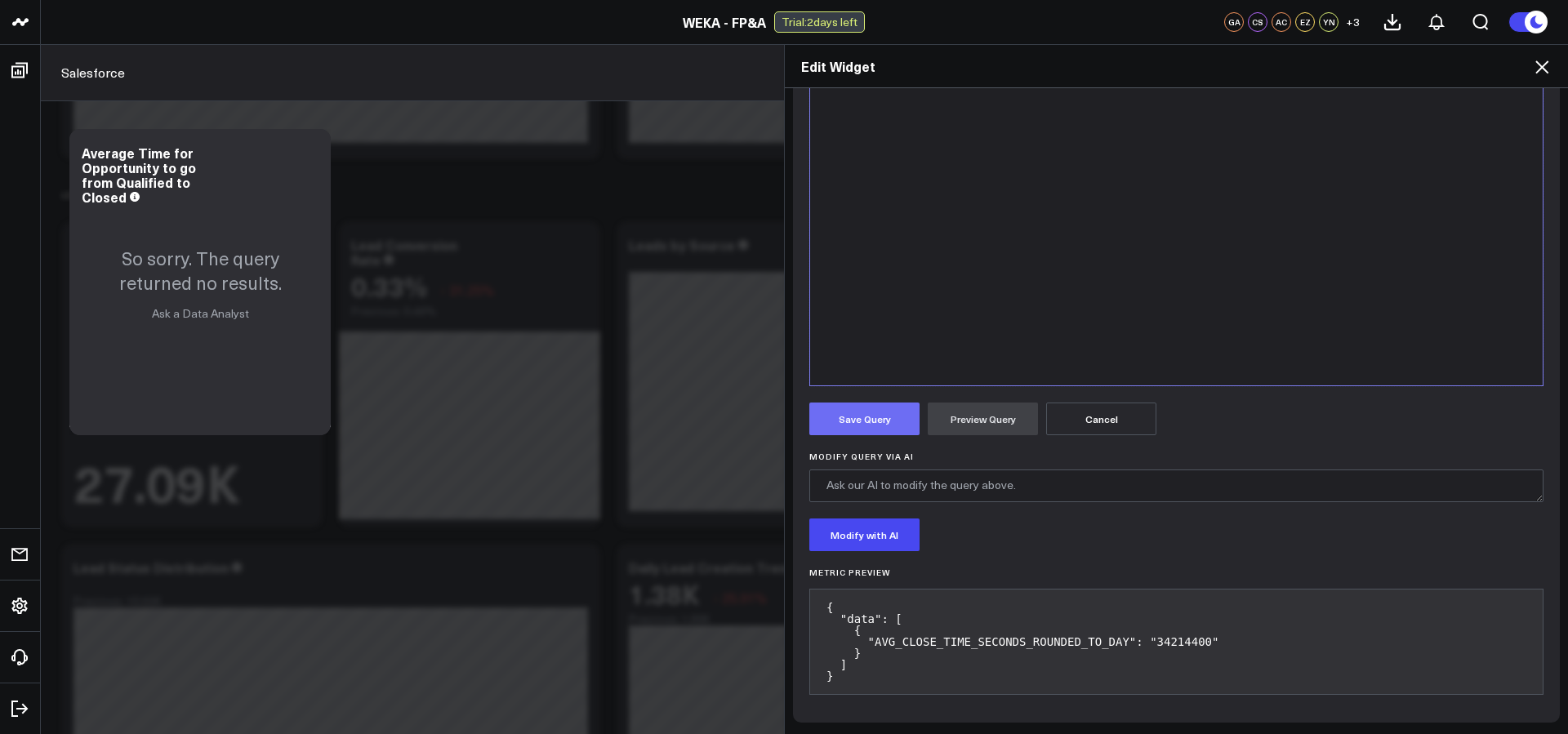
click at [892, 427] on button "Save Query" at bounding box center [864, 419] width 110 height 33
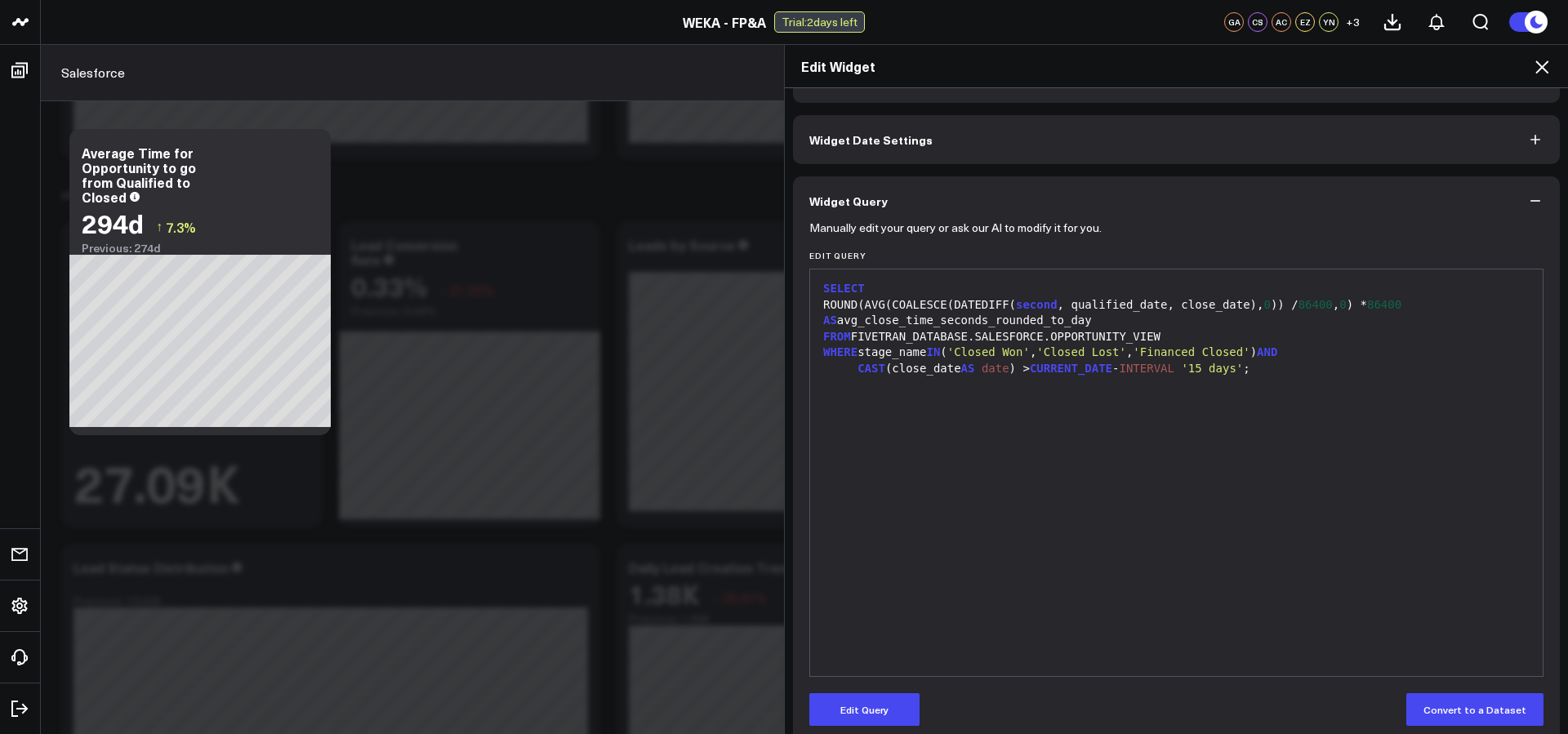
scroll to position [36, 0]
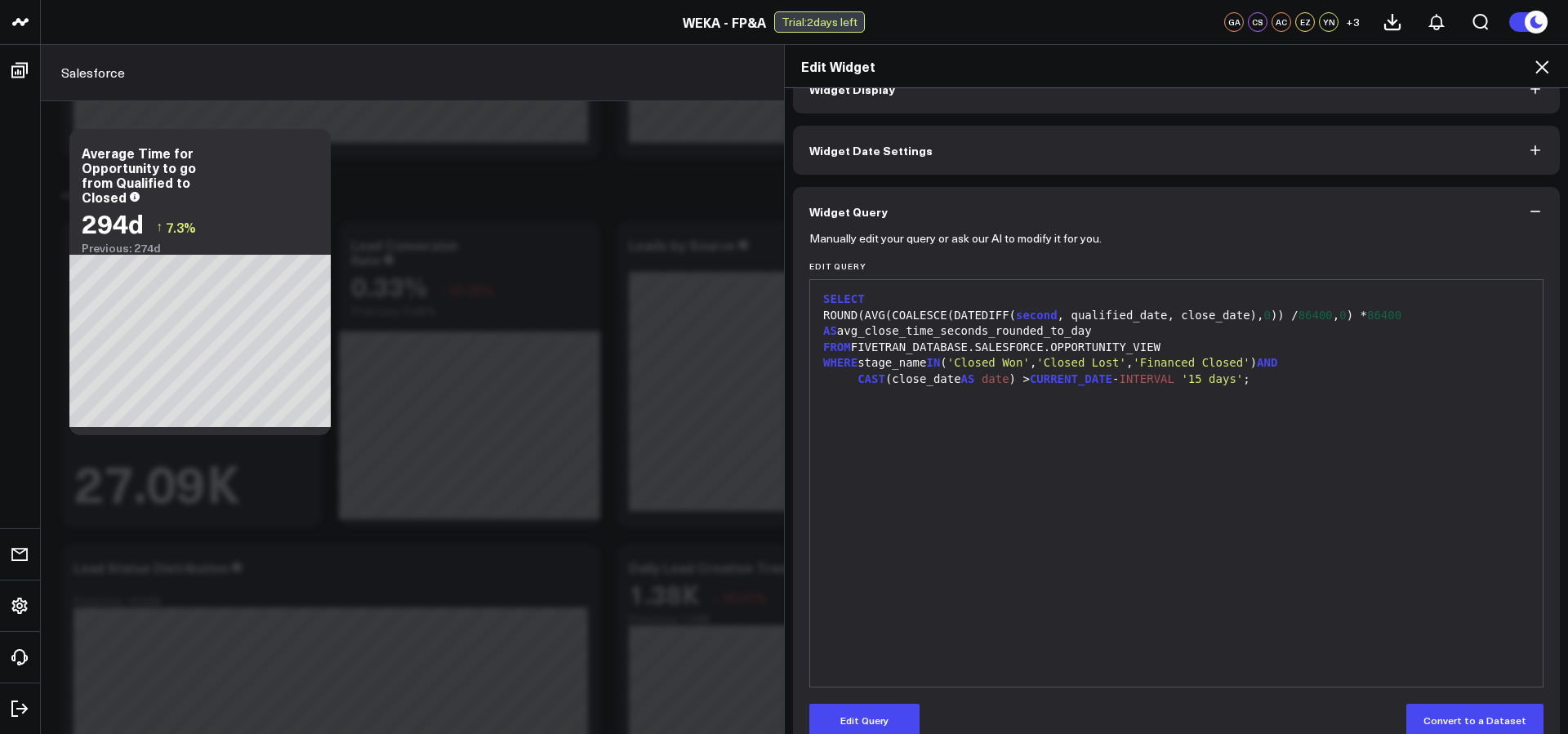
click at [1313, 378] on div "CAST (close_date AS date ) > CURRENT_DATE - INTERVAL '15 days' ;" at bounding box center [1176, 380] width 716 height 16
click at [1248, 355] on div "WHERE stage_name IN ( 'Closed Won' , 'Closed Lost' , 'Financed Closed' ) AND" at bounding box center [1176, 363] width 716 height 16
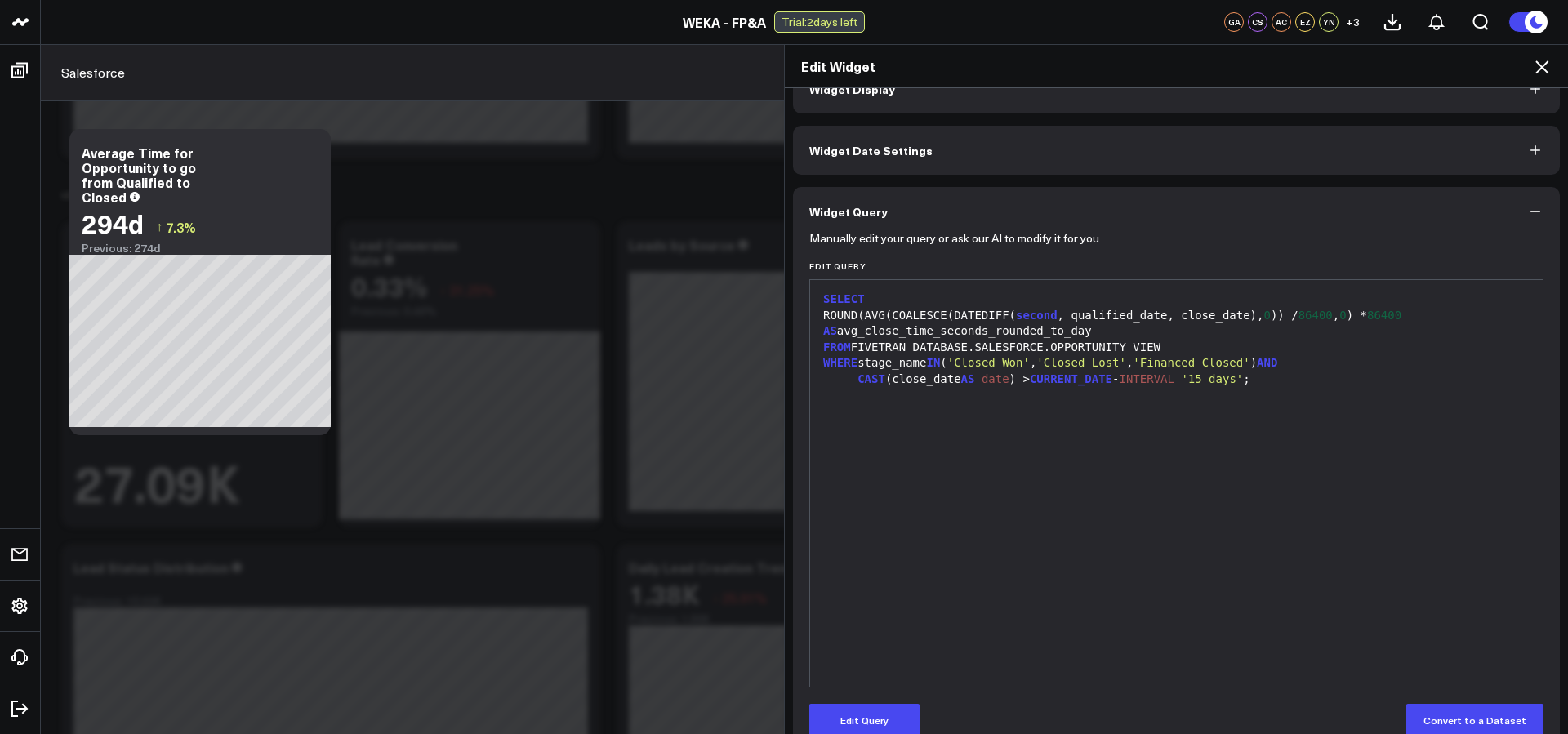
click at [1248, 355] on div "WHERE stage_name IN ( 'Closed Won' , 'Closed Lost' , 'Financed Closed' ) AND" at bounding box center [1176, 363] width 716 height 16
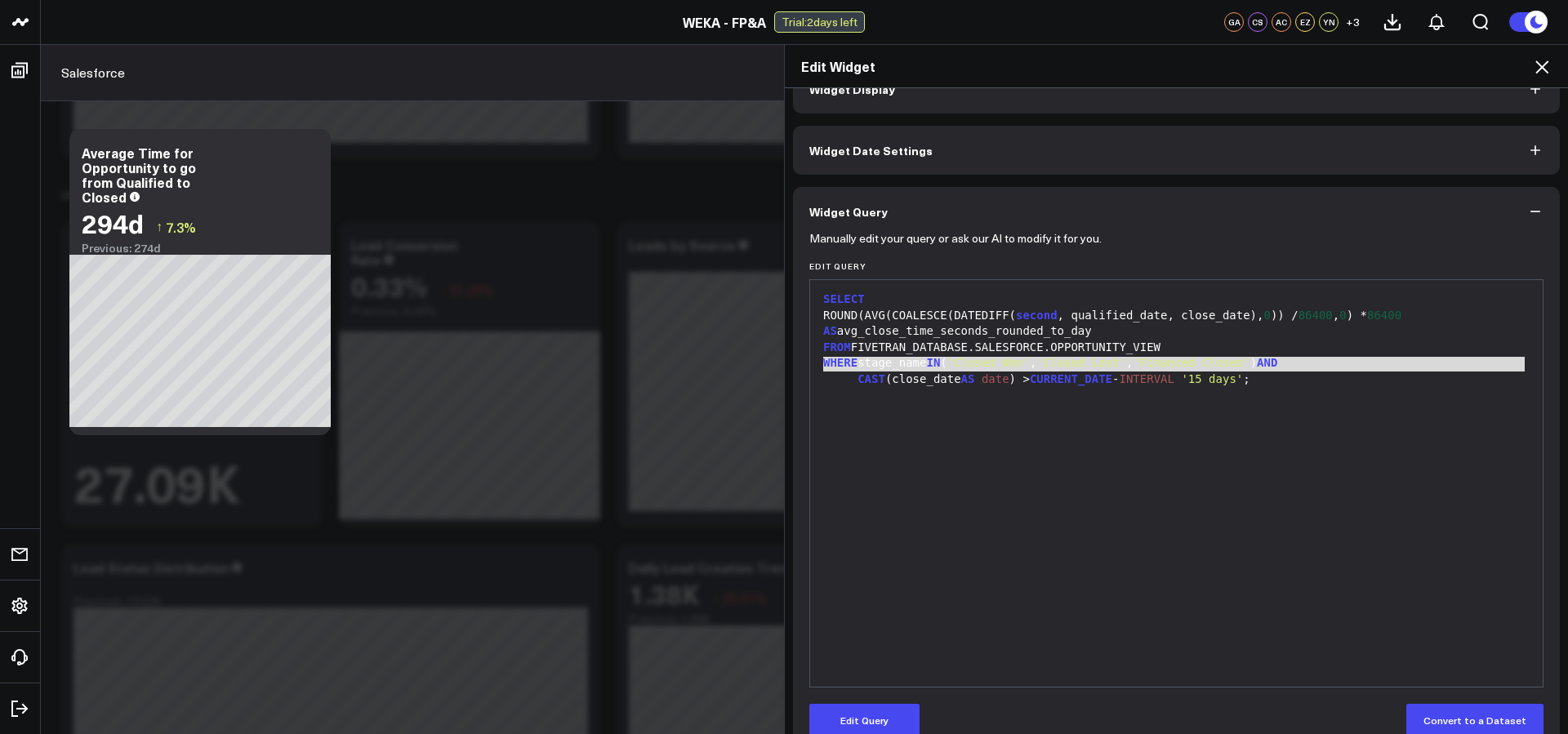
click at [1275, 391] on div "SELECT ROUND(AVG(COALESCE(DATEDIFF( second , qualified_date, close_date), 0 )) …" at bounding box center [1176, 483] width 716 height 390
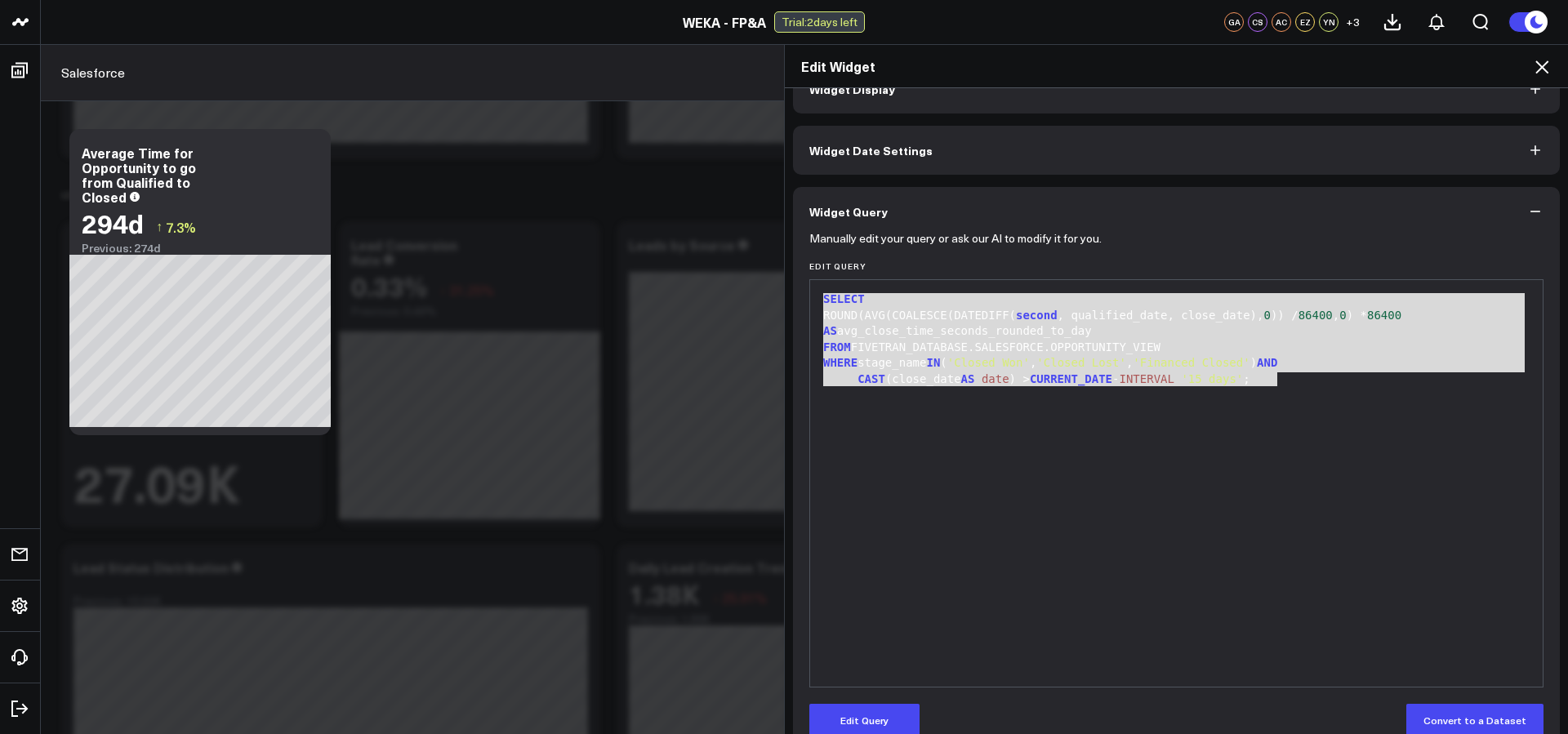
drag, startPoint x: 1292, startPoint y: 387, endPoint x: 820, endPoint y: 279, distance: 484.2
click at [820, 279] on div "Selection deleted 9 1 2 3 4 5 › ⌄ SELECT ROUND(AVG(COALESCE(DATEDIFF( second , …" at bounding box center [1176, 483] width 734 height 408
click at [966, 245] on p "Manually edit your query or ask our AI to modify it for you." at bounding box center [955, 238] width 292 height 13
click at [942, 624] on div "SELECT ROUND(AVG(COALESCE(DATEDIFF( second , qualified_date, close_date), 0 )) …" at bounding box center [1176, 483] width 716 height 390
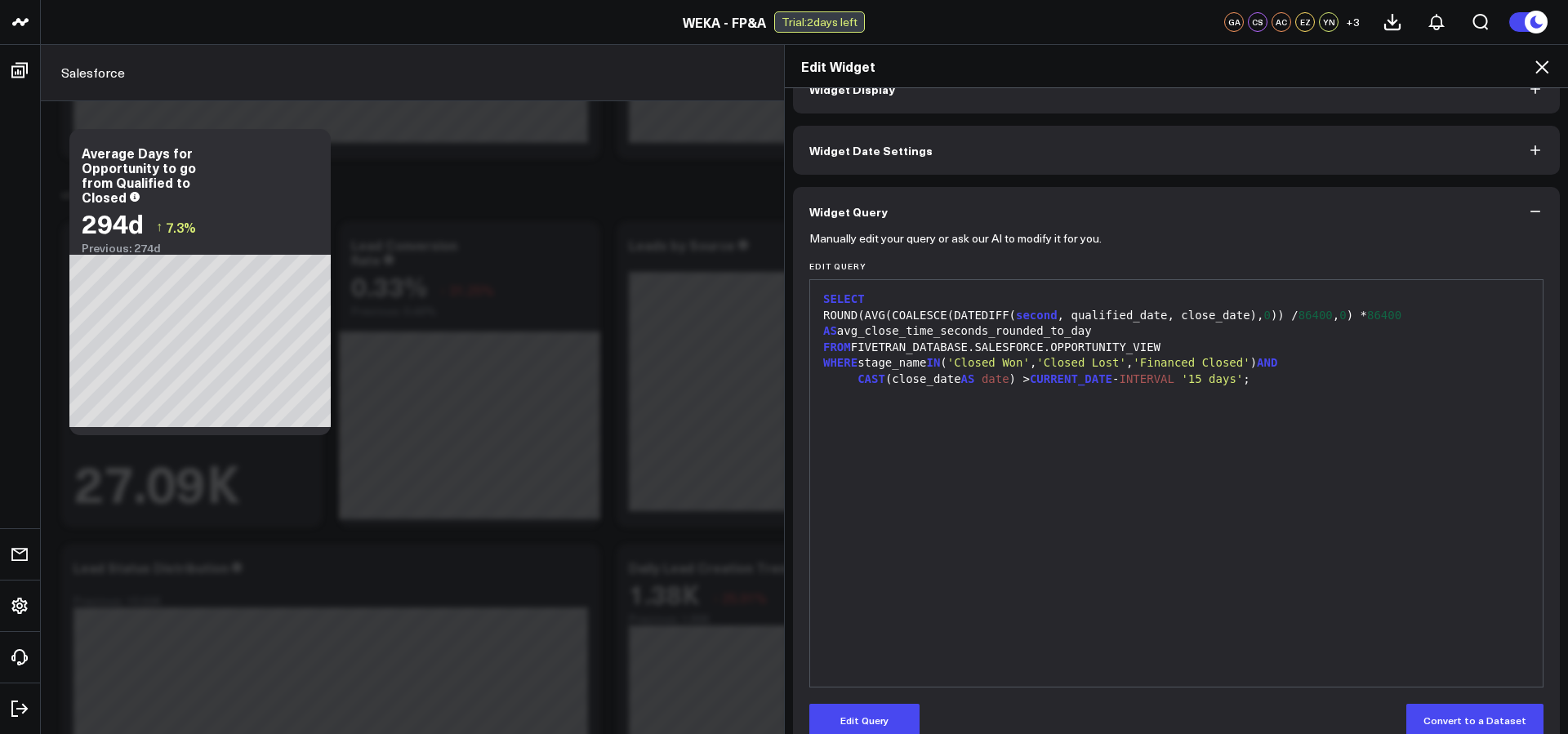
click at [256, 247] on div "Edit Widget Widget Display Widget Date Settings Widget Query Manually edit your…" at bounding box center [784, 389] width 1568 height 690
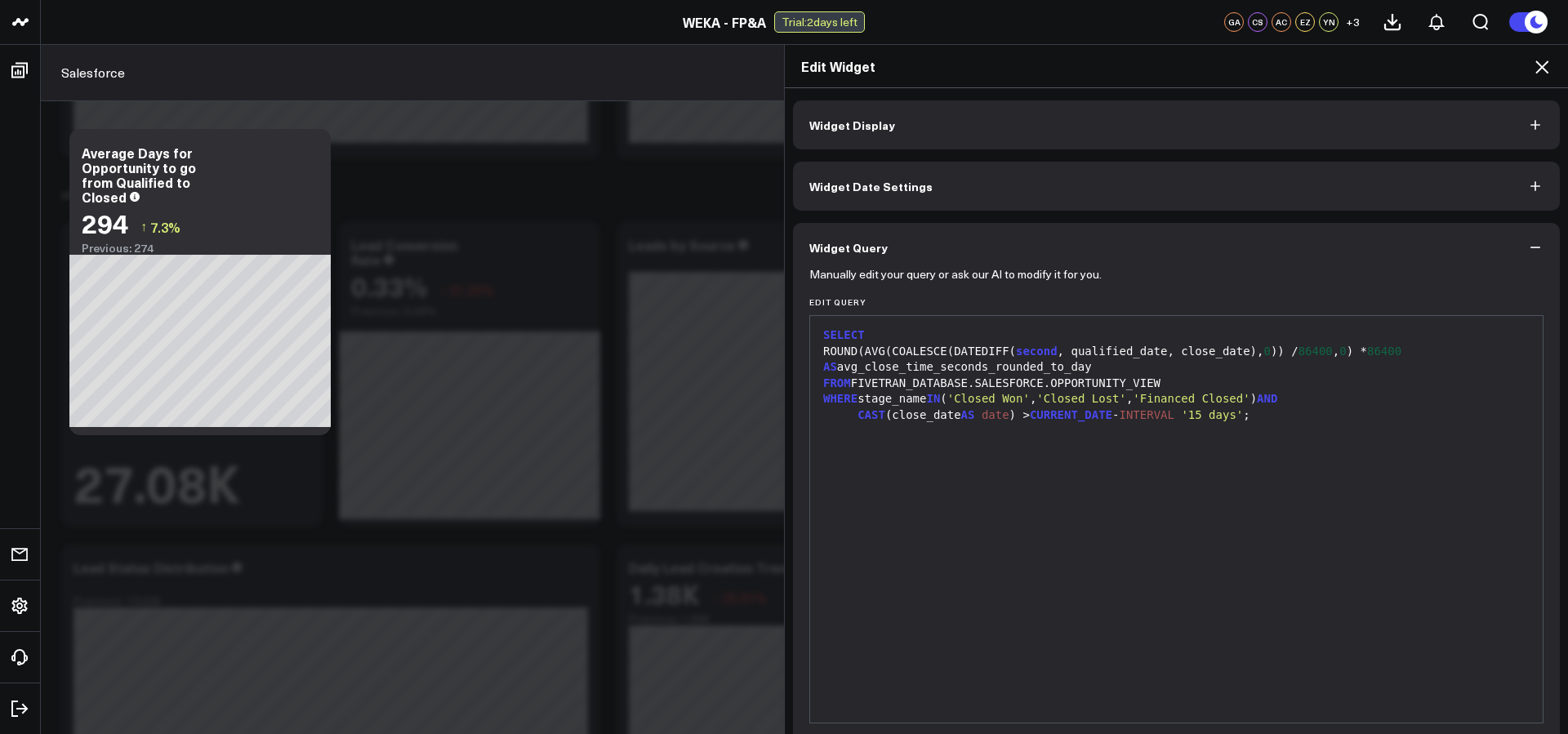
click at [1532, 65] on icon at bounding box center [1541, 66] width 19 height 19
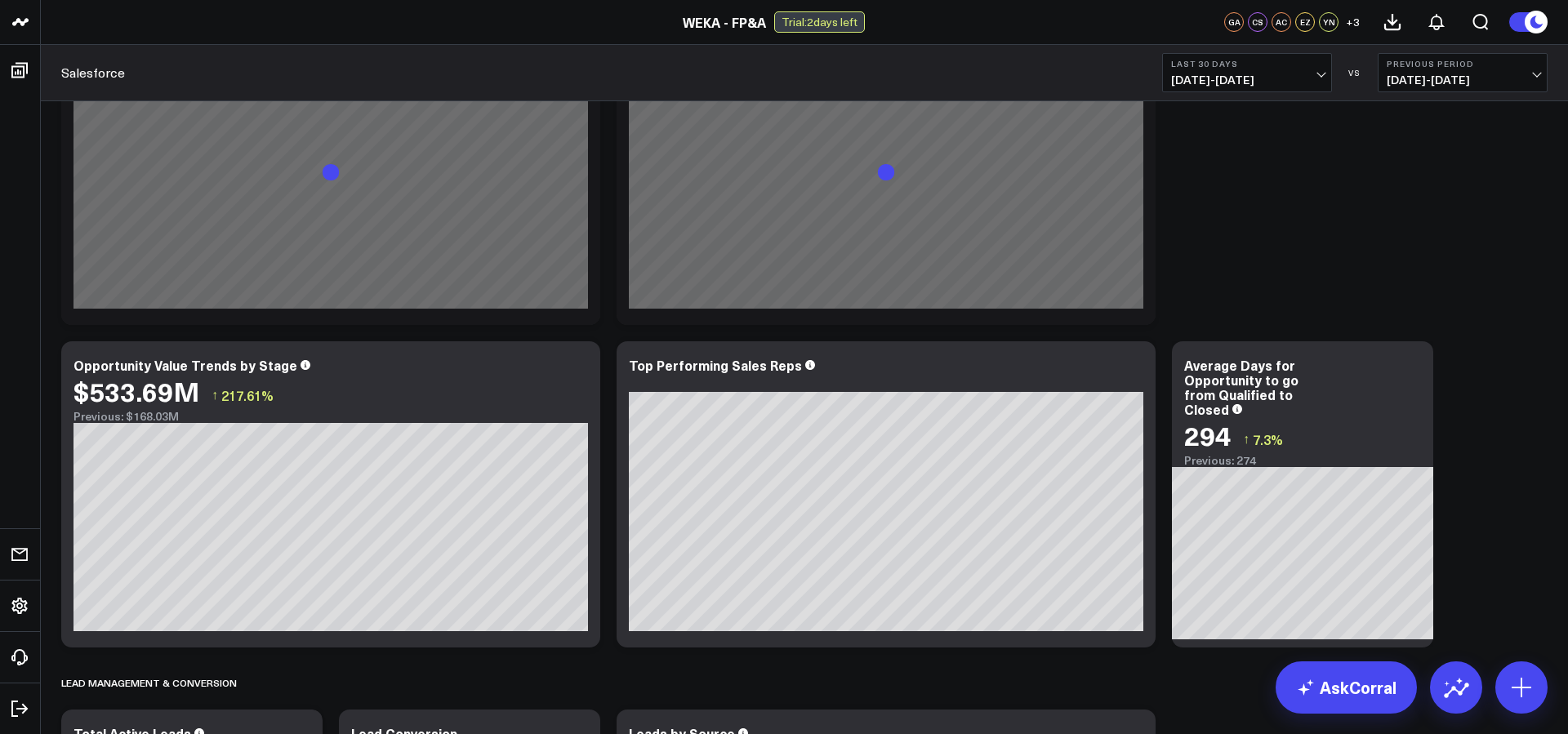
scroll to position [510, 0]
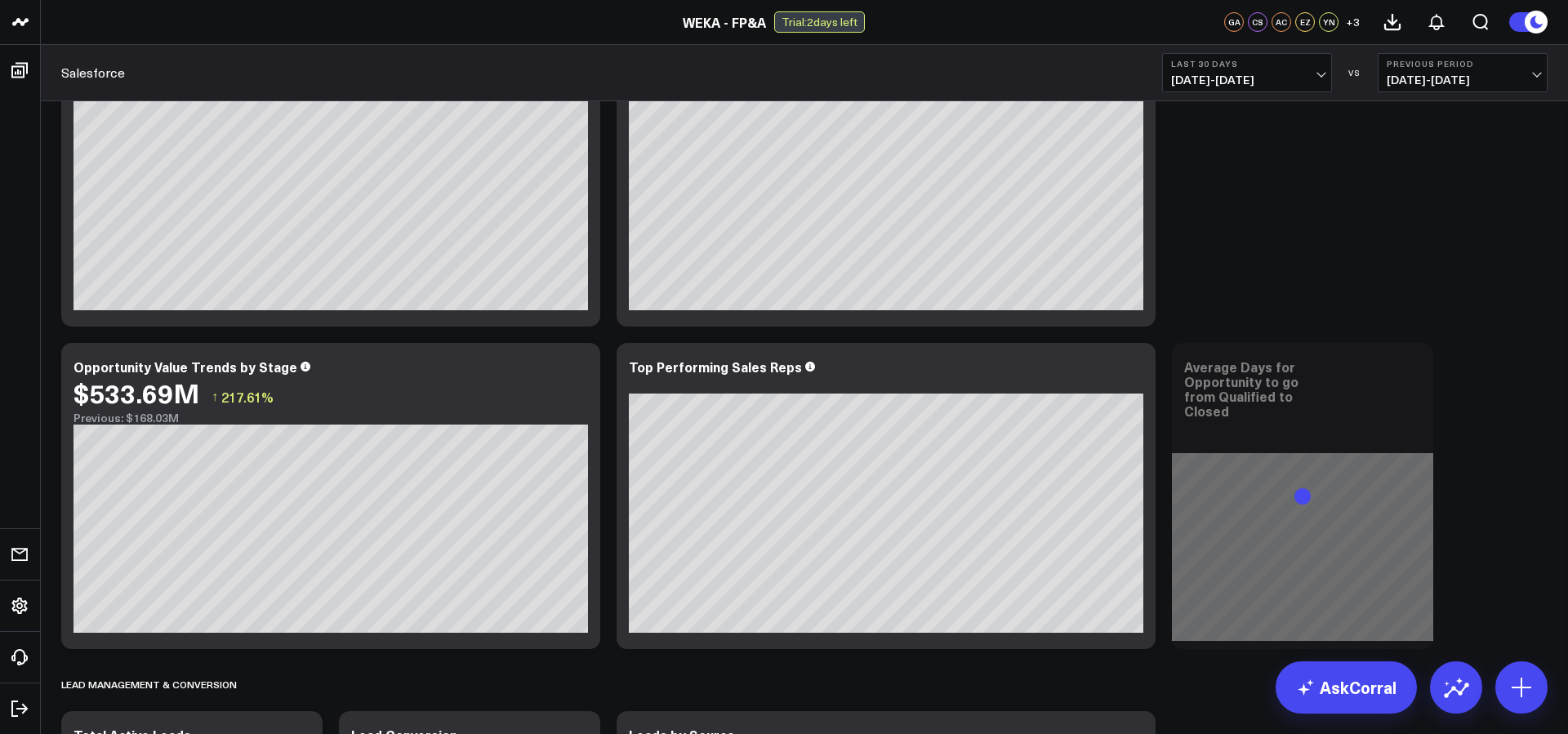
scroll to position [460, 0]
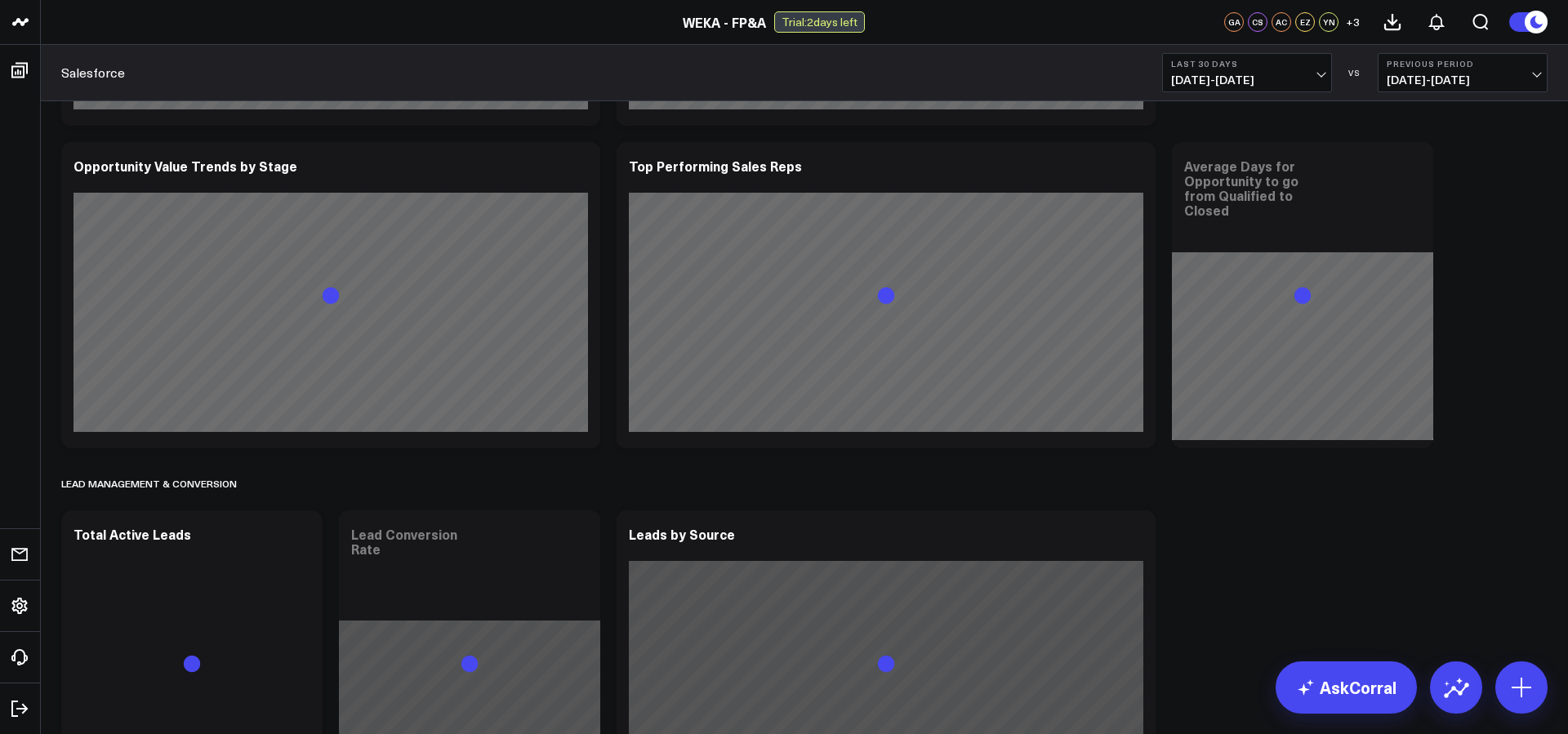
scroll to position [677, 0]
